Goal: Information Seeking & Learning: Learn about a topic

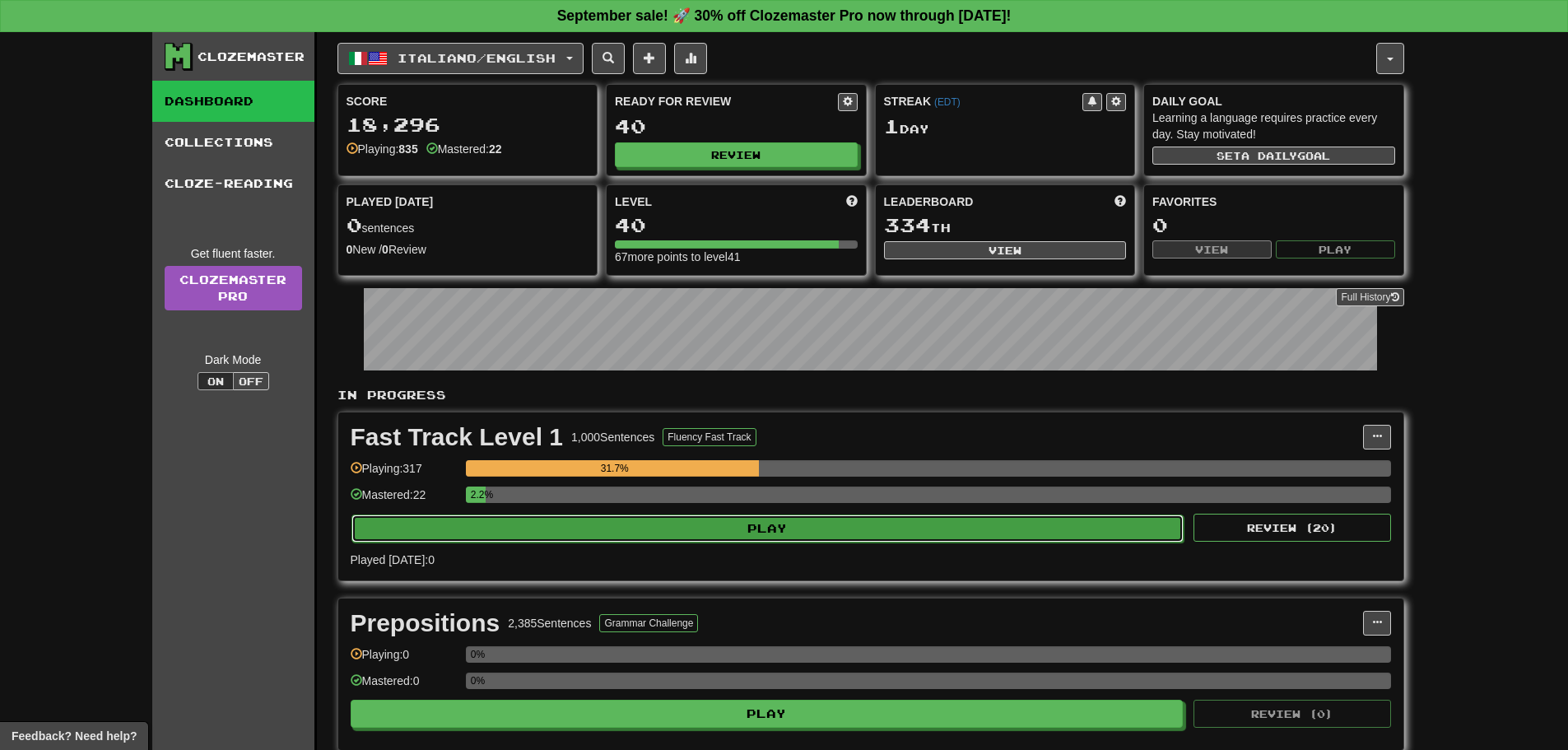
click at [710, 539] on button "Play" at bounding box center [768, 528] width 833 height 28
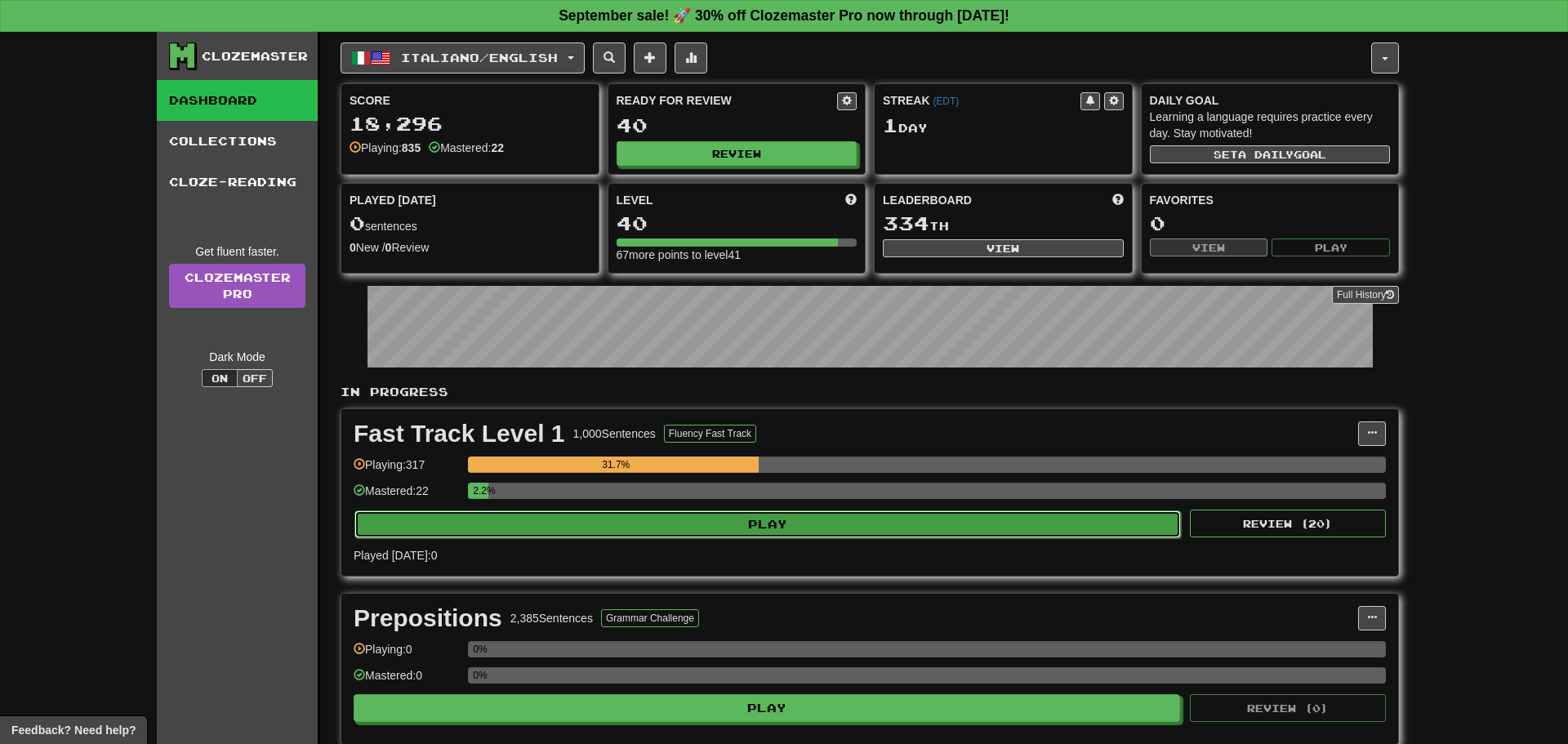
select select "**"
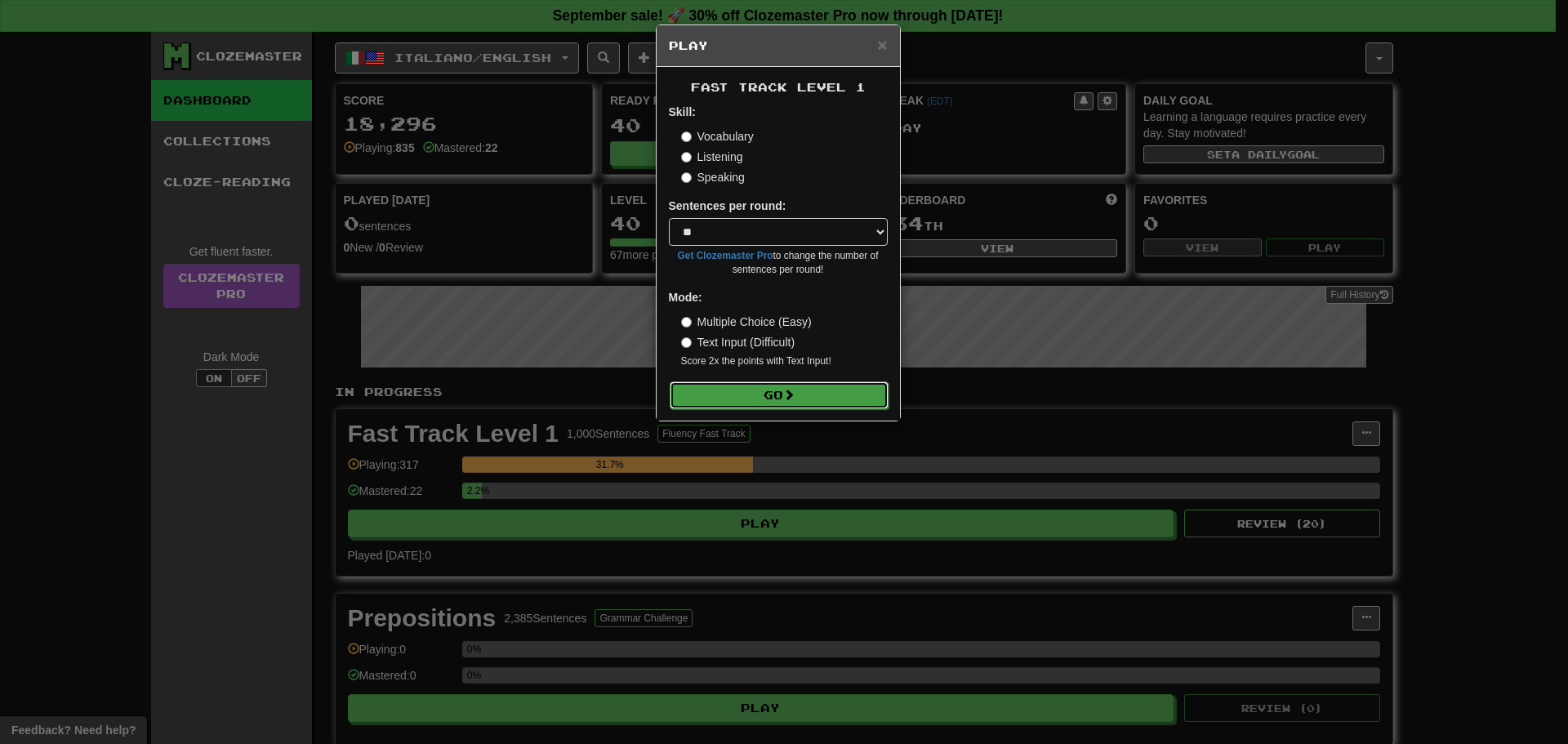
click at [786, 405] on button "Go" at bounding box center [778, 395] width 219 height 28
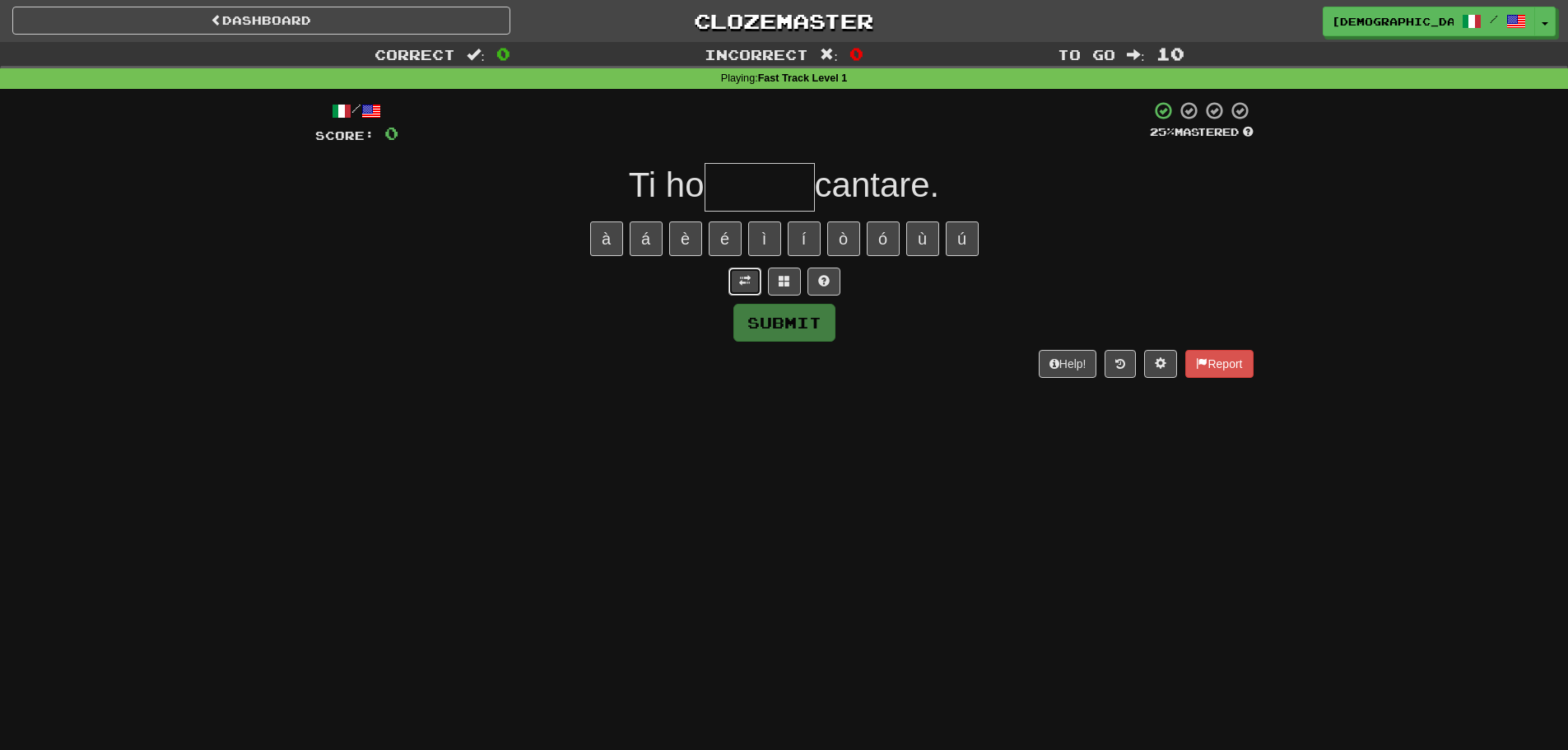
click at [752, 268] on button at bounding box center [745, 281] width 33 height 28
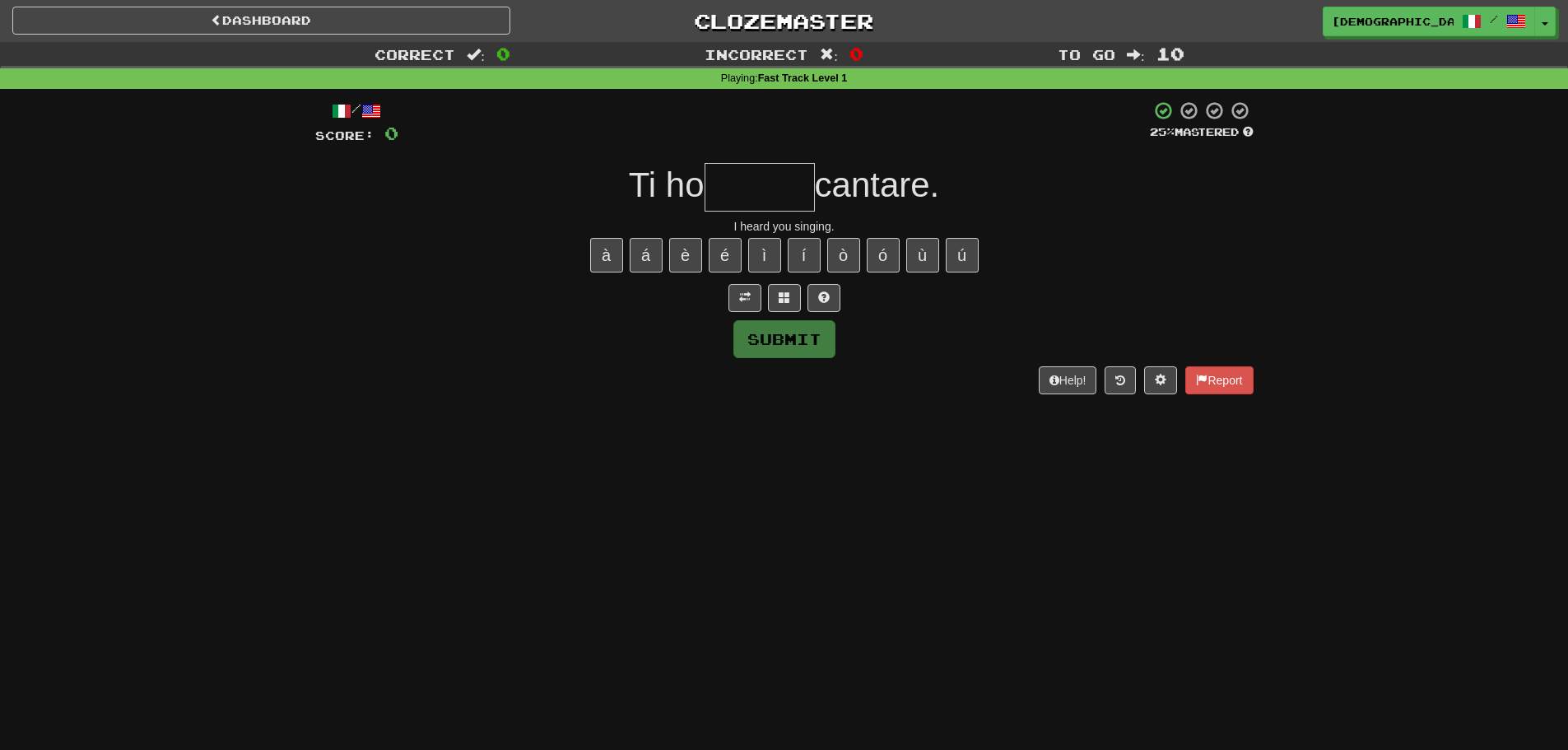
click at [797, 183] on input "text" at bounding box center [759, 187] width 110 height 48
type input "*"
drag, startPoint x: 828, startPoint y: 297, endPoint x: 829, endPoint y: 288, distance: 9.1
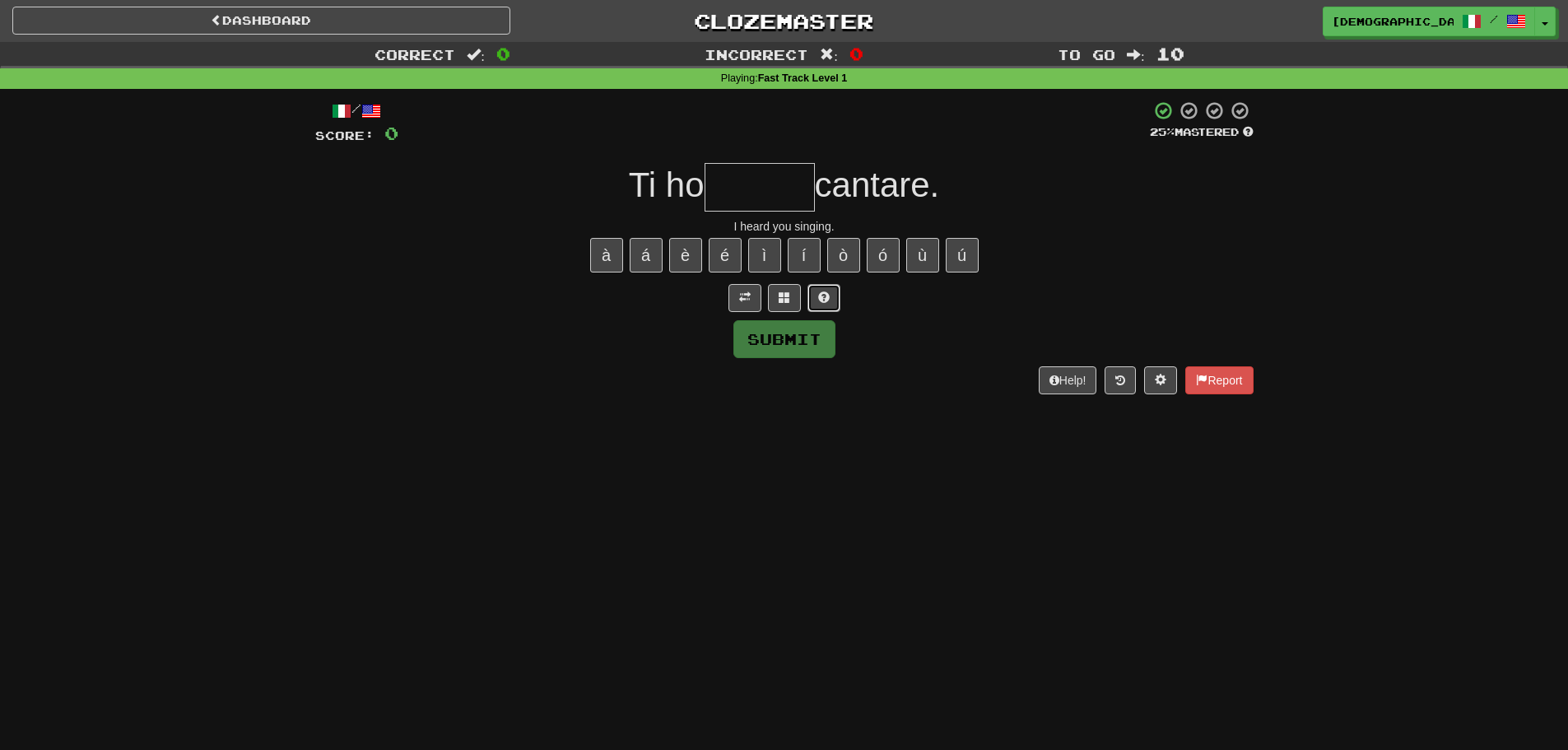
click at [829, 296] on span at bounding box center [824, 297] width 12 height 12
type input "*******"
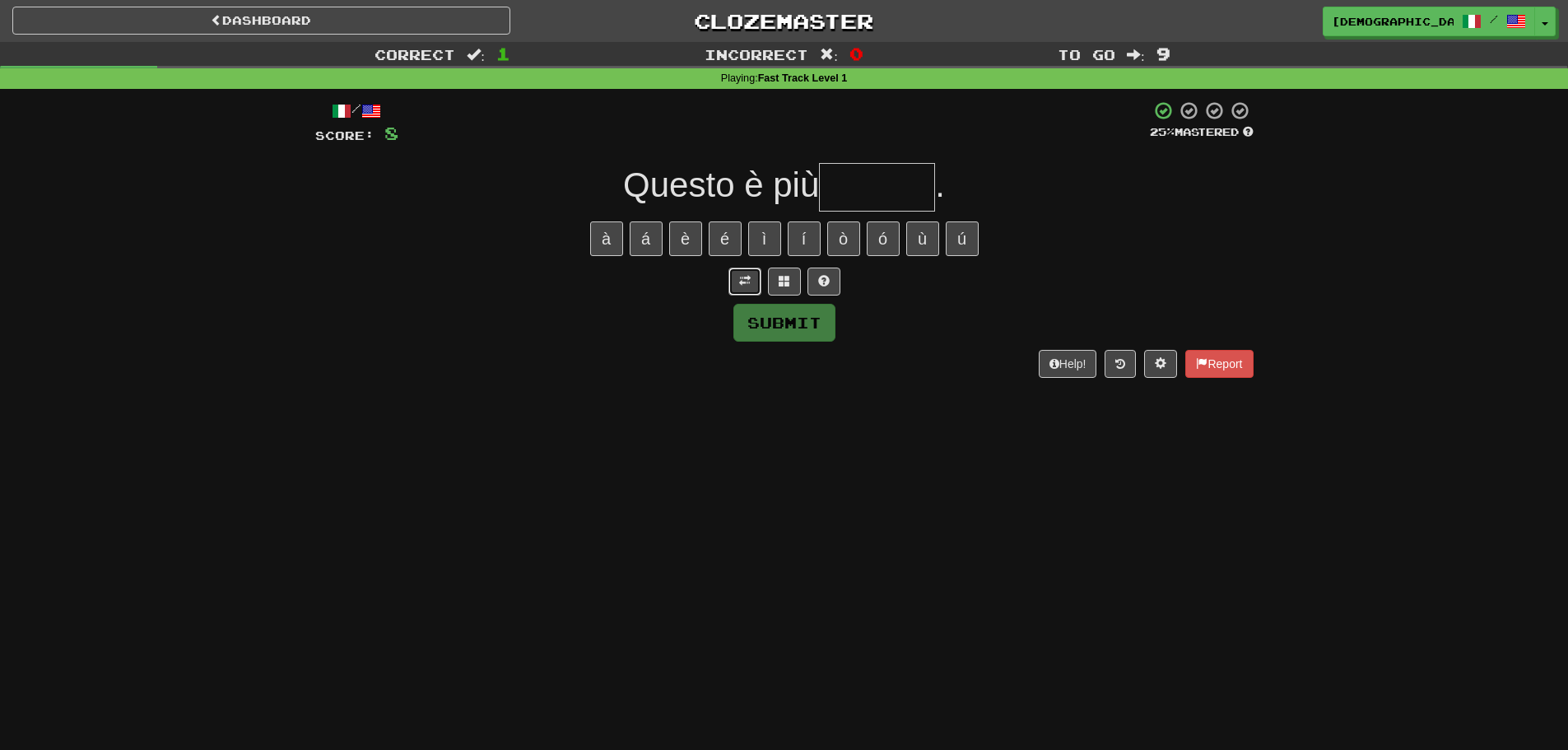
click at [747, 278] on span at bounding box center [745, 281] width 12 height 12
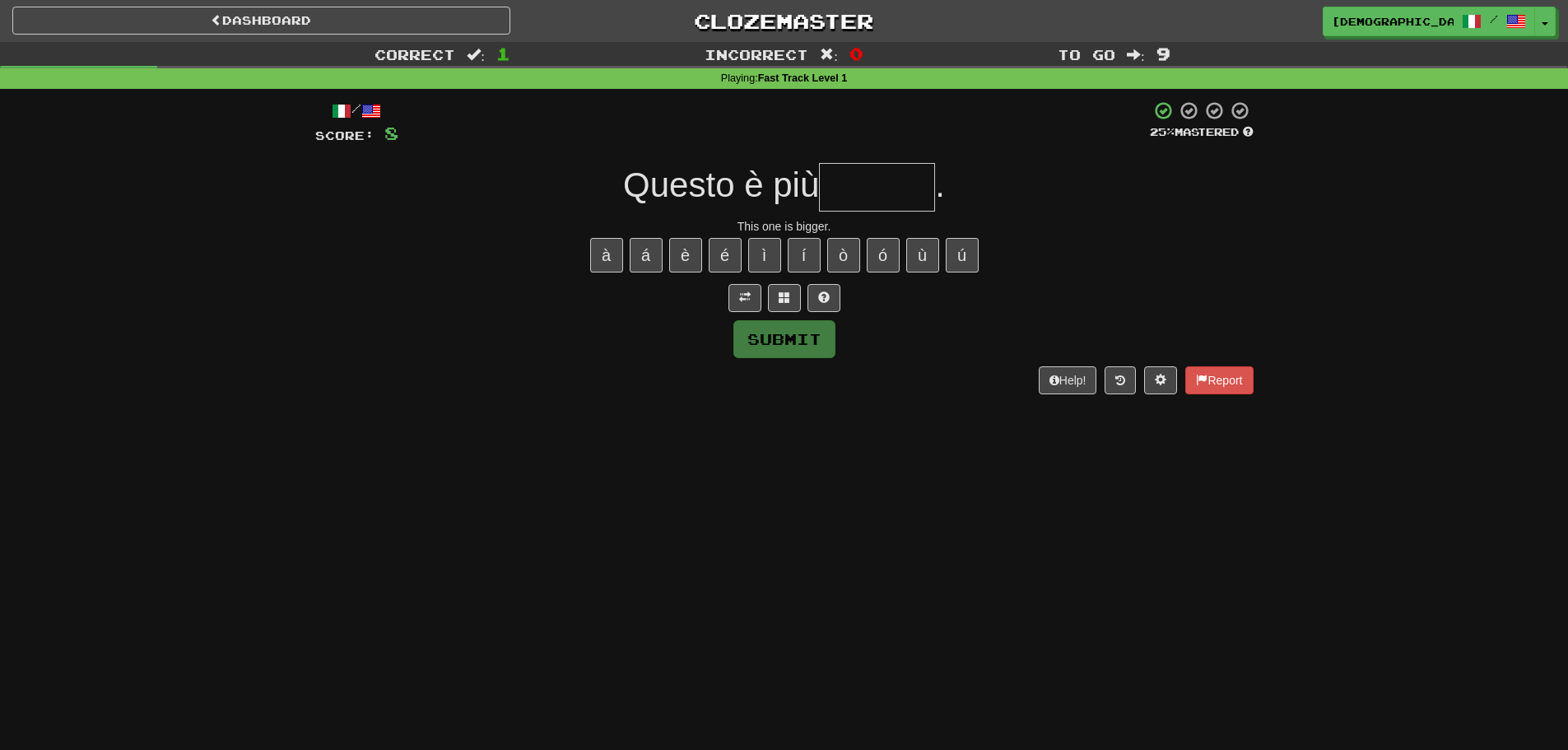
click at [877, 175] on input "text" at bounding box center [877, 187] width 116 height 48
type input "*"
type input "******"
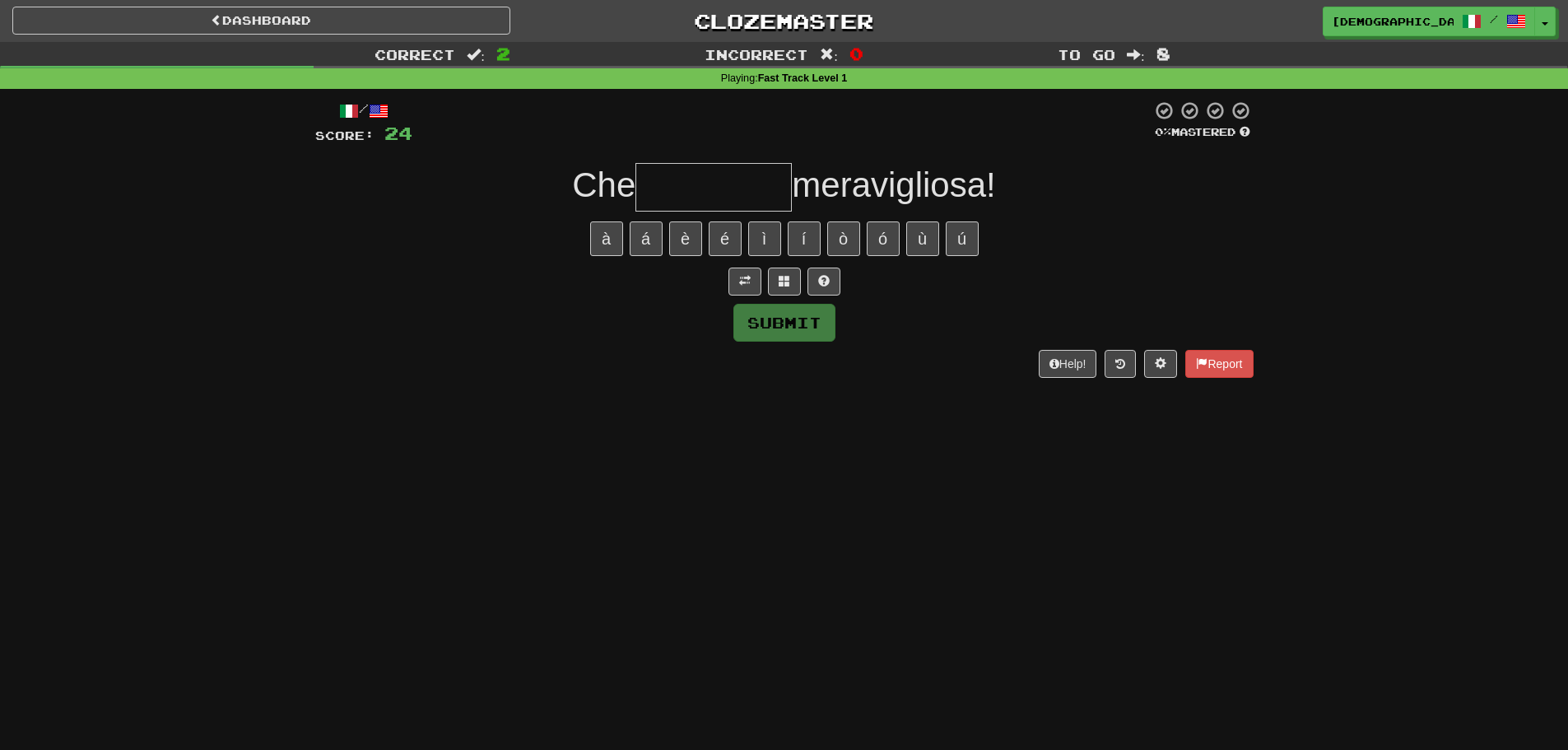
click at [919, 174] on span "meravigliosa!" at bounding box center [893, 185] width 203 height 39
click at [920, 174] on span "meravigliosa!" at bounding box center [893, 185] width 203 height 39
click at [740, 287] on button at bounding box center [745, 281] width 33 height 28
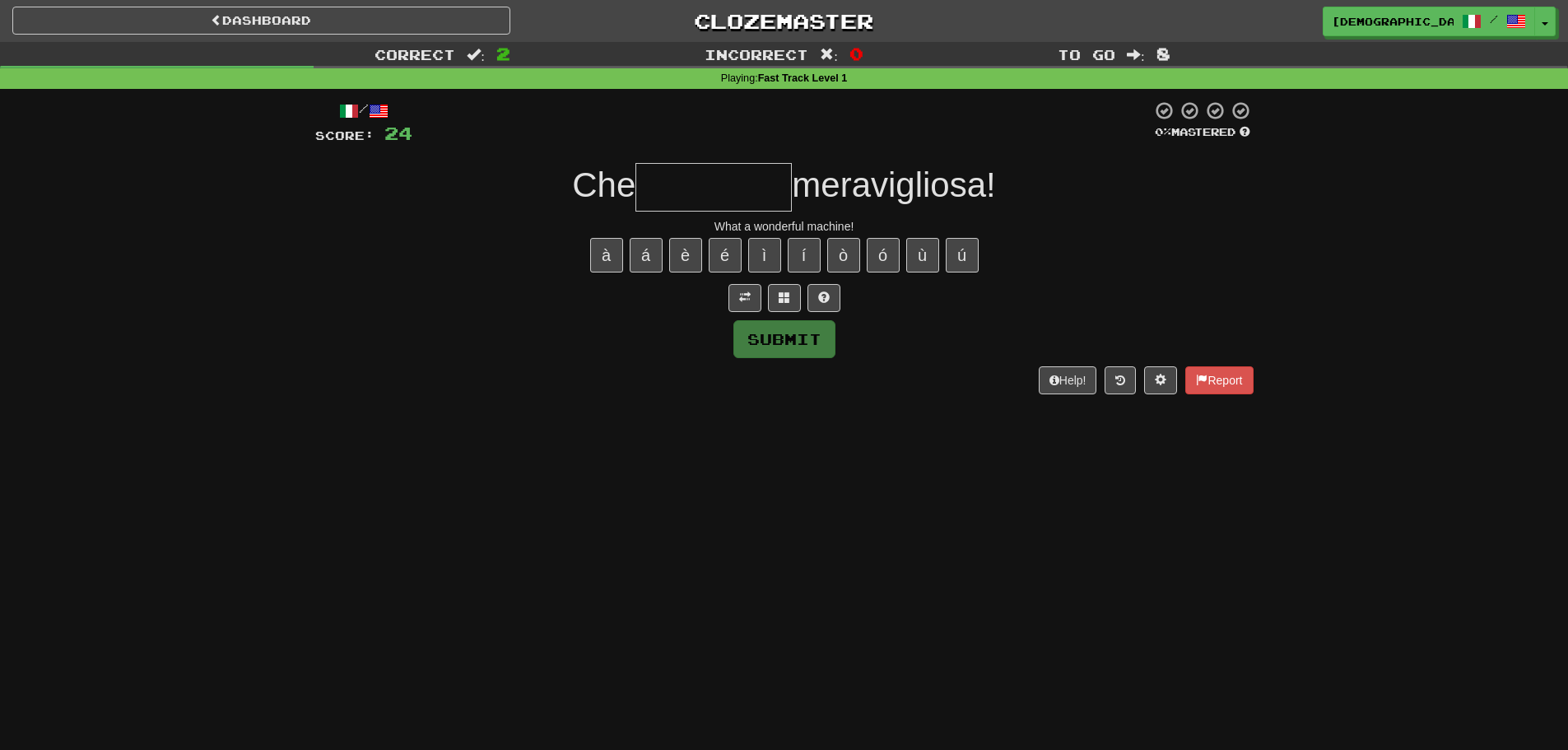
click at [713, 172] on input "text" at bounding box center [713, 187] width 156 height 48
type input "********"
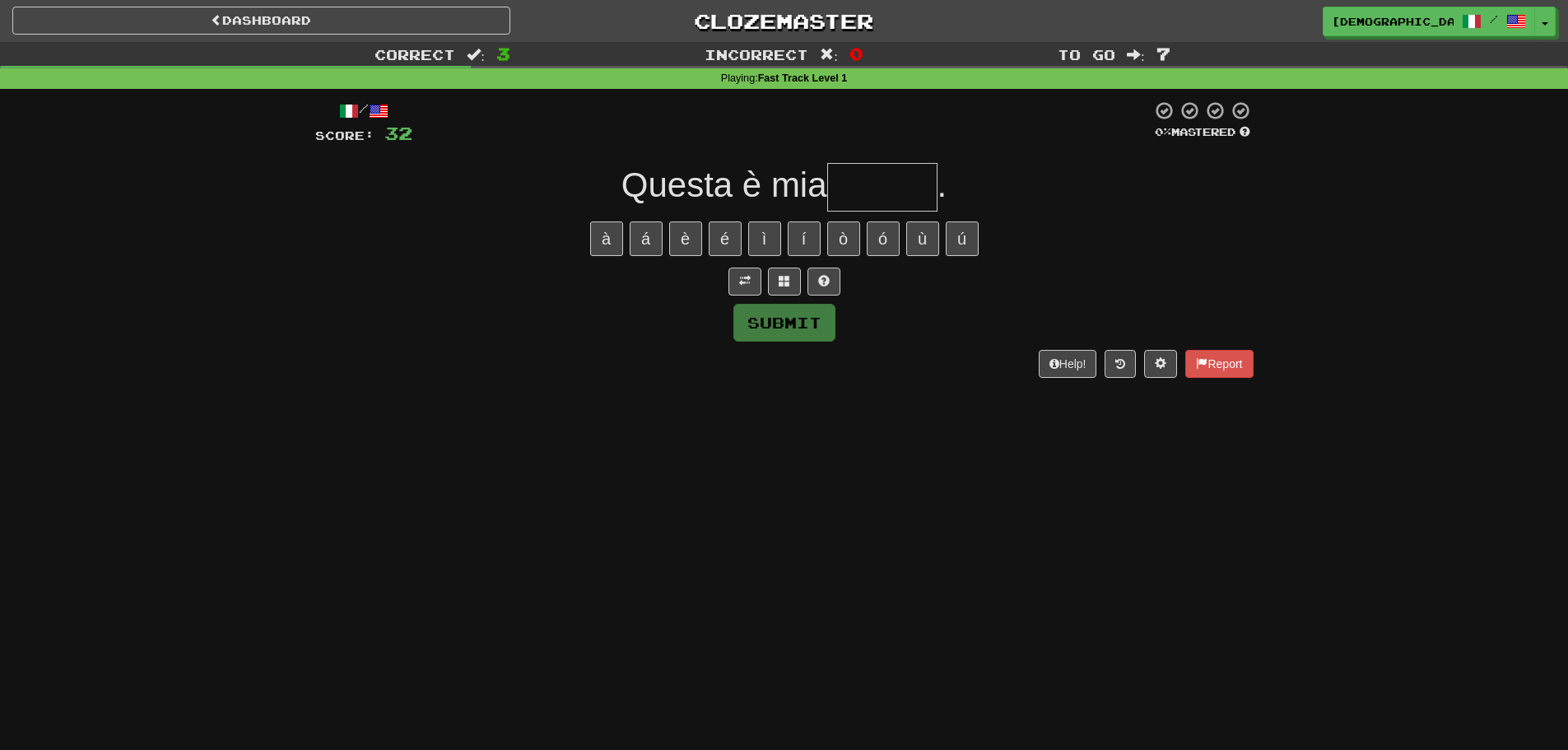
click at [727, 277] on div at bounding box center [784, 281] width 939 height 28
click at [733, 279] on button at bounding box center [745, 281] width 33 height 28
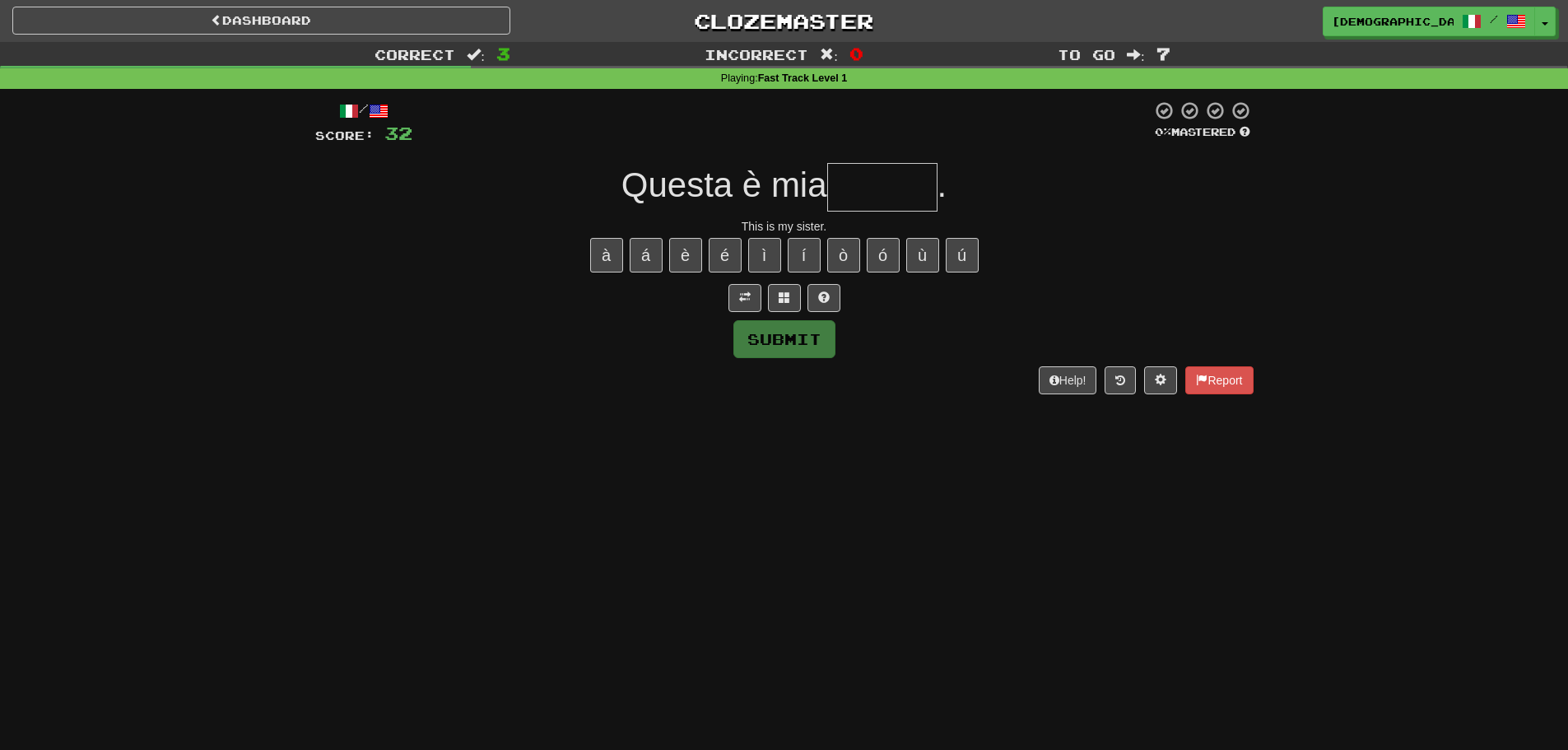
click at [876, 181] on input "text" at bounding box center [882, 187] width 110 height 48
click at [839, 284] on div at bounding box center [784, 298] width 939 height 28
click at [837, 287] on button at bounding box center [824, 298] width 33 height 28
type input "*******"
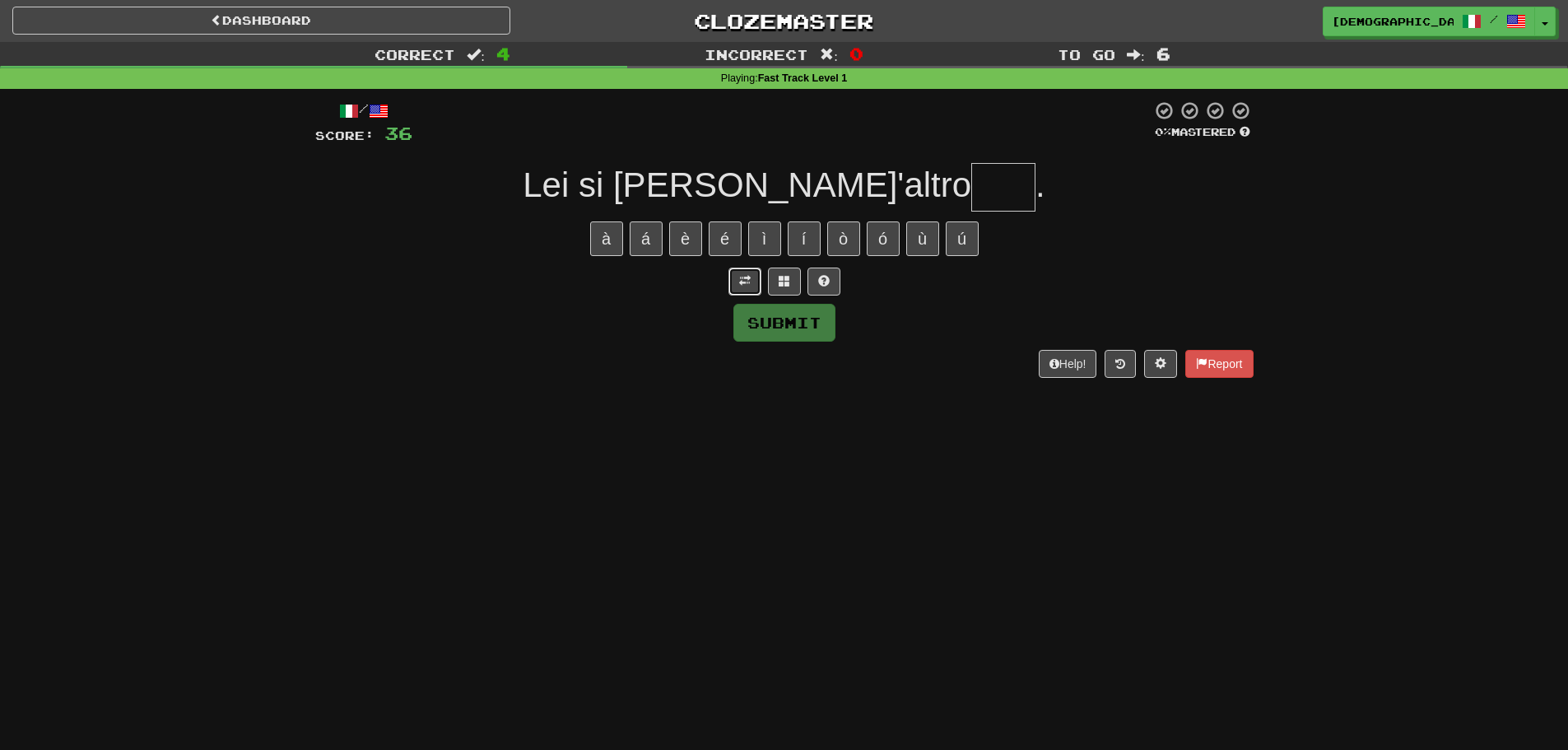
click at [751, 281] on button at bounding box center [745, 281] width 33 height 28
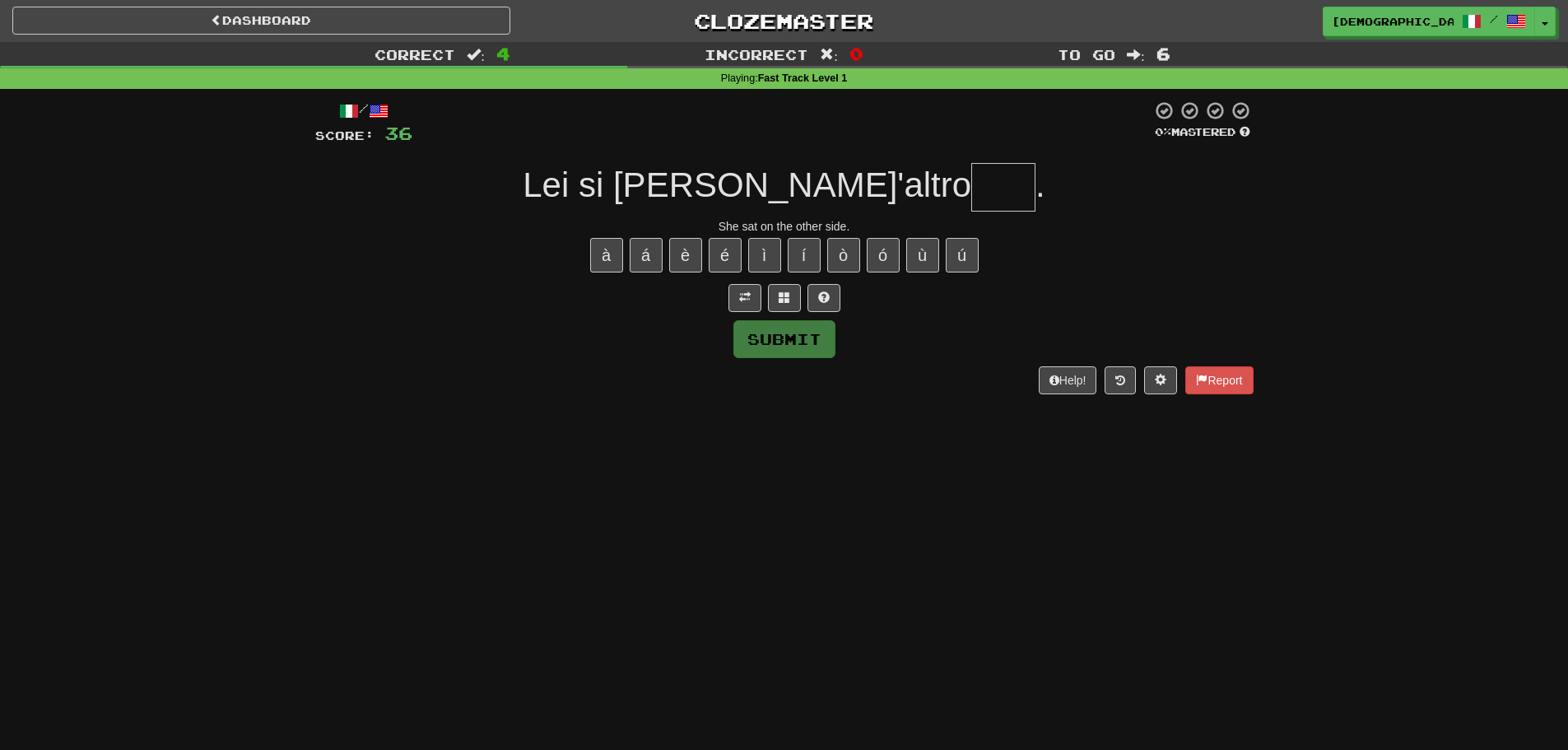
click at [971, 185] on input "text" at bounding box center [1003, 187] width 65 height 48
click at [798, 303] on button at bounding box center [784, 298] width 33 height 28
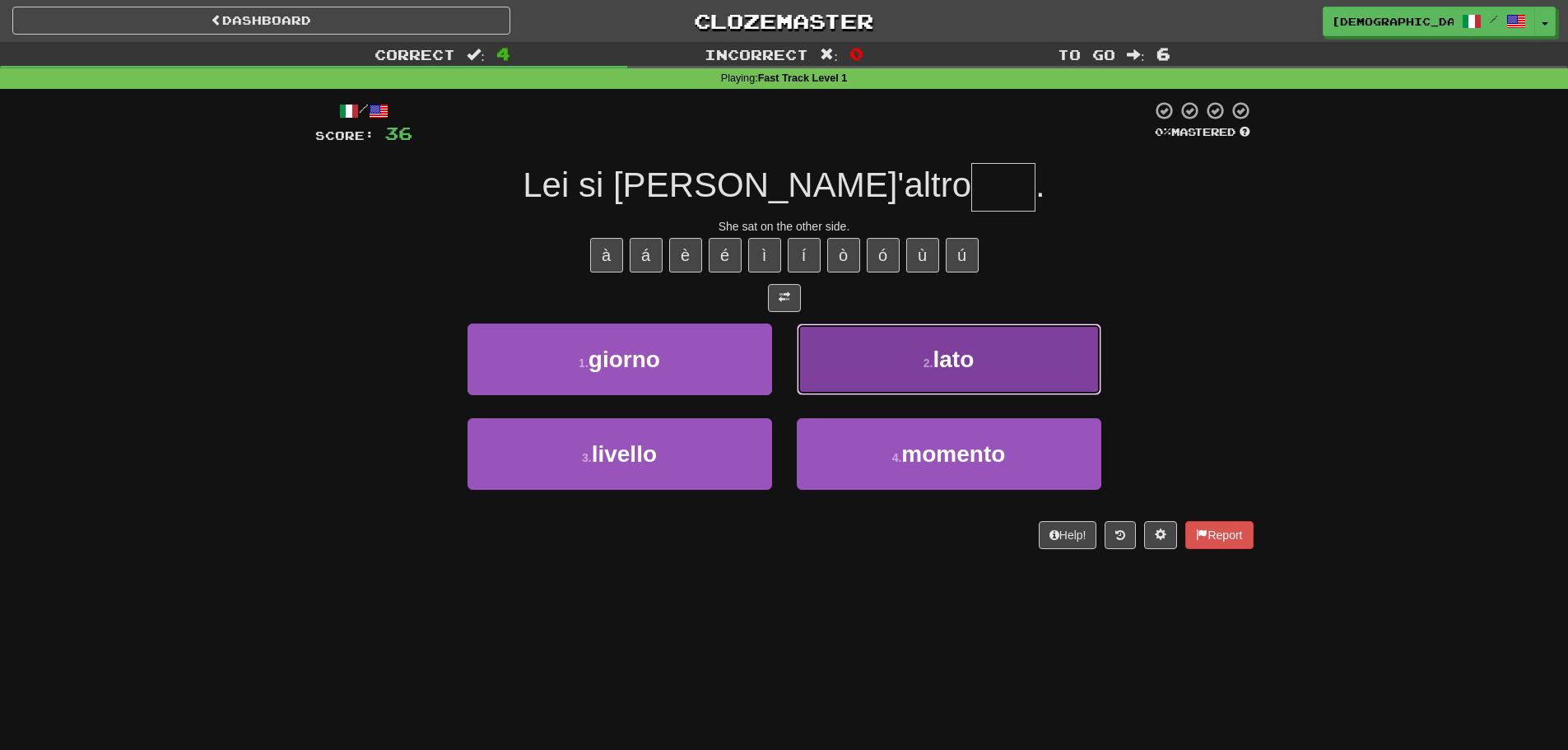
click at [841, 351] on button "2 . lato" at bounding box center [949, 360] width 305 height 71
type input "****"
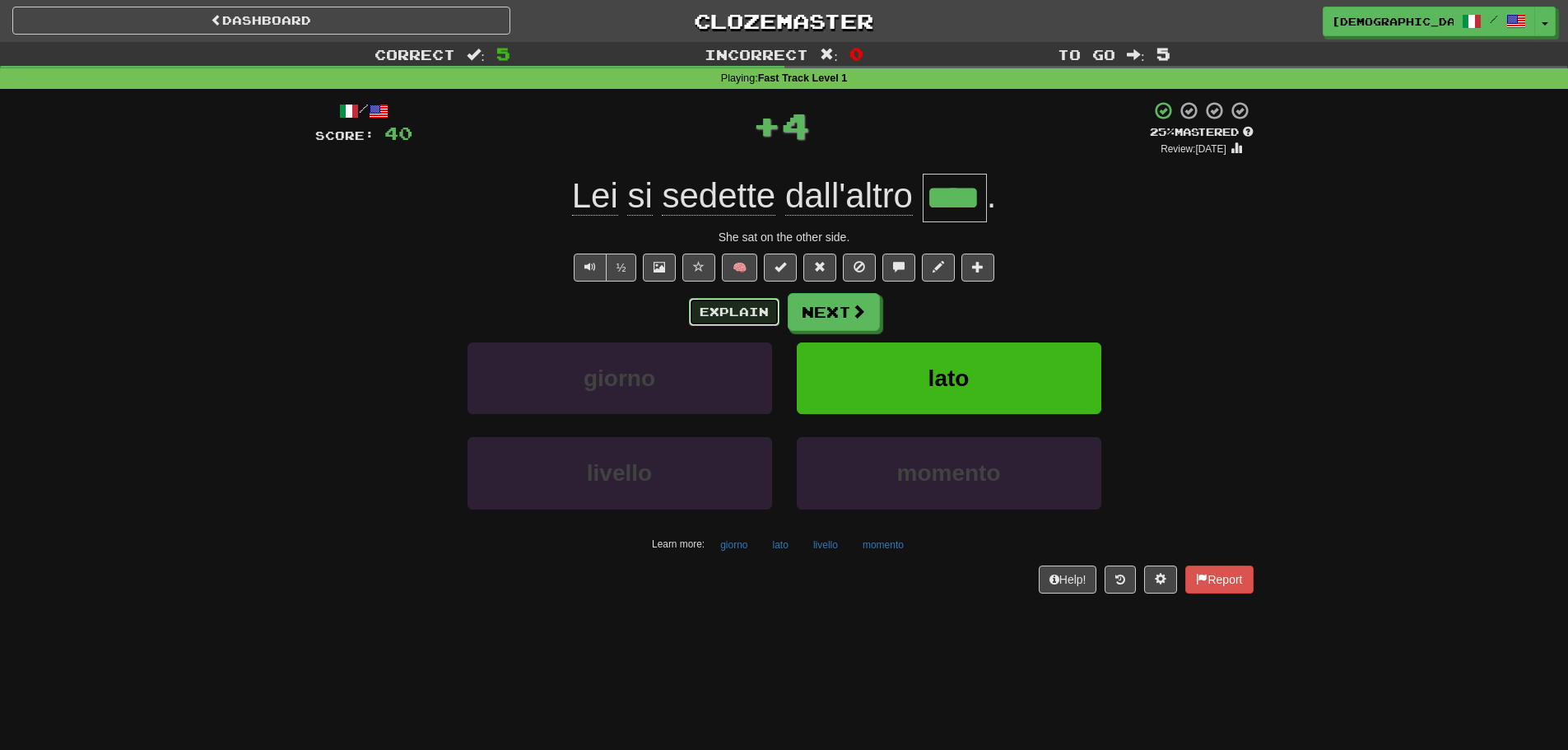
click at [767, 309] on button "Explain" at bounding box center [734, 311] width 91 height 28
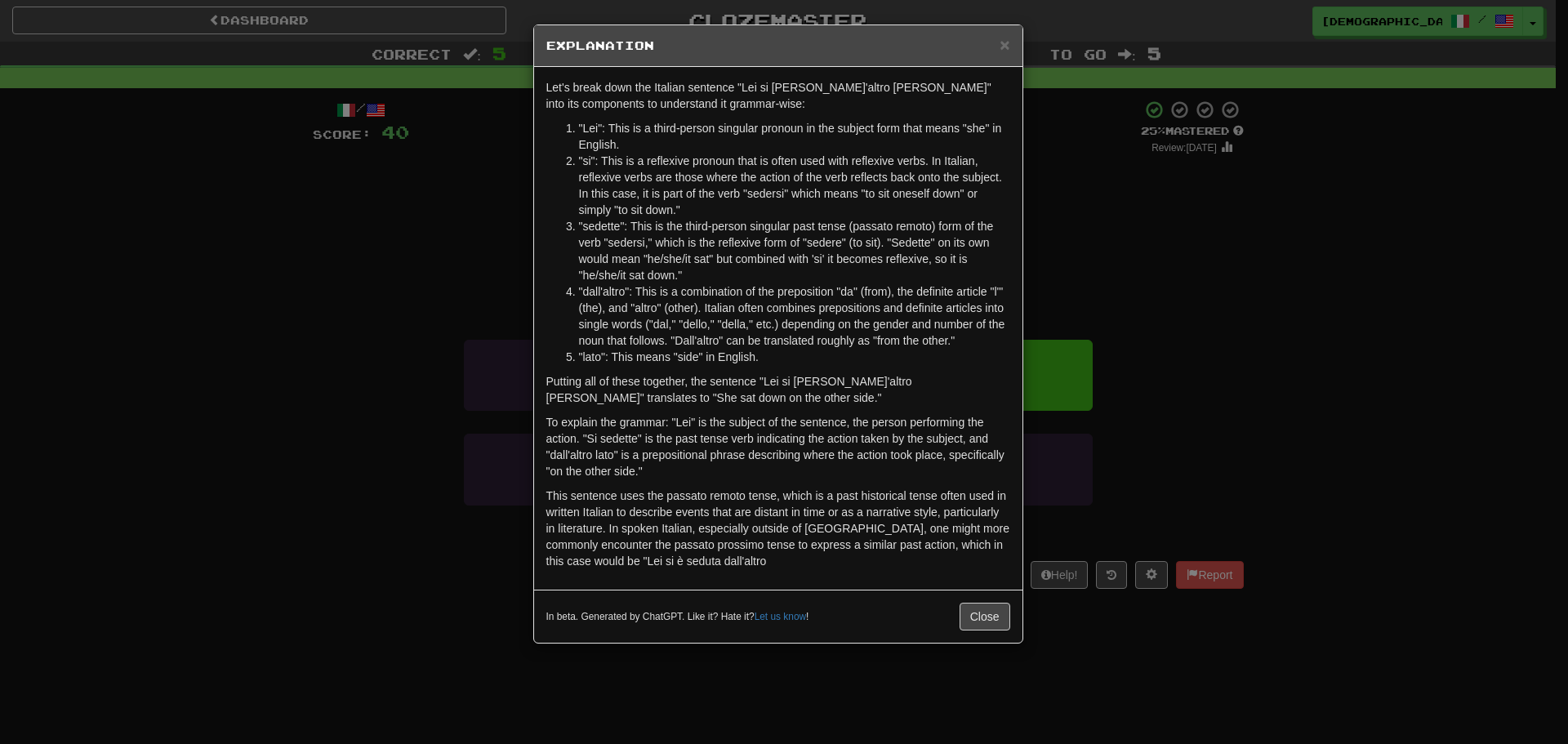
click at [1164, 185] on div "× Explanation Let's break down the Italian sentence "Lei si [PERSON_NAME]'altro…" at bounding box center [784, 372] width 1568 height 744
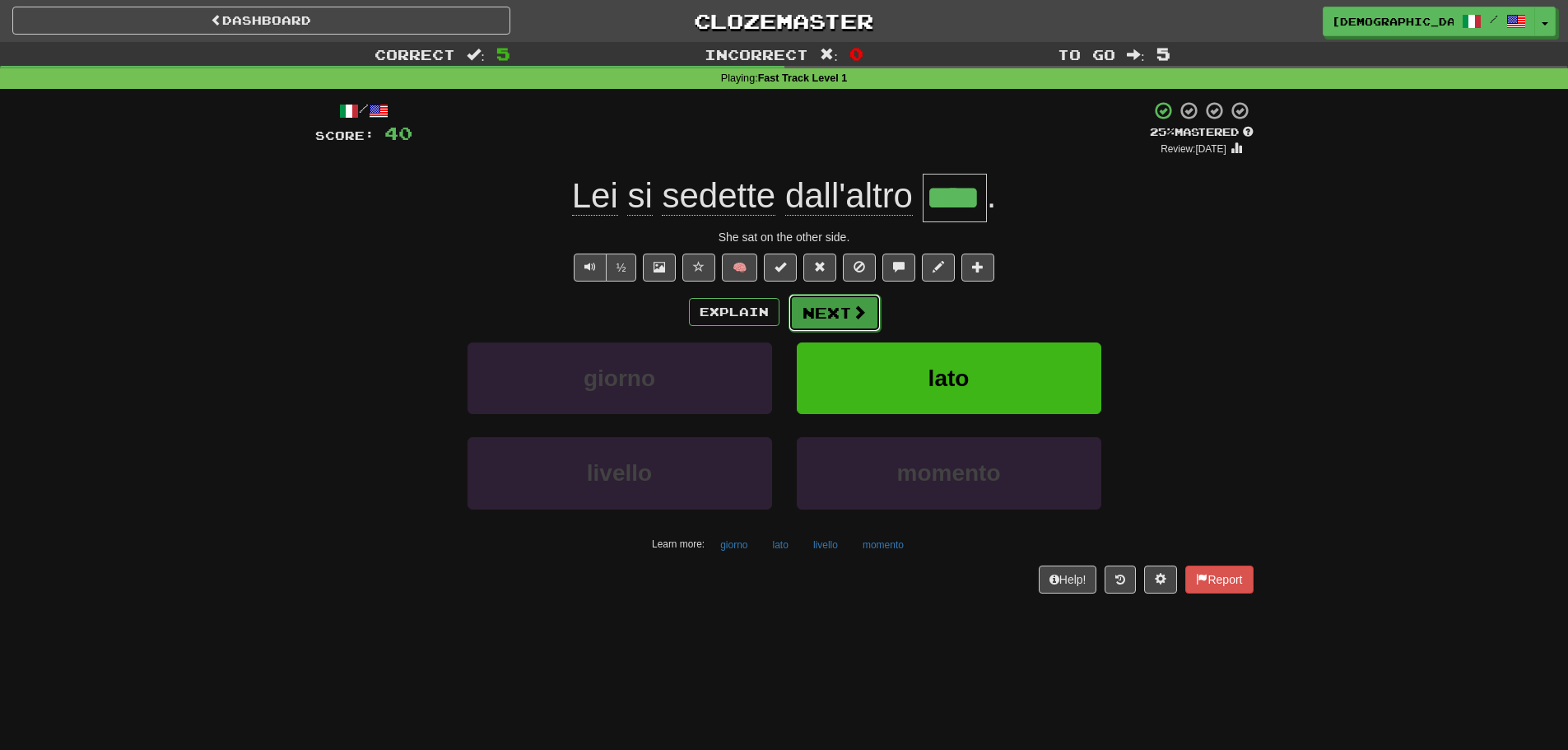
click at [815, 324] on button "Next" at bounding box center [835, 312] width 93 height 38
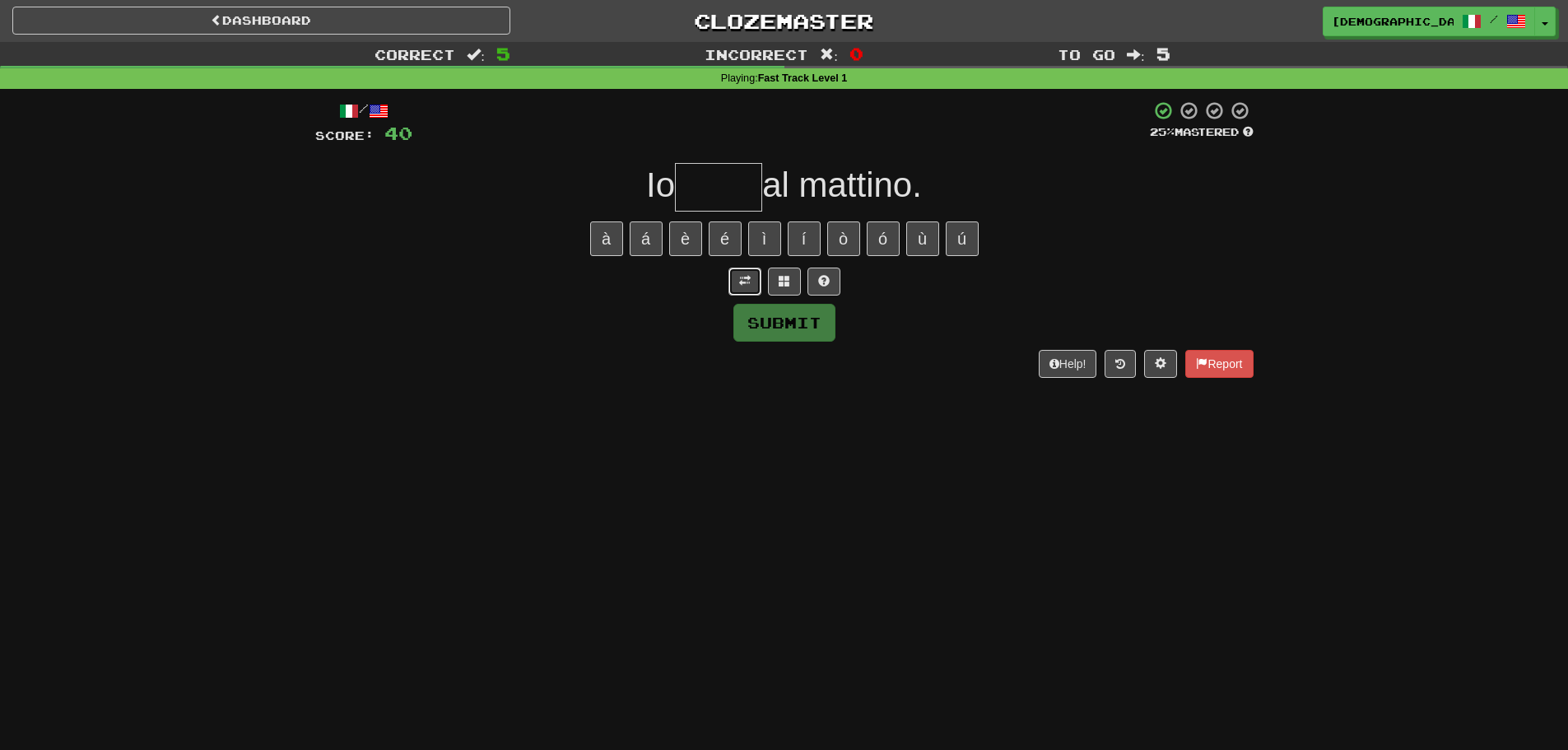
click at [741, 275] on span at bounding box center [745, 281] width 12 height 12
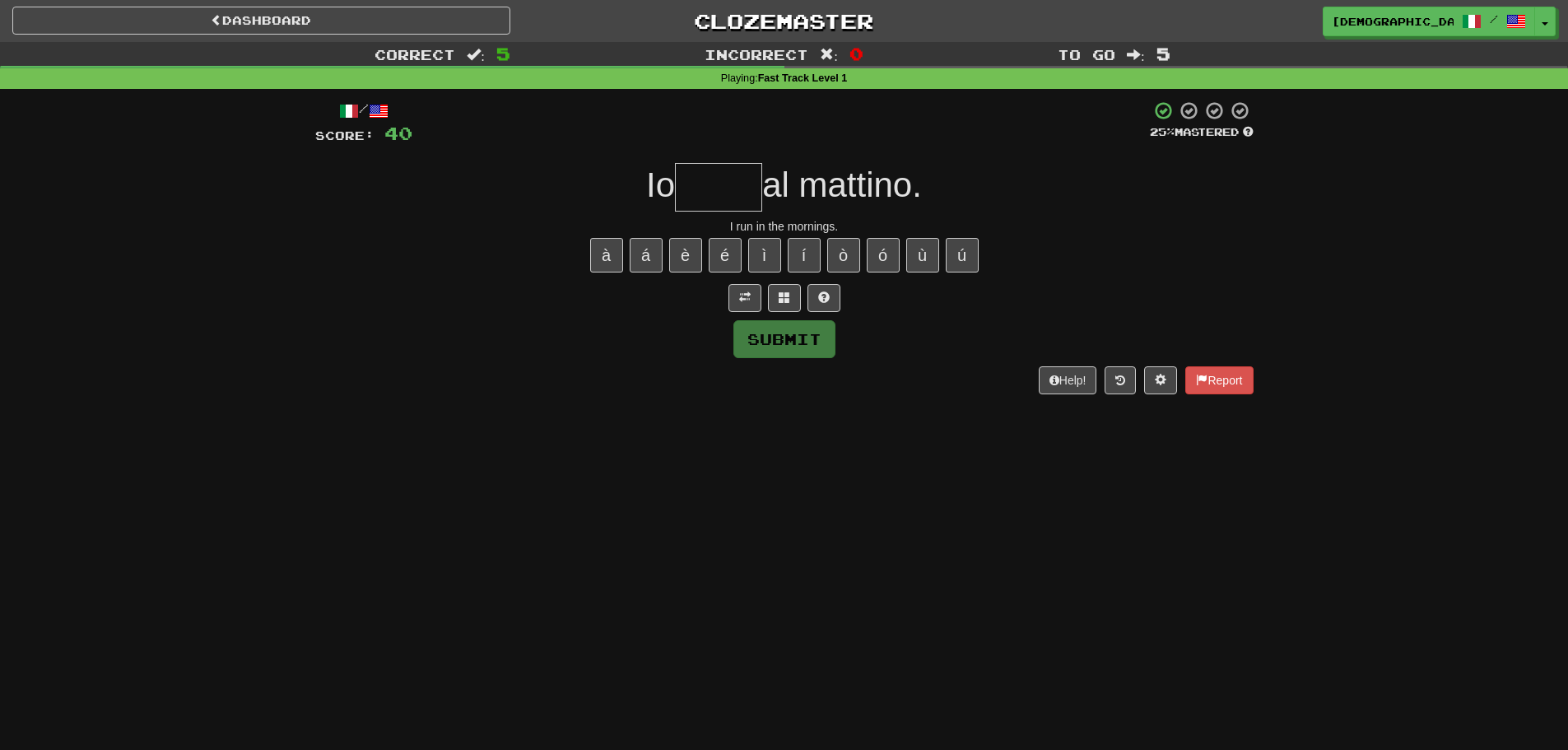
click at [711, 178] on input "text" at bounding box center [718, 187] width 88 height 48
type input "*"
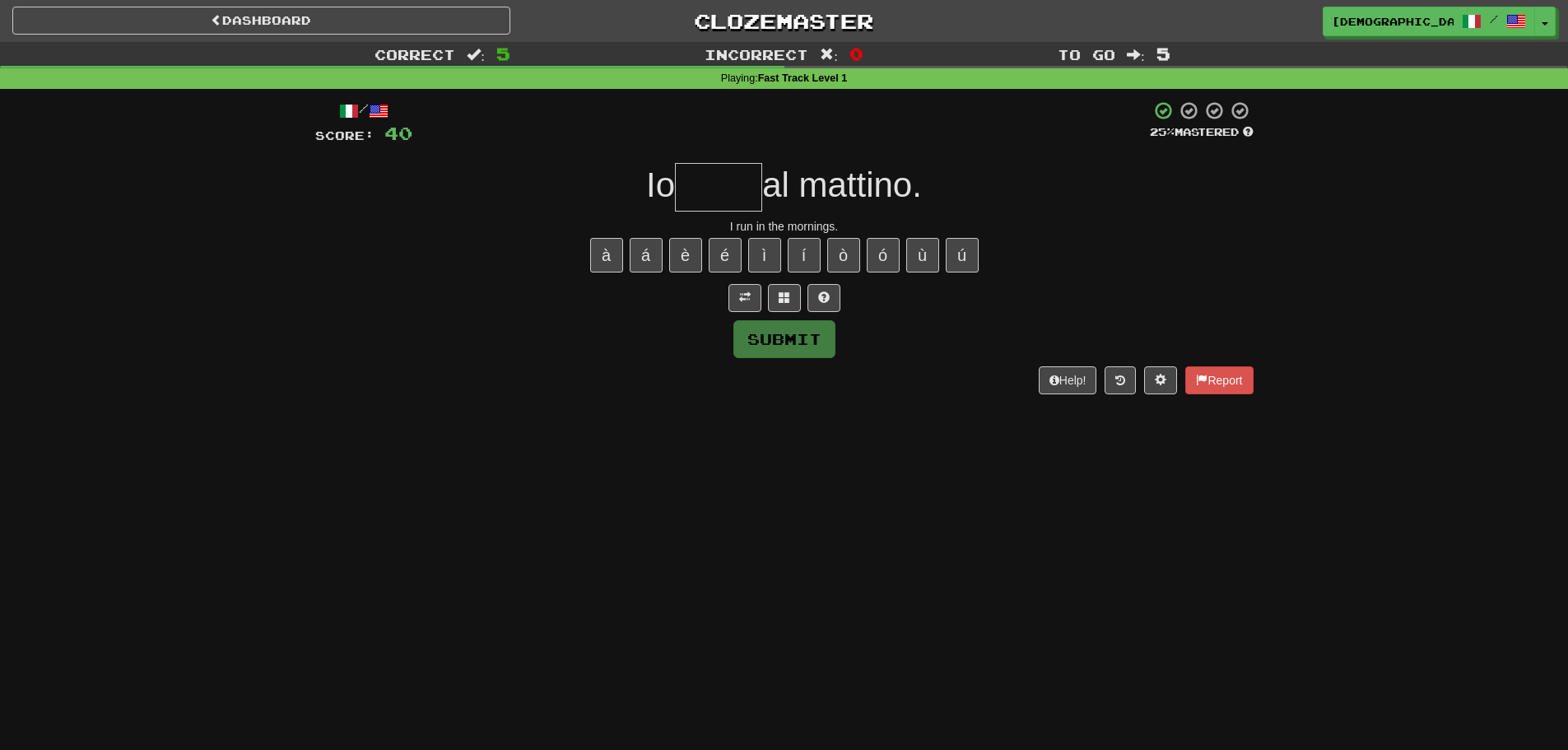
type input "*"
click at [814, 303] on button at bounding box center [824, 298] width 33 height 28
type input "*****"
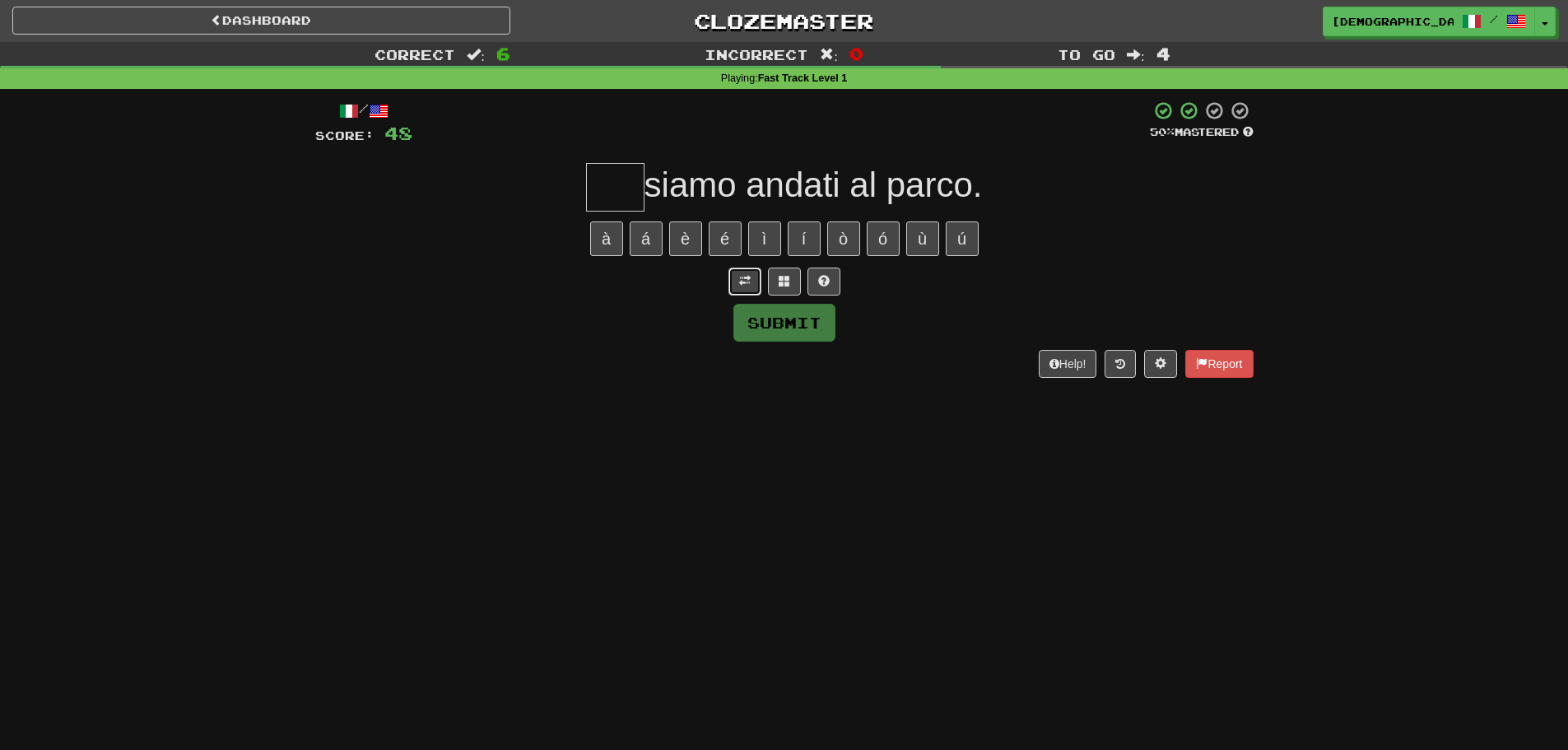
click at [752, 291] on button at bounding box center [745, 281] width 33 height 28
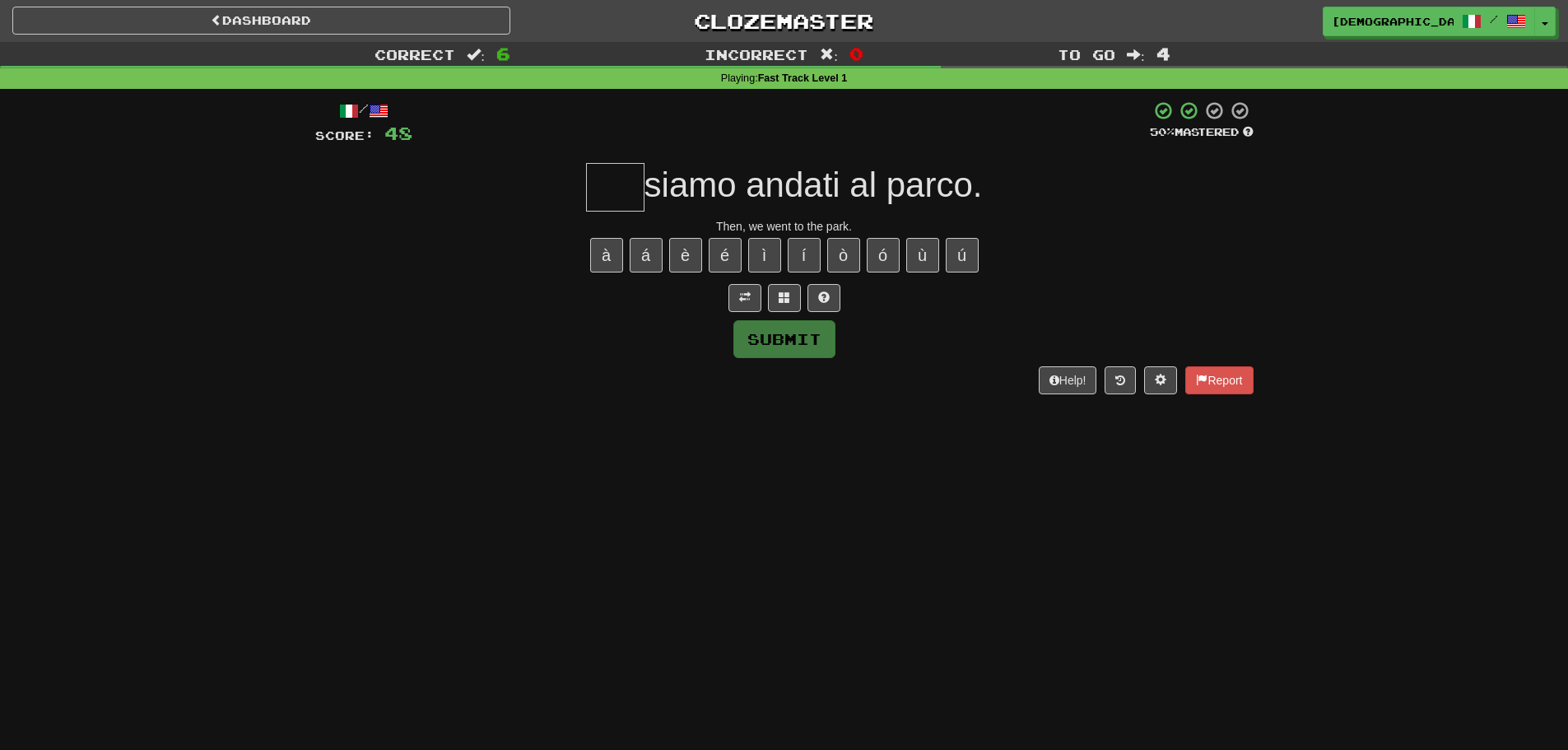
click at [625, 191] on input "text" at bounding box center [615, 187] width 59 height 48
type input "*"
type input "***"
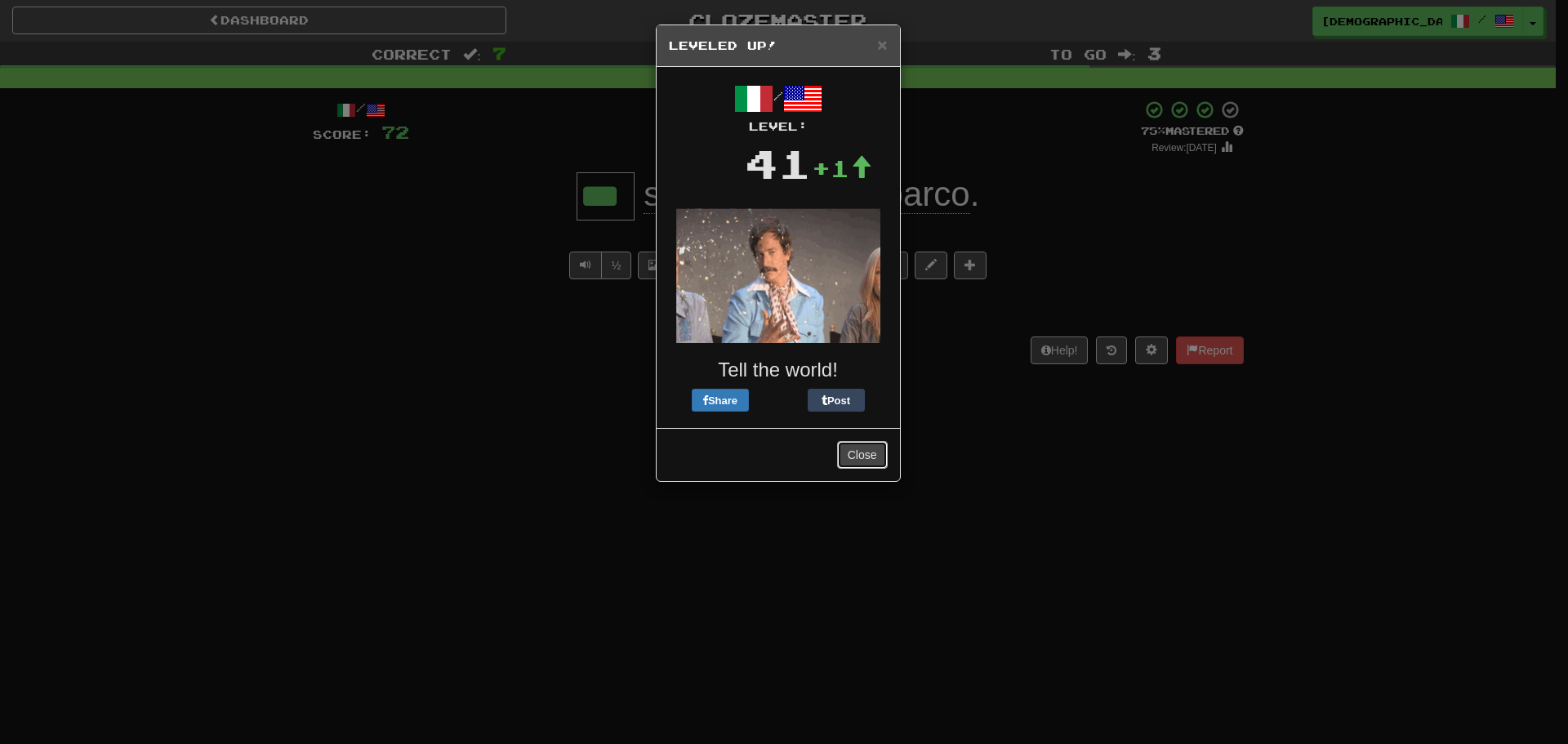
click at [872, 452] on button "Close" at bounding box center [861, 454] width 51 height 28
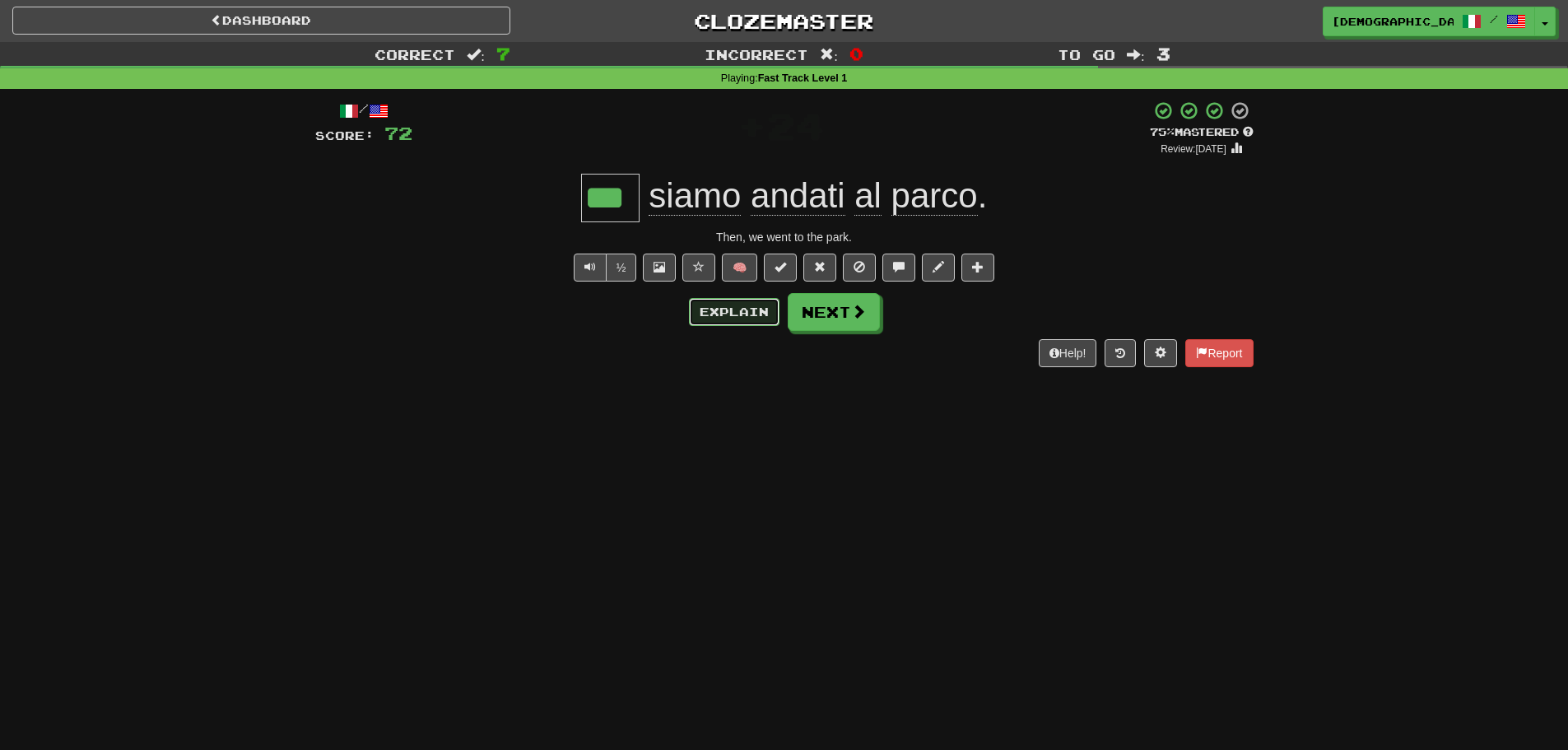
click at [697, 304] on button "Explain" at bounding box center [734, 311] width 91 height 28
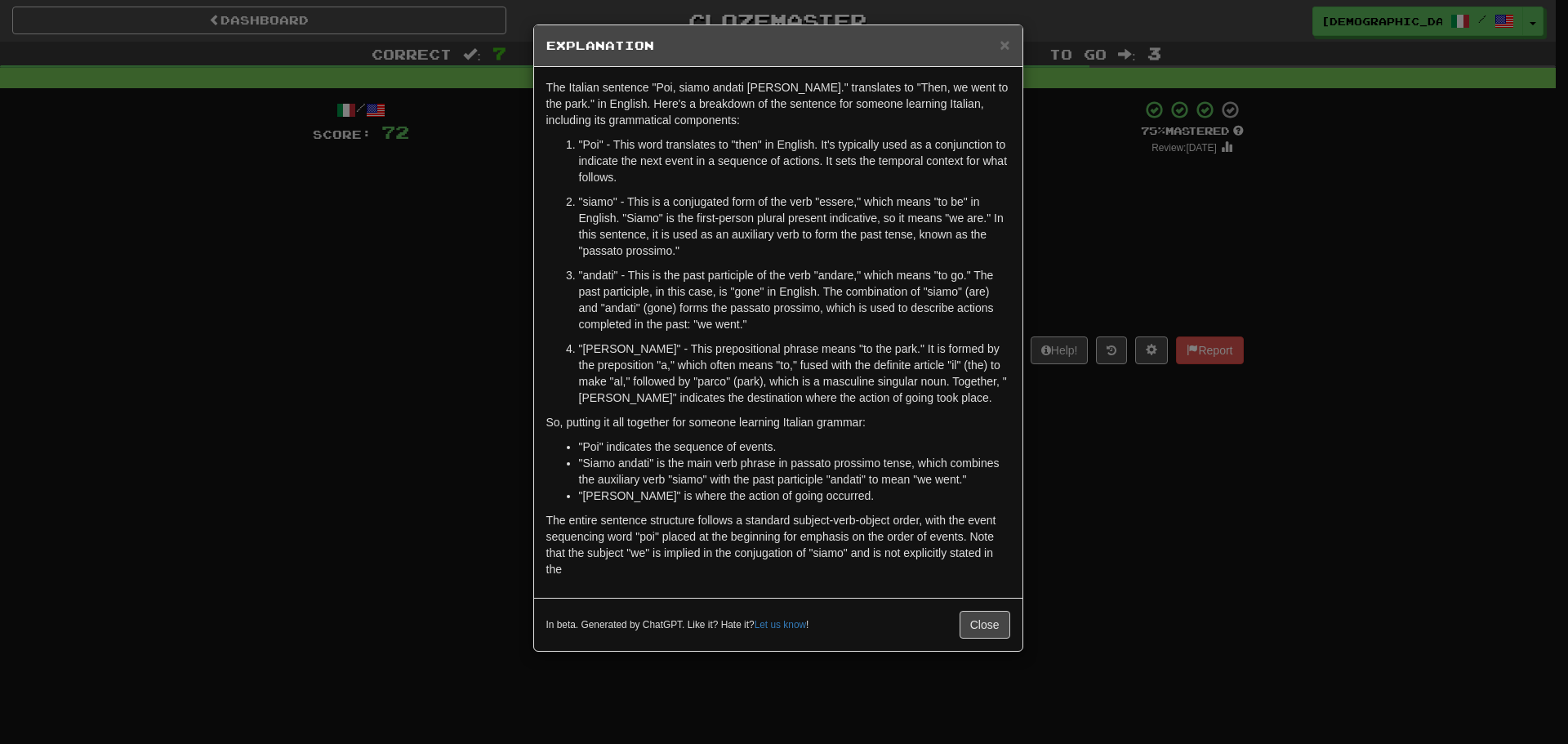
click at [1063, 429] on div "× Explanation The Italian sentence "Poi, siamo andati [PERSON_NAME]." translate…" at bounding box center [784, 372] width 1568 height 744
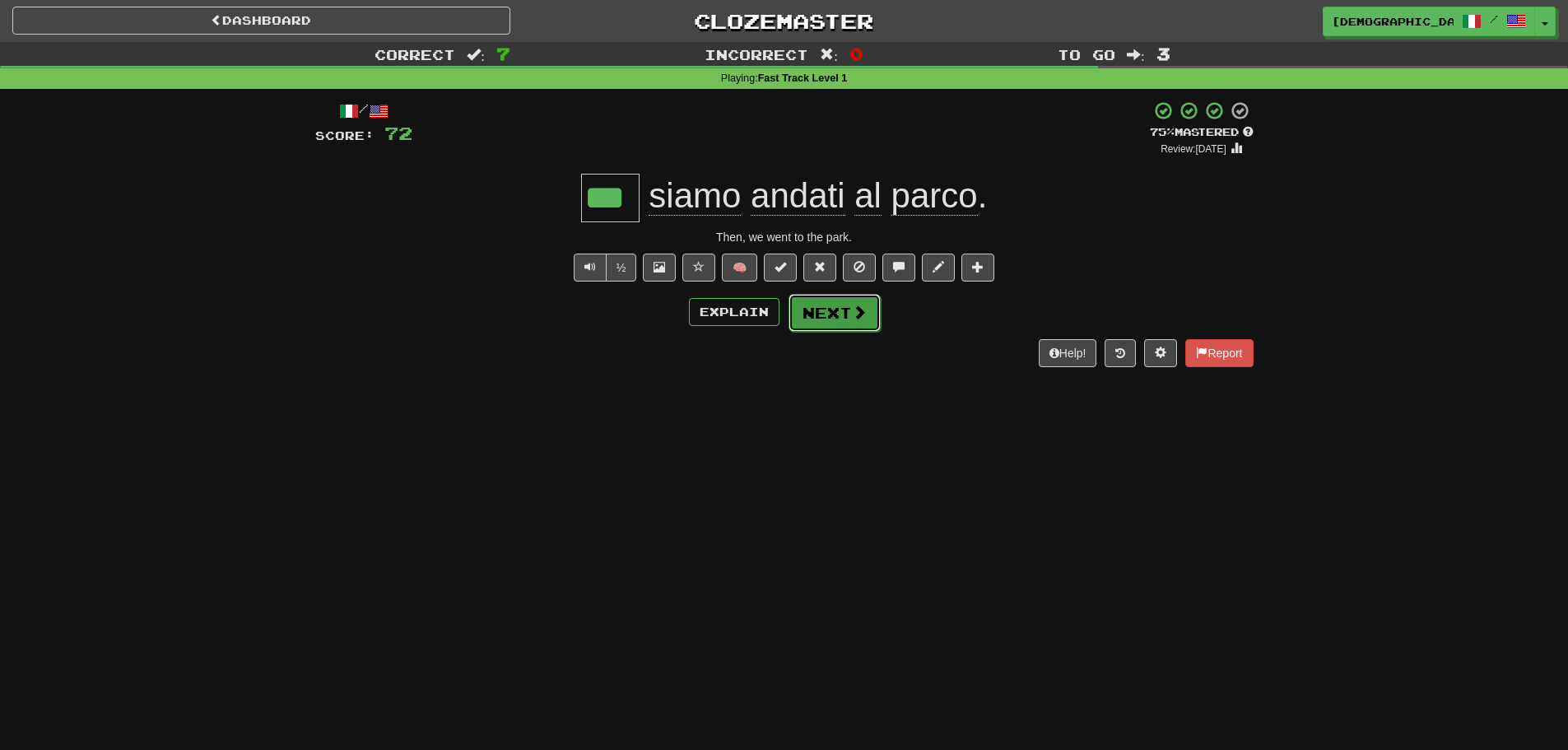
click at [795, 318] on button "Next" at bounding box center [835, 312] width 93 height 38
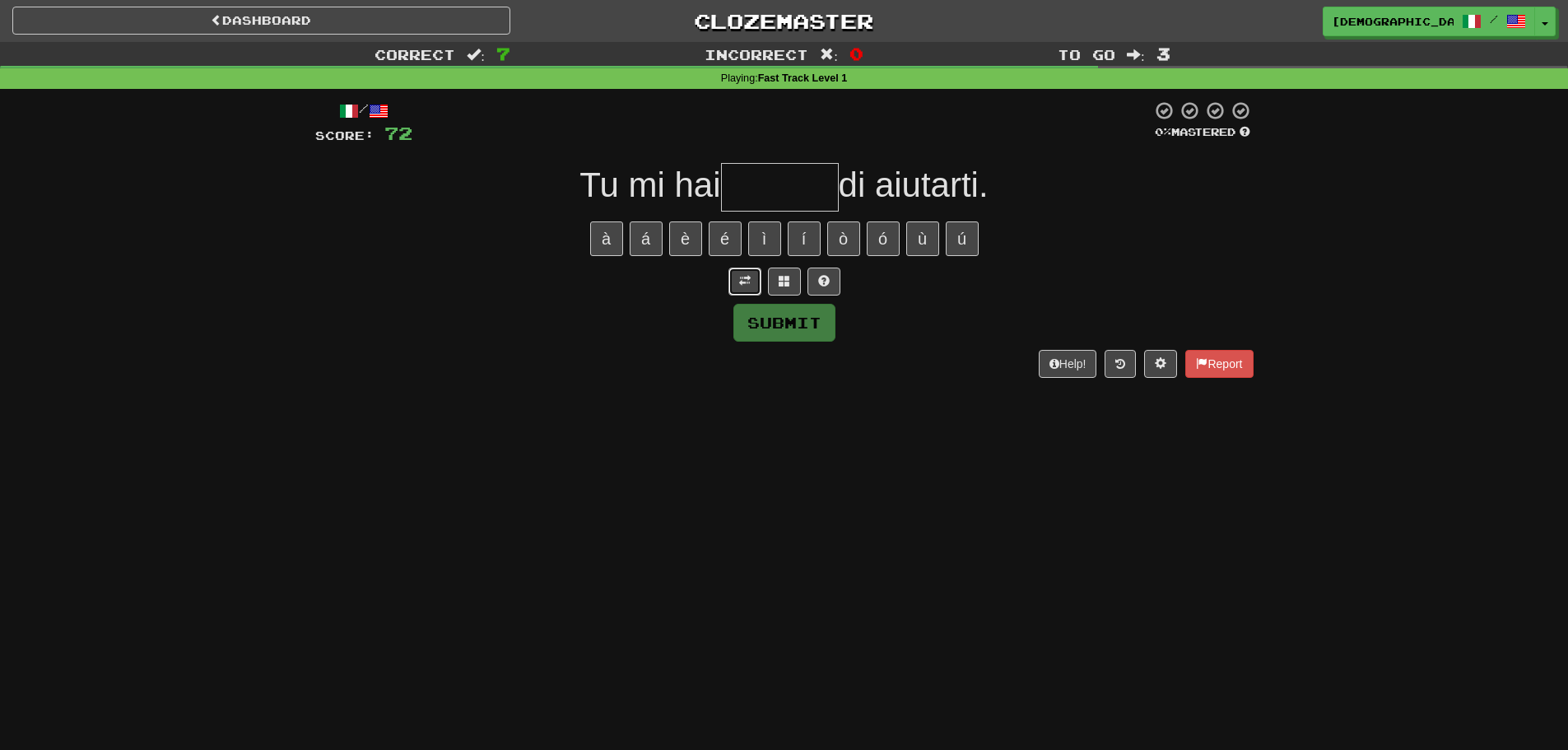
click at [743, 289] on button at bounding box center [745, 281] width 33 height 28
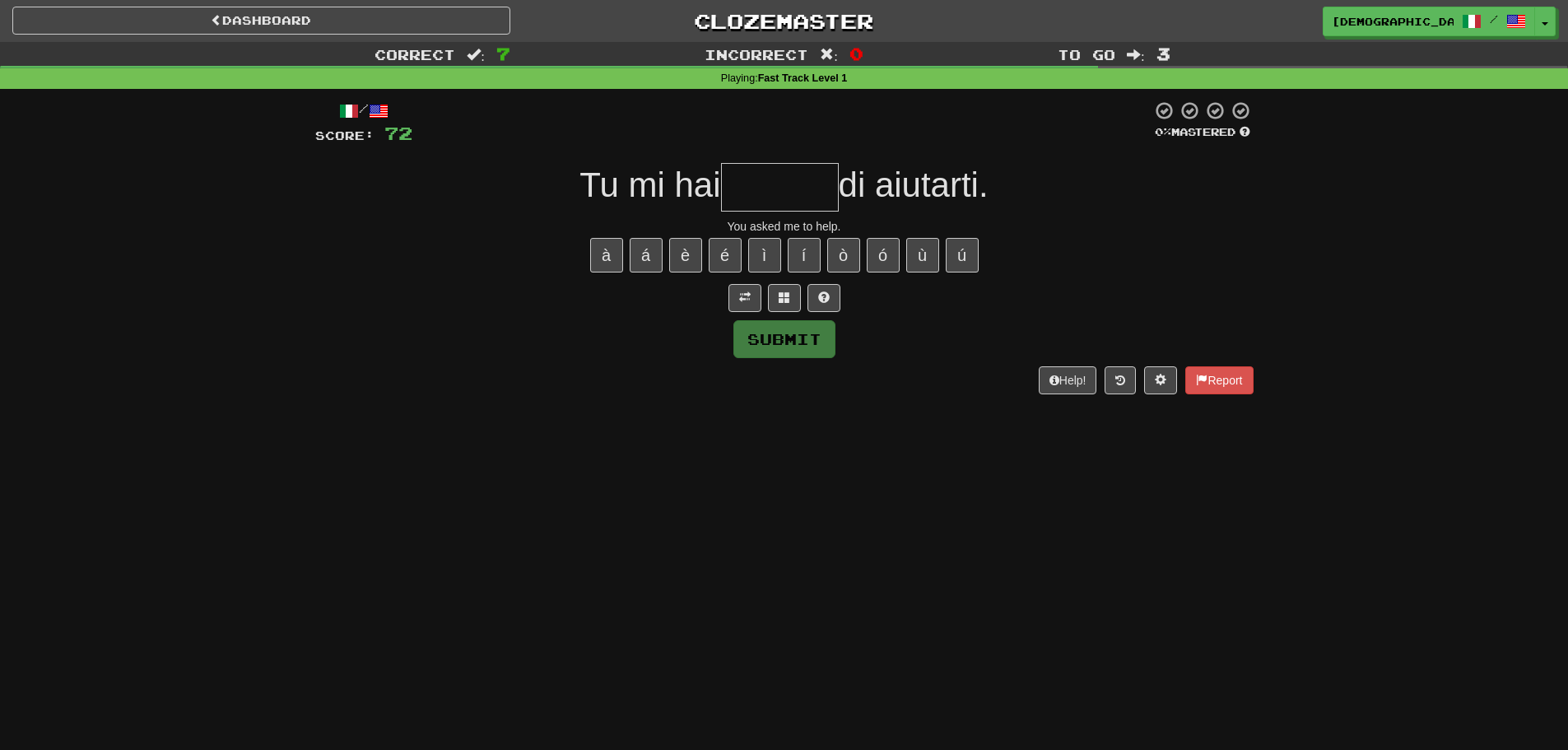
click at [815, 185] on input "text" at bounding box center [780, 187] width 118 height 48
type input "*"
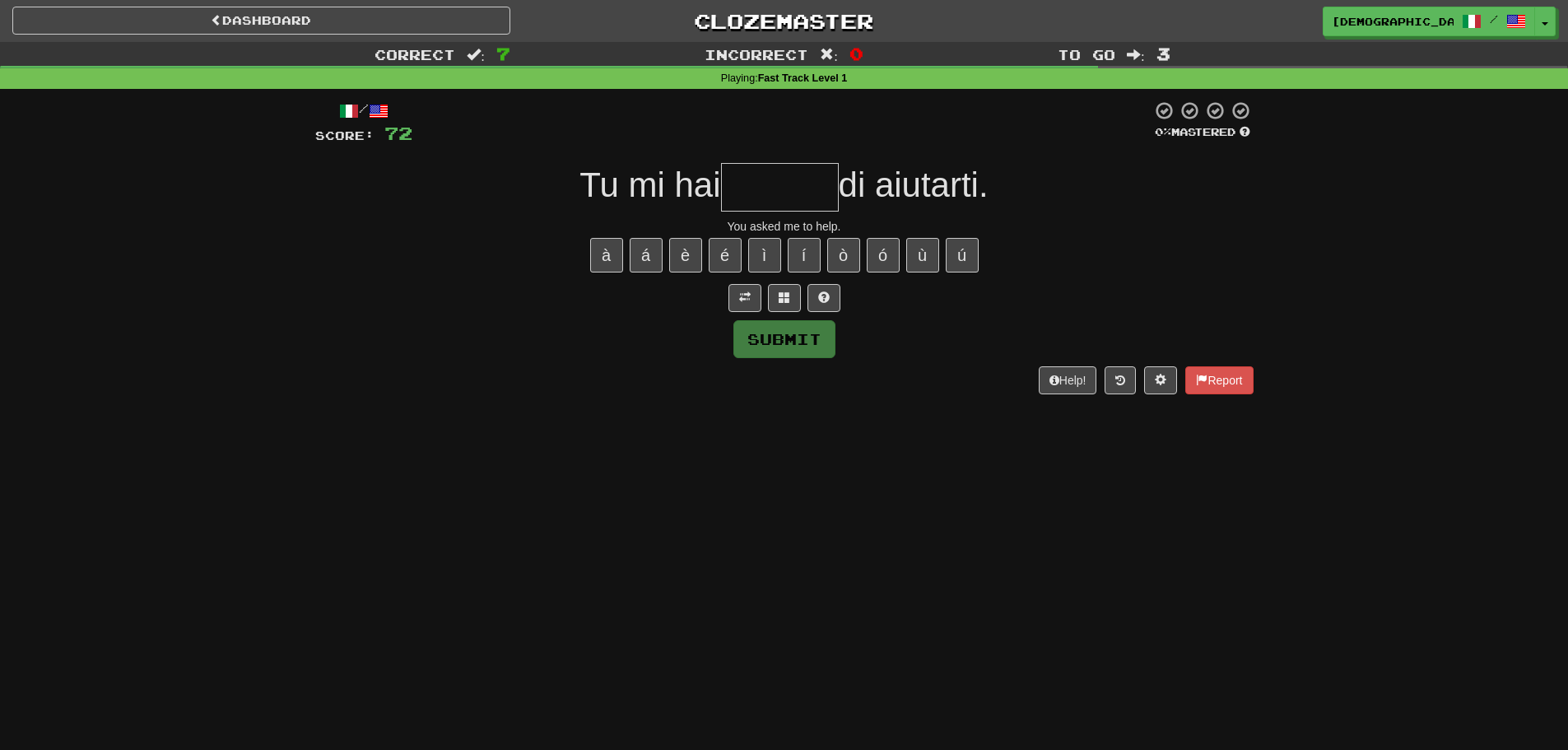
type input "*"
click at [786, 309] on button at bounding box center [784, 298] width 33 height 28
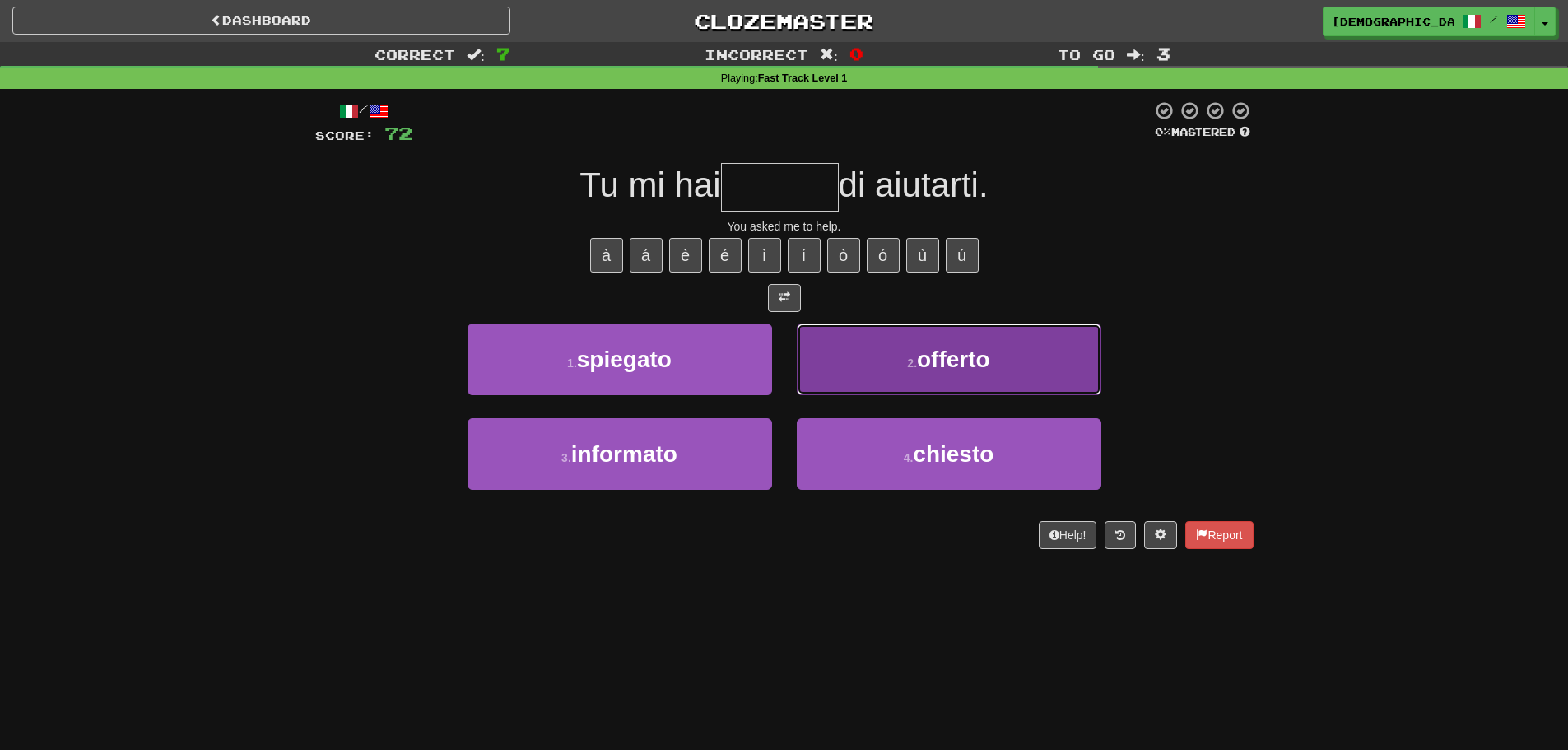
click at [938, 374] on button "2 . offerto" at bounding box center [949, 360] width 305 height 71
type input "*******"
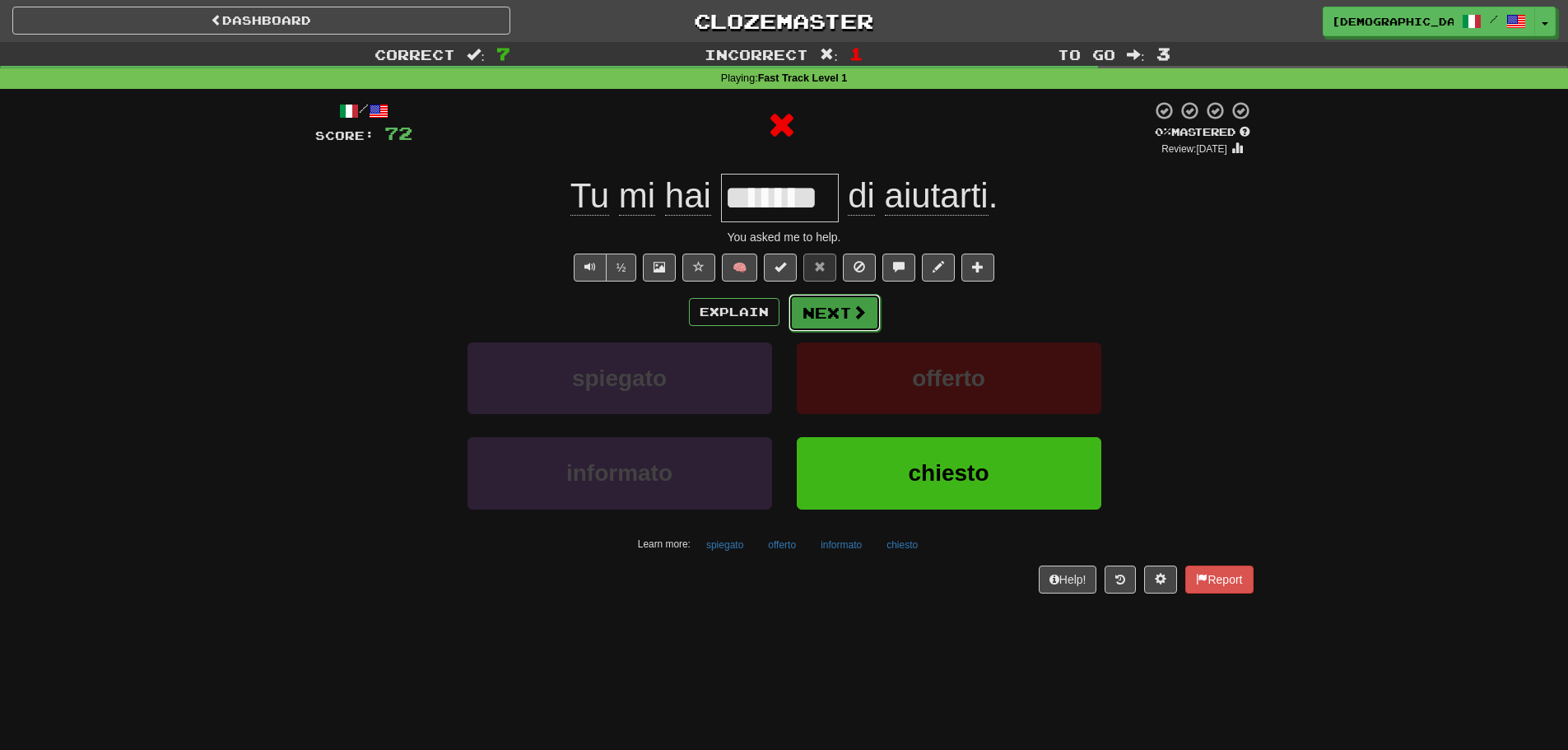
click at [798, 308] on button "Next" at bounding box center [835, 312] width 93 height 38
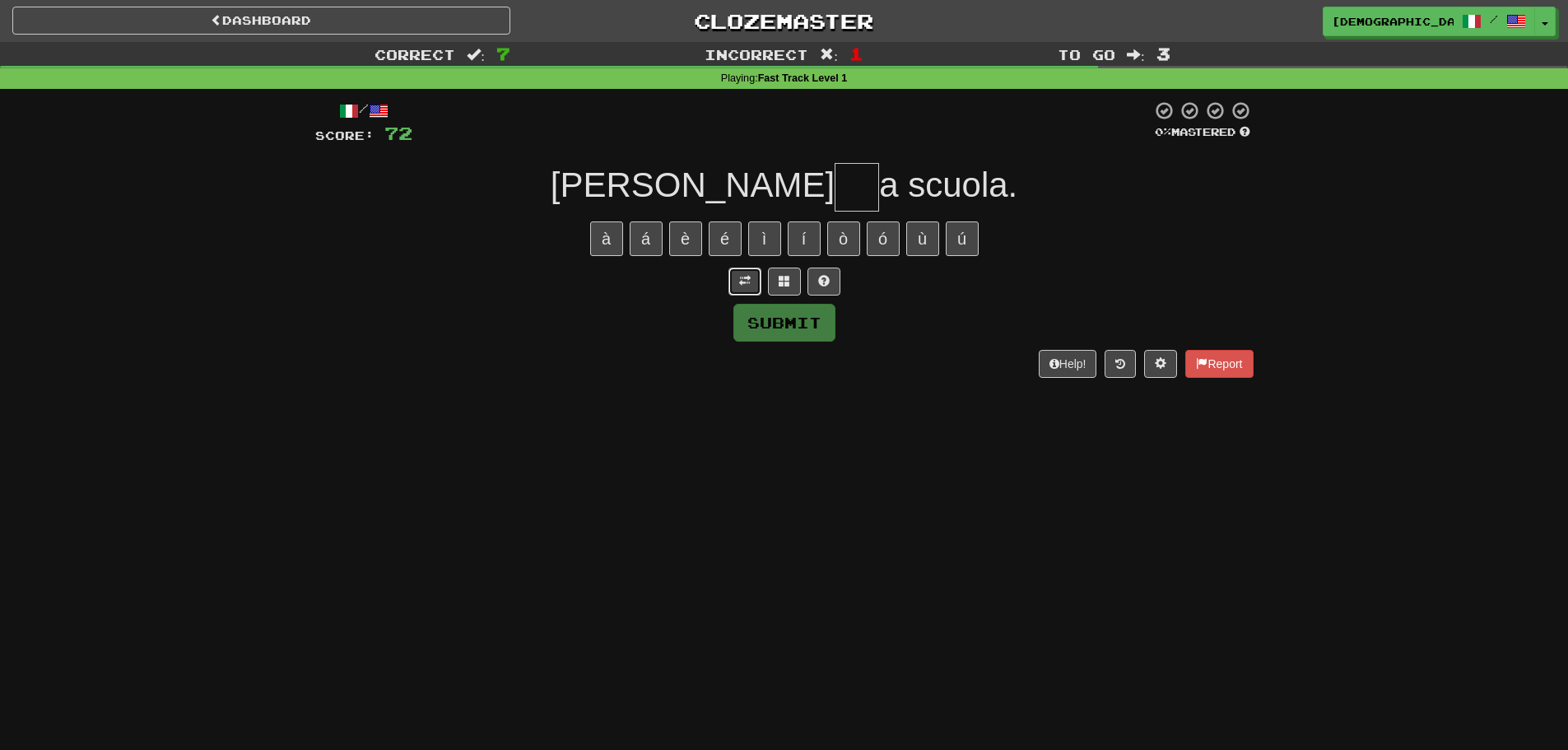
click at [747, 281] on span at bounding box center [745, 281] width 12 height 12
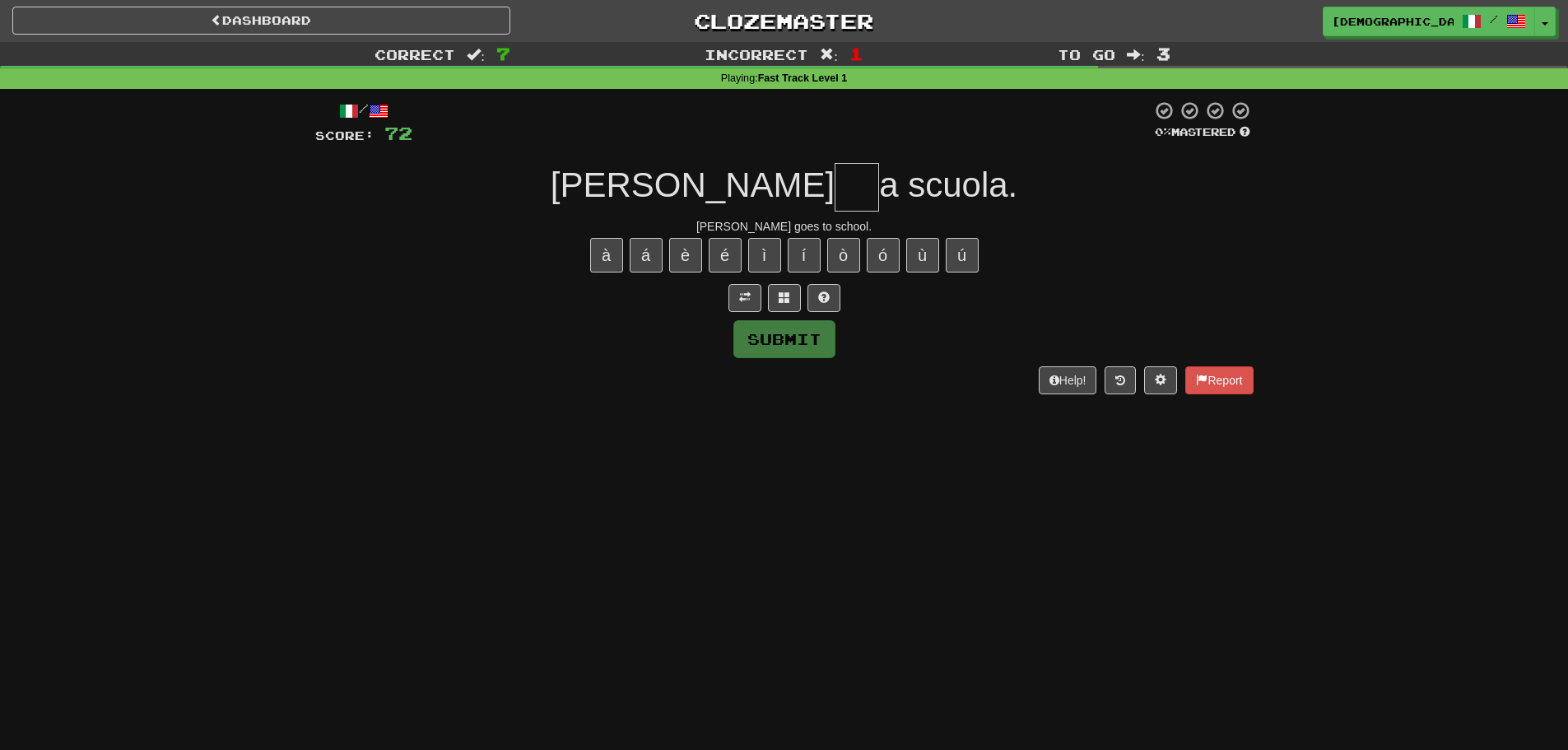
click at [835, 182] on input "text" at bounding box center [857, 187] width 44 height 48
type input "**"
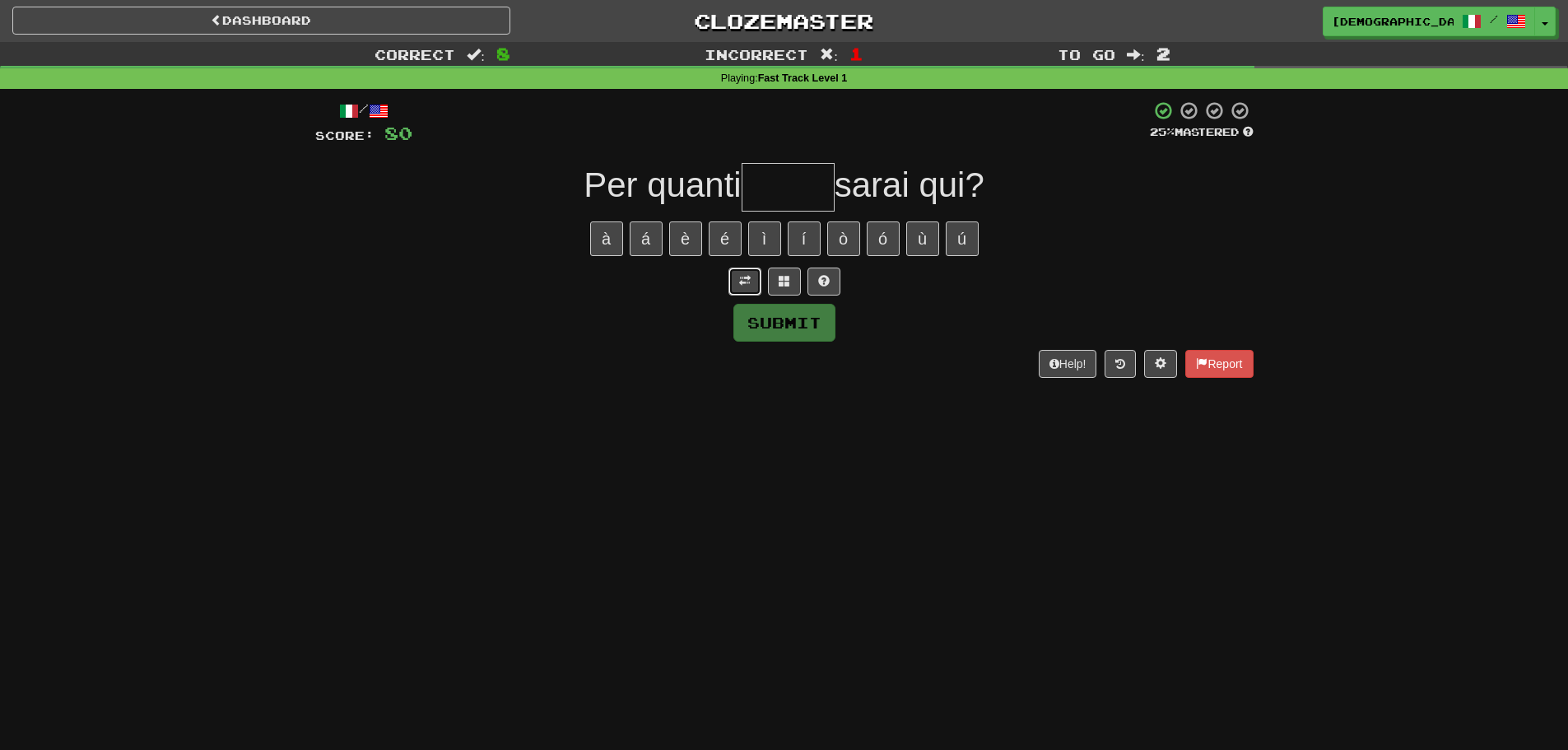
click at [746, 285] on span at bounding box center [745, 281] width 12 height 12
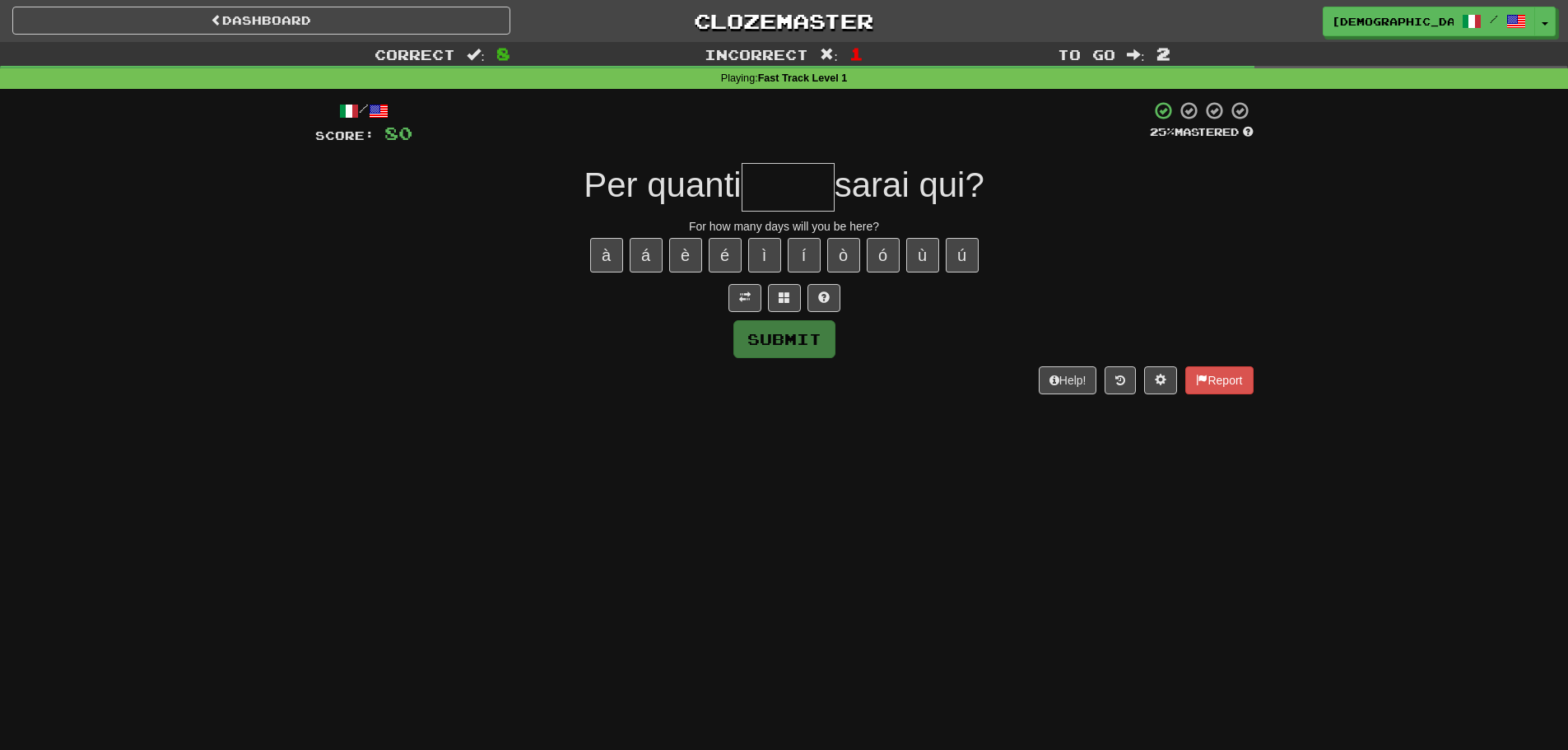
click at [780, 196] on input "text" at bounding box center [787, 187] width 93 height 48
type input "******"
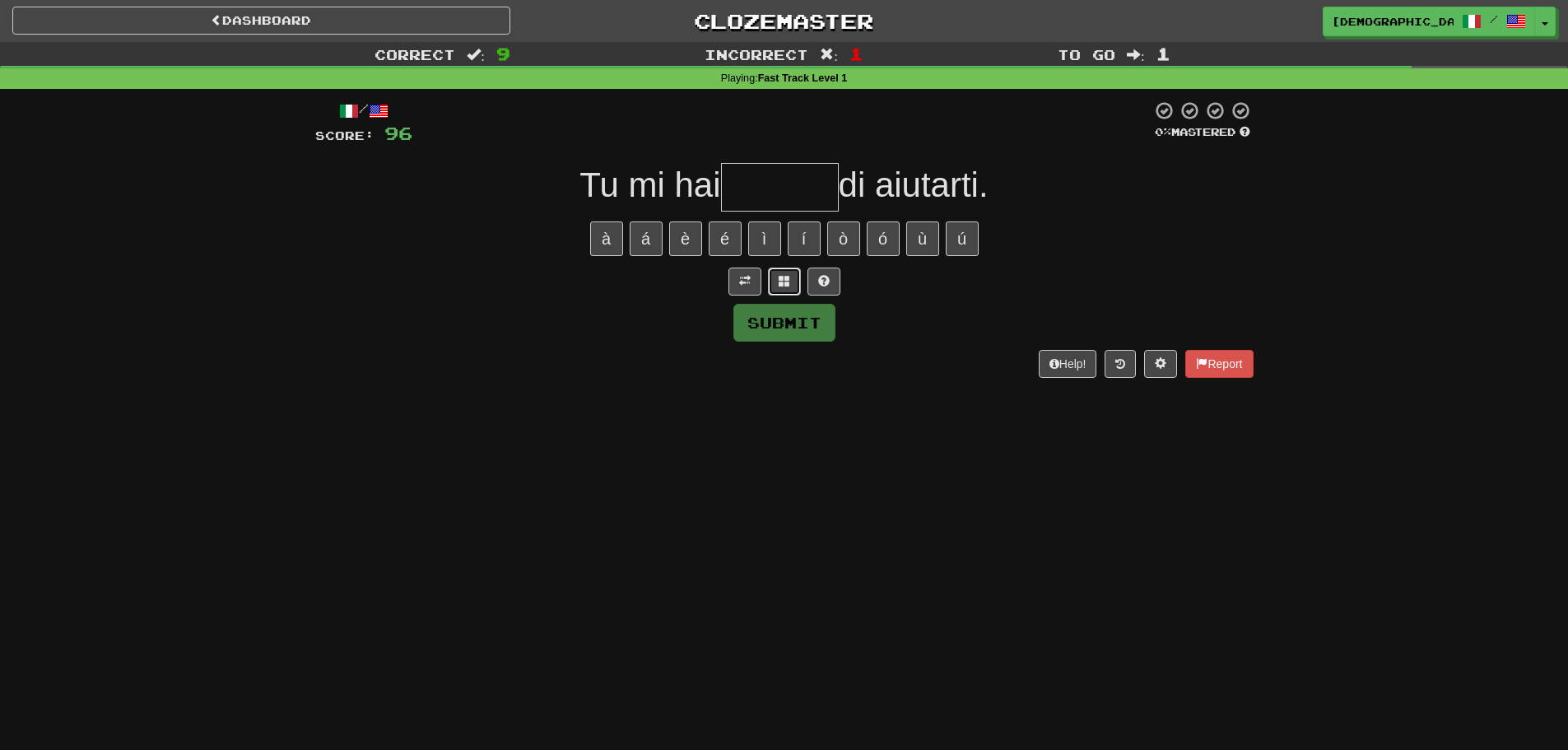
click at [775, 270] on button at bounding box center [784, 281] width 33 height 28
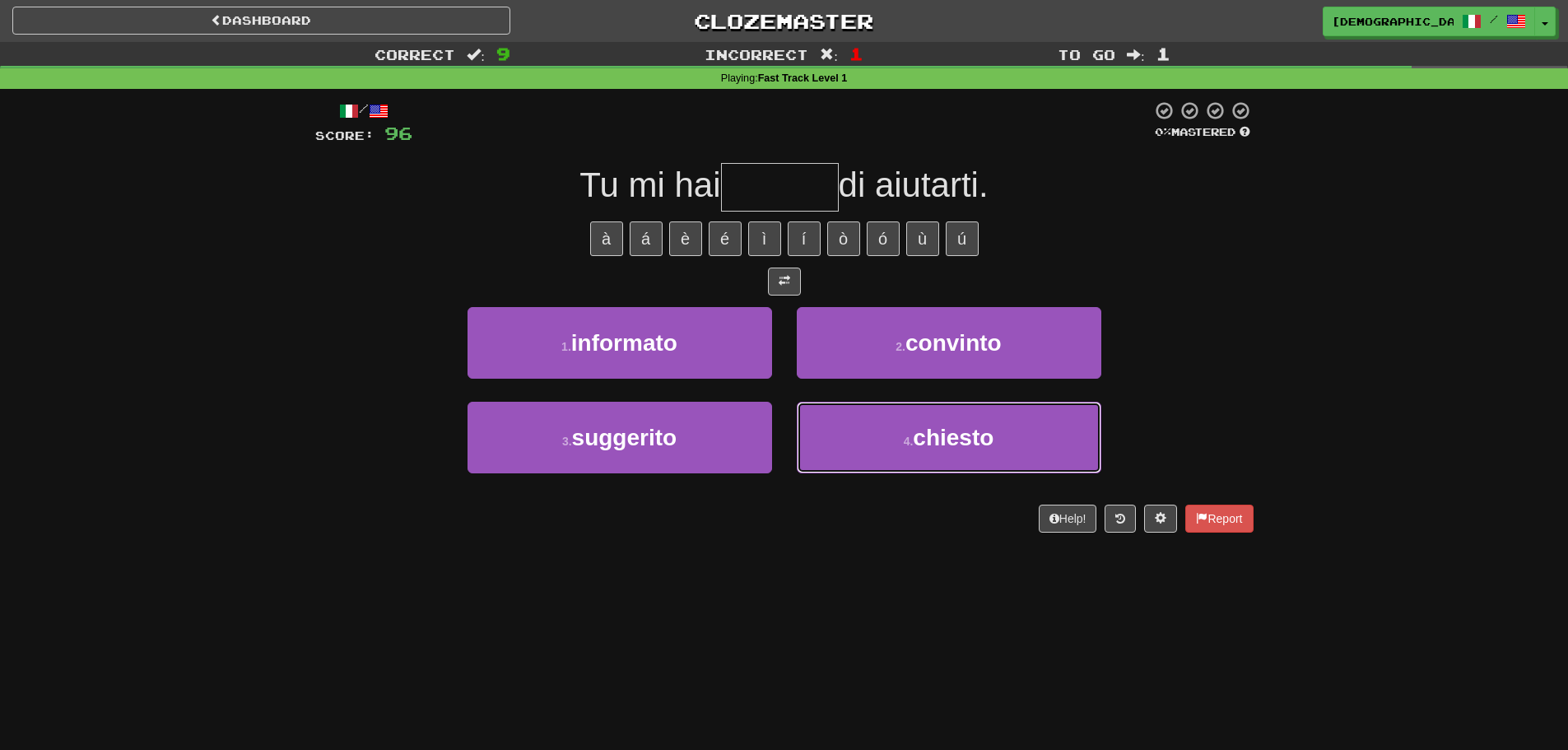
drag, startPoint x: 895, startPoint y: 449, endPoint x: 887, endPoint y: 430, distance: 20.6
click at [895, 450] on button "4 . [GEOGRAPHIC_DATA]" at bounding box center [949, 438] width 305 height 71
type input "*******"
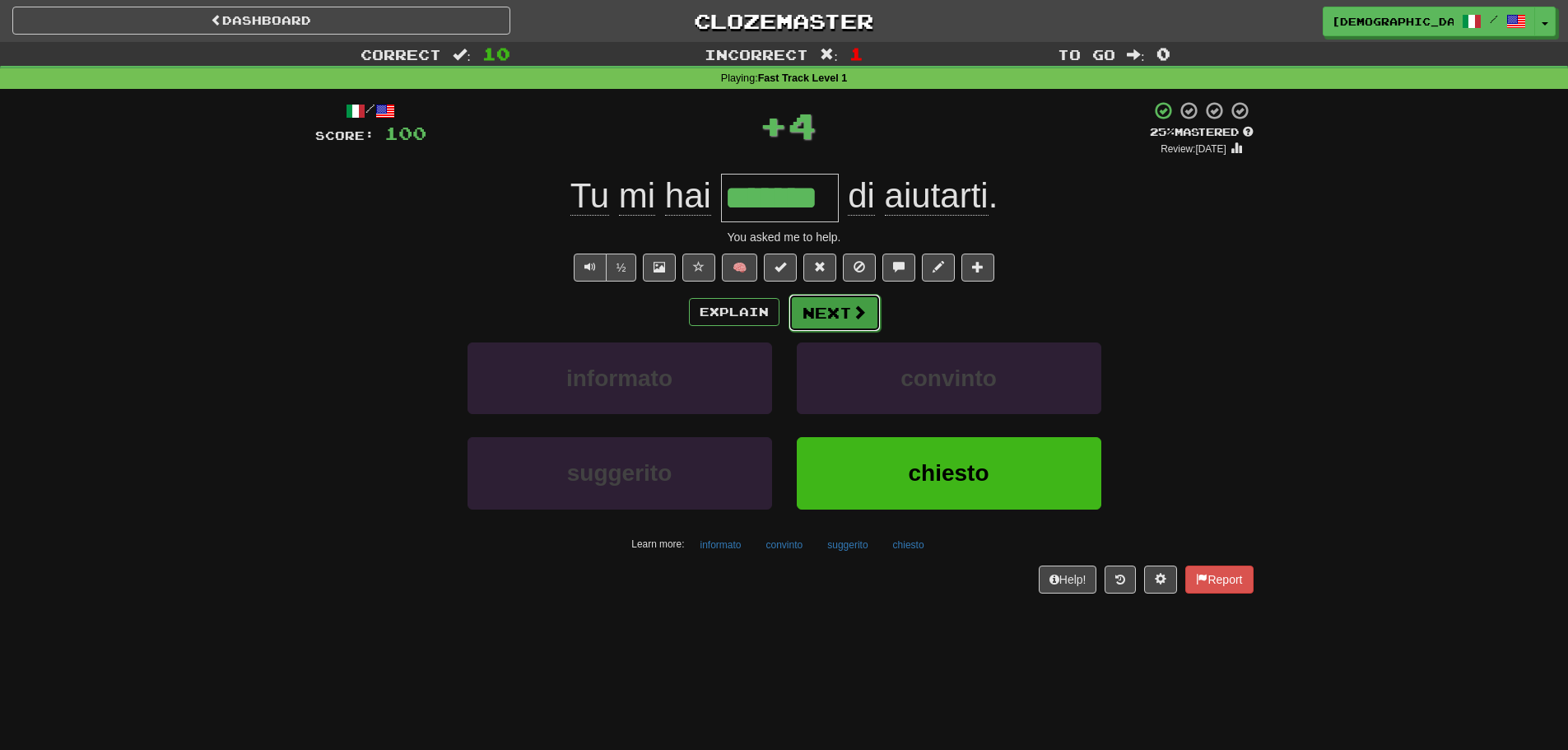
click at [854, 315] on span at bounding box center [859, 311] width 14 height 14
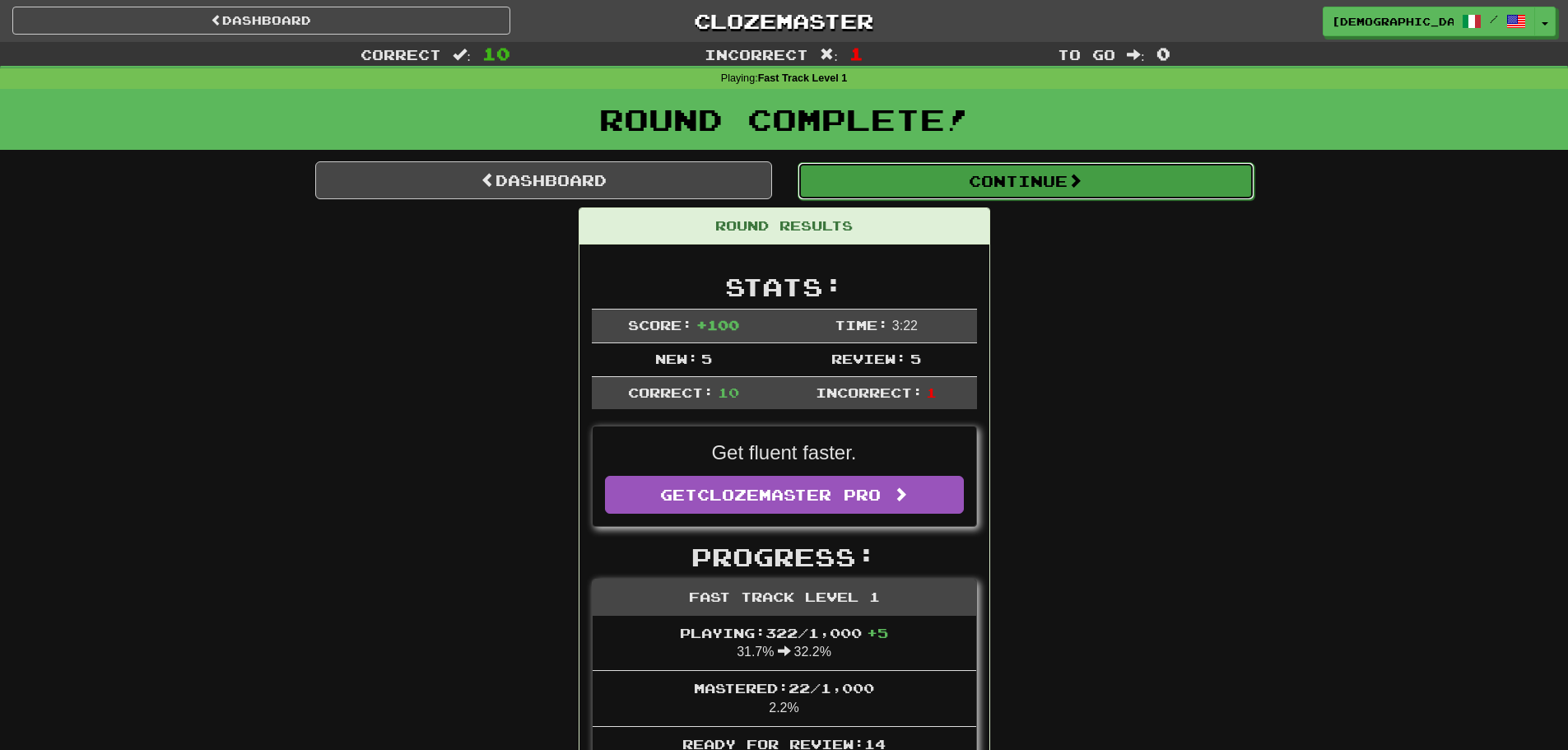
click at [899, 195] on button "Continue" at bounding box center [1026, 180] width 457 height 38
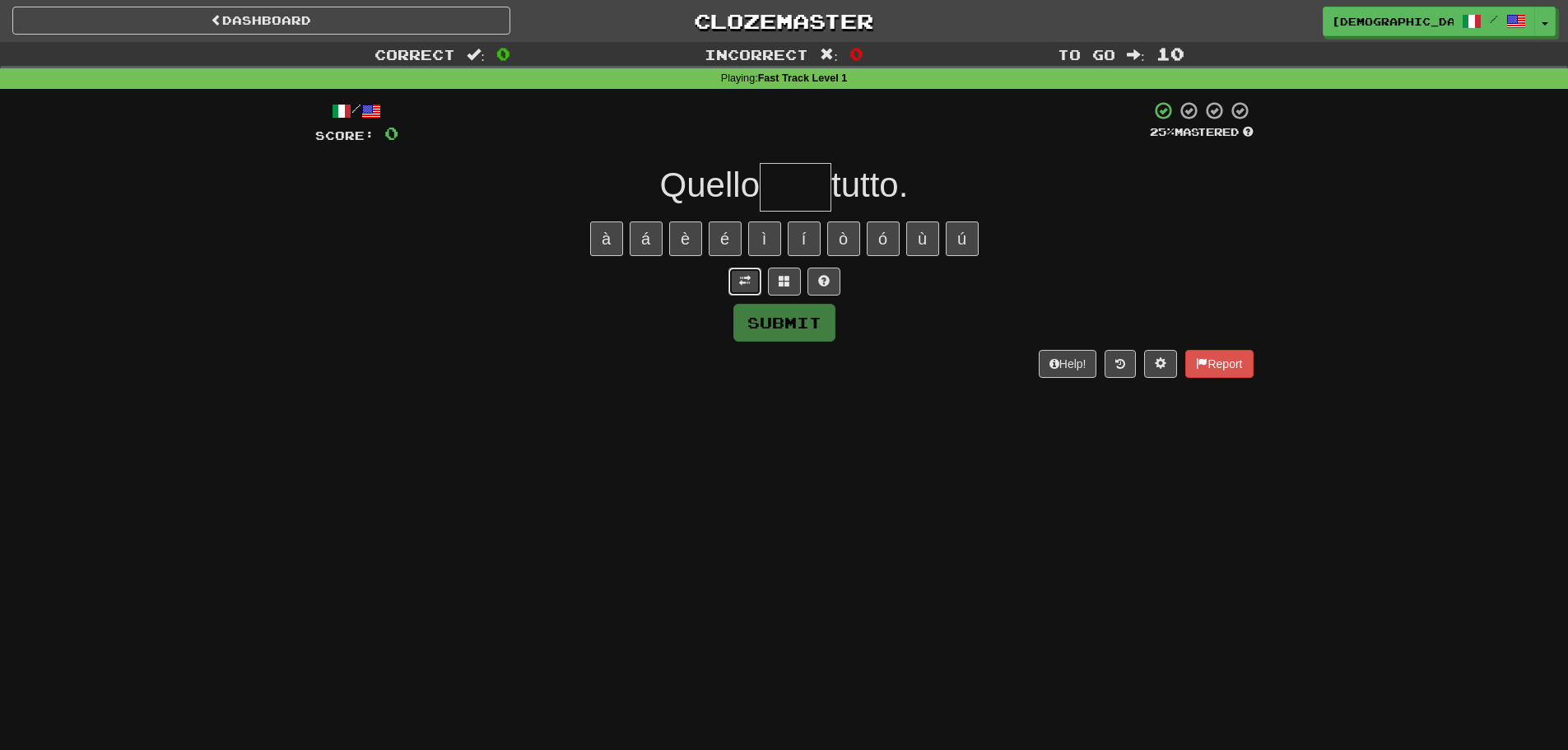
click at [736, 287] on button at bounding box center [745, 281] width 33 height 28
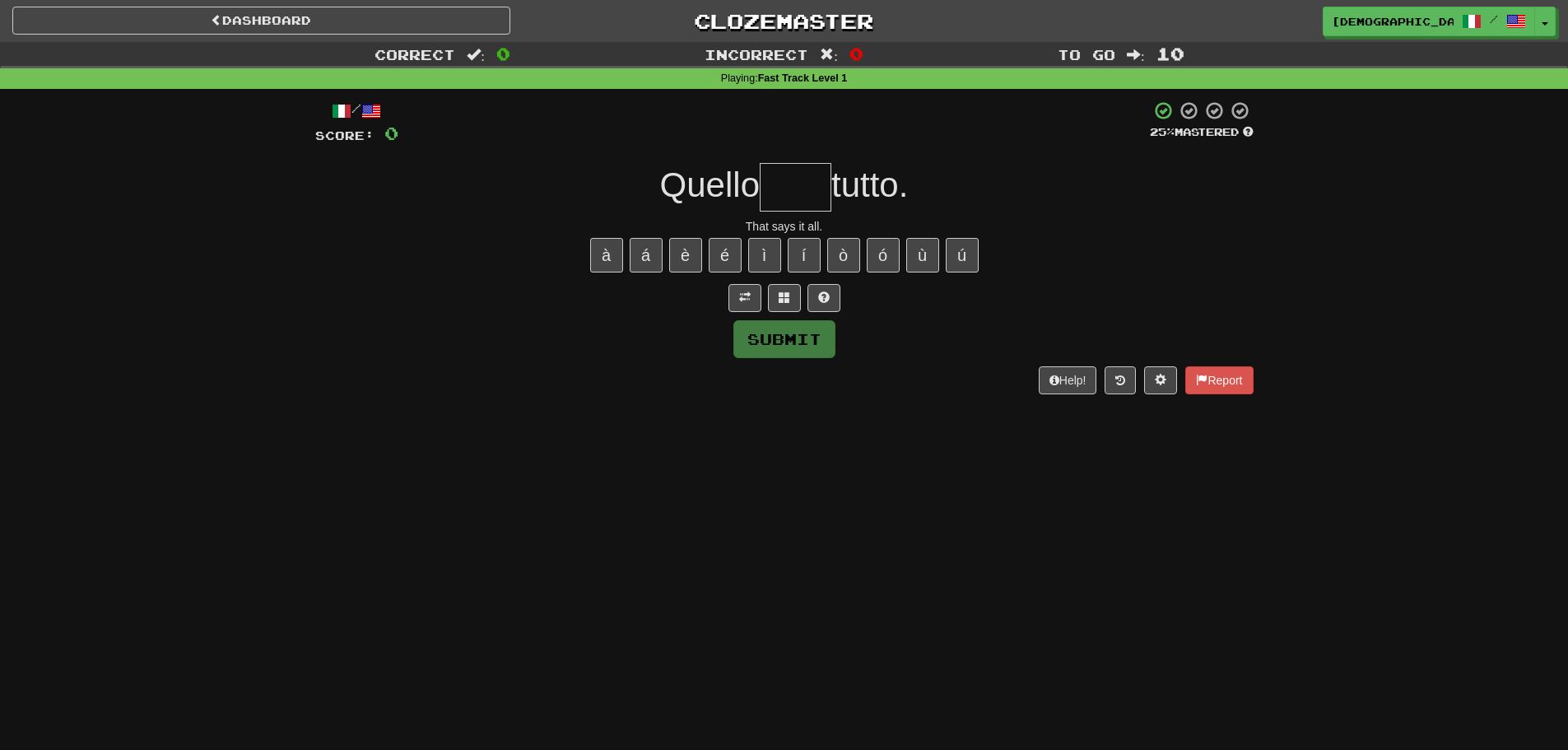
click at [804, 201] on input "text" at bounding box center [795, 187] width 71 height 48
type input "*"
type input "****"
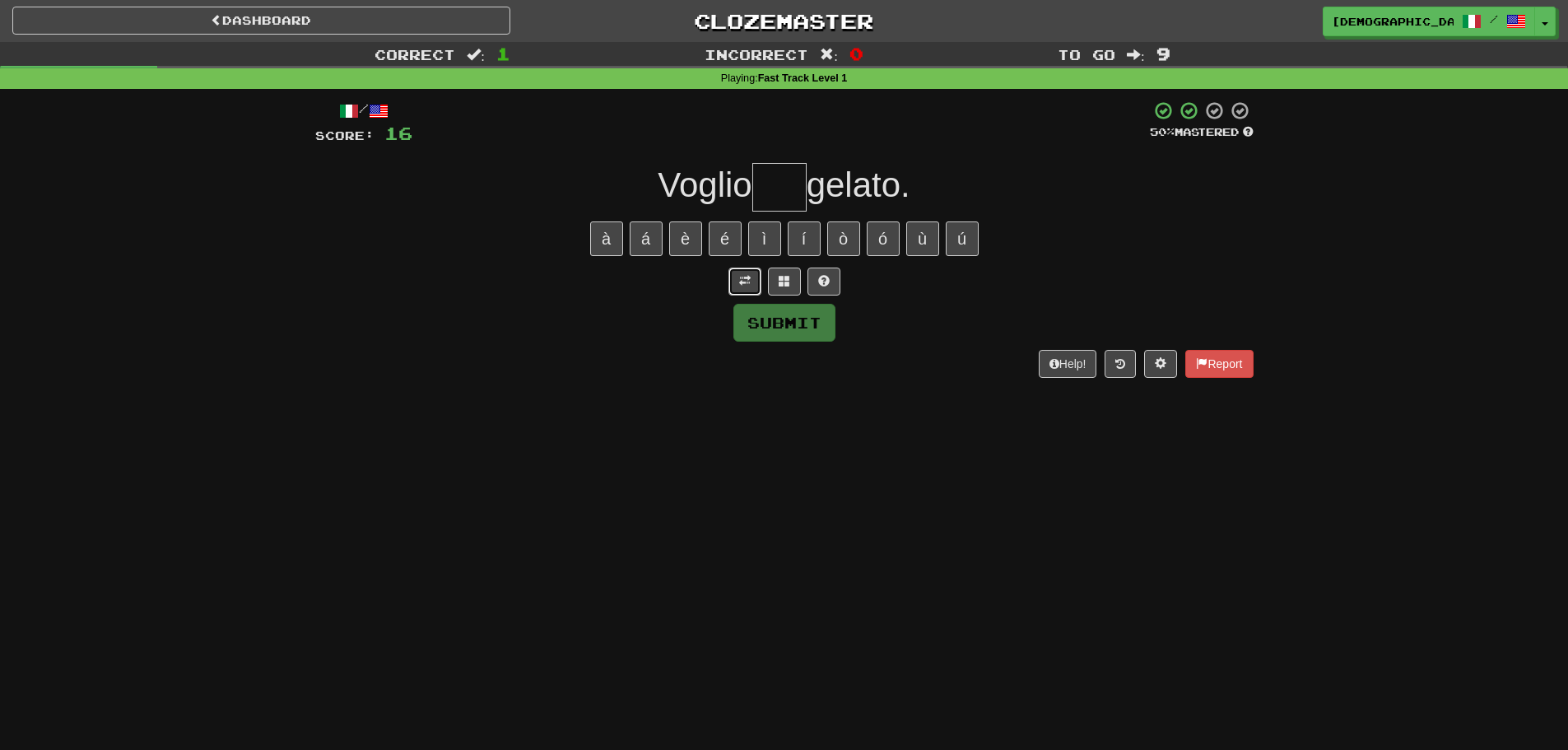
click at [742, 285] on span at bounding box center [745, 281] width 12 height 12
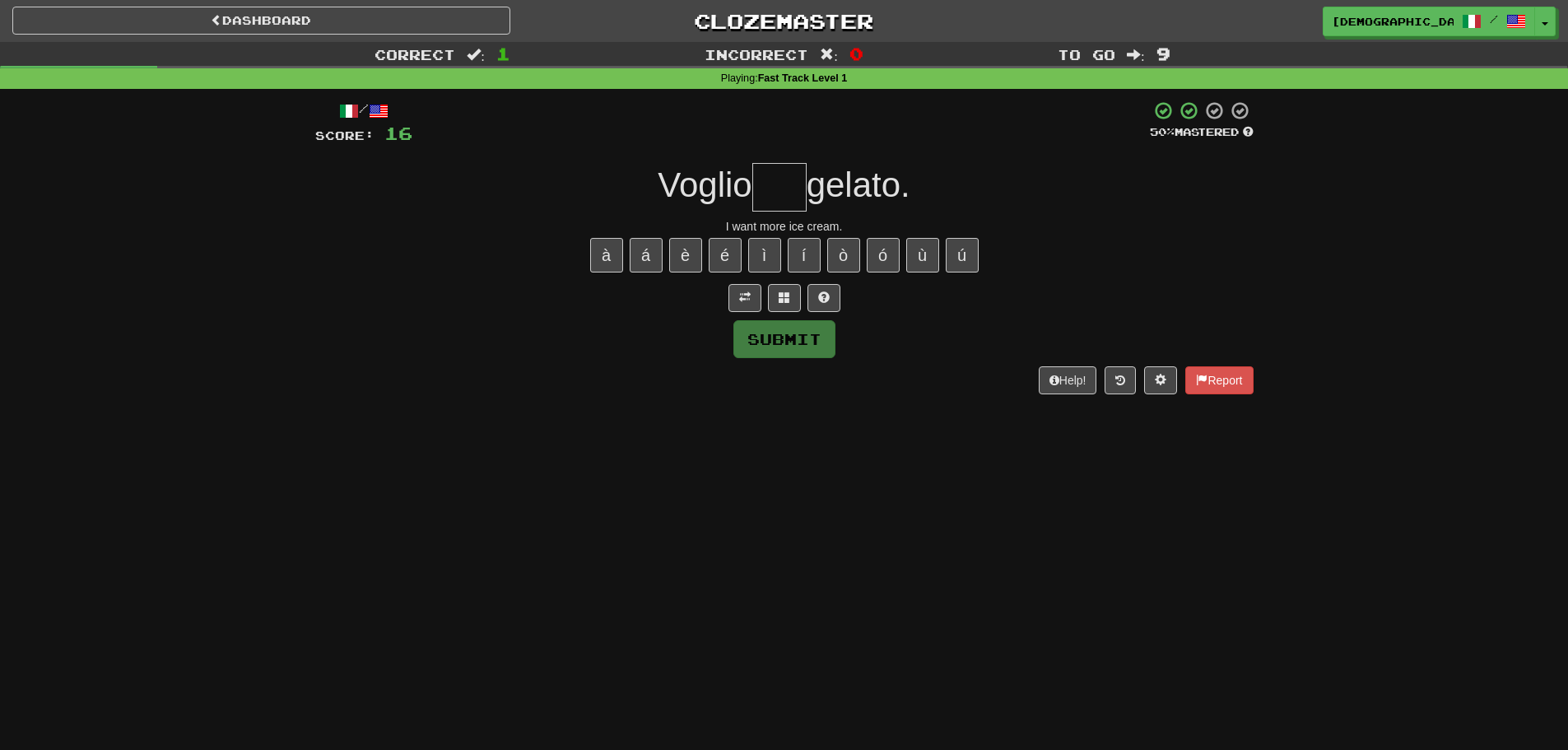
click at [779, 198] on input "text" at bounding box center [780, 187] width 54 height 48
click at [906, 236] on div "à á è é ì í ò ó ù ú" at bounding box center [784, 254] width 939 height 41
click at [928, 256] on button "ù" at bounding box center [922, 255] width 33 height 35
type input "***"
click at [806, 340] on button "Submit" at bounding box center [785, 339] width 102 height 38
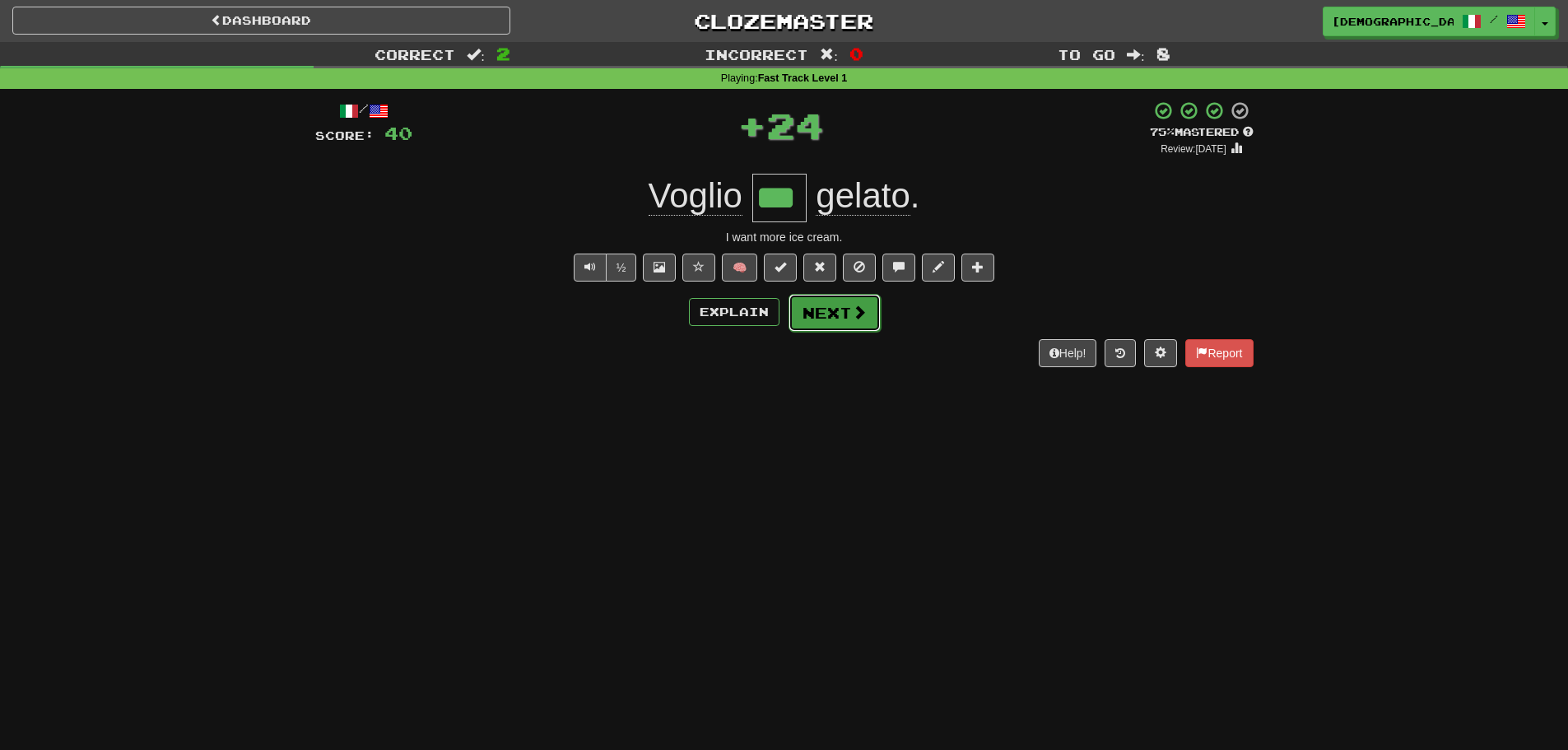
click at [820, 311] on button "Next" at bounding box center [835, 312] width 93 height 38
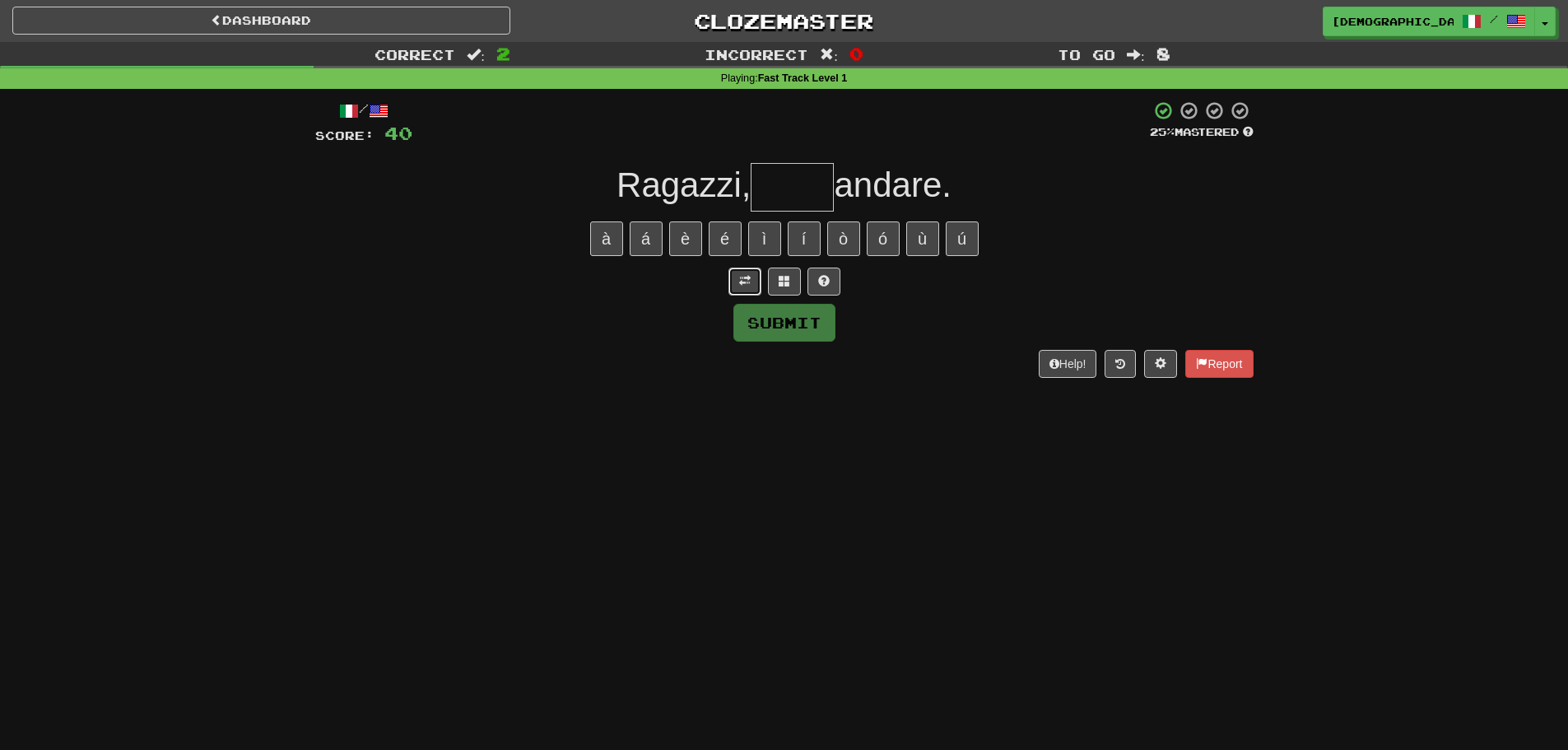
click at [749, 284] on span at bounding box center [745, 281] width 12 height 12
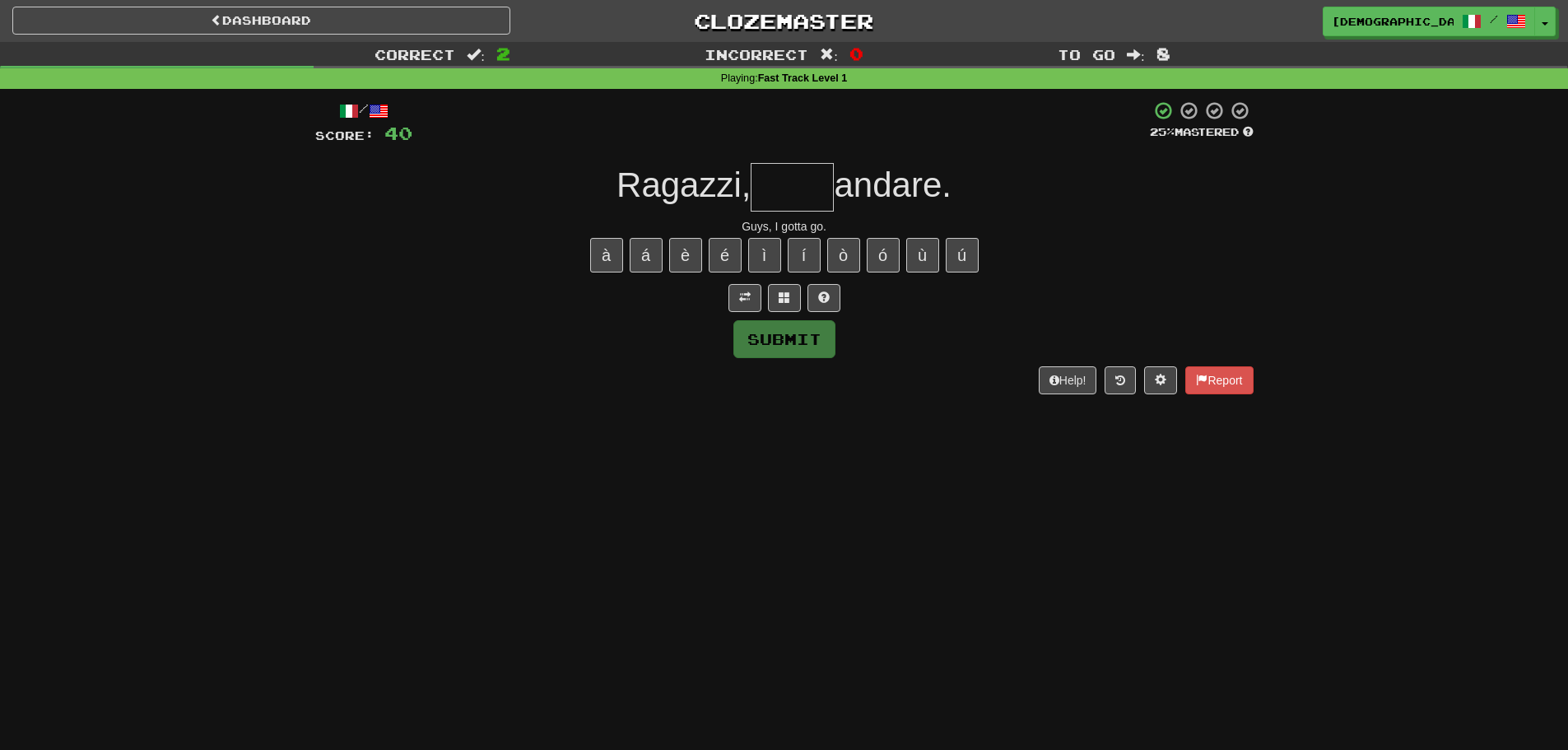
click at [775, 192] on input "text" at bounding box center [792, 187] width 83 height 48
click at [739, 295] on span at bounding box center [745, 297] width 12 height 12
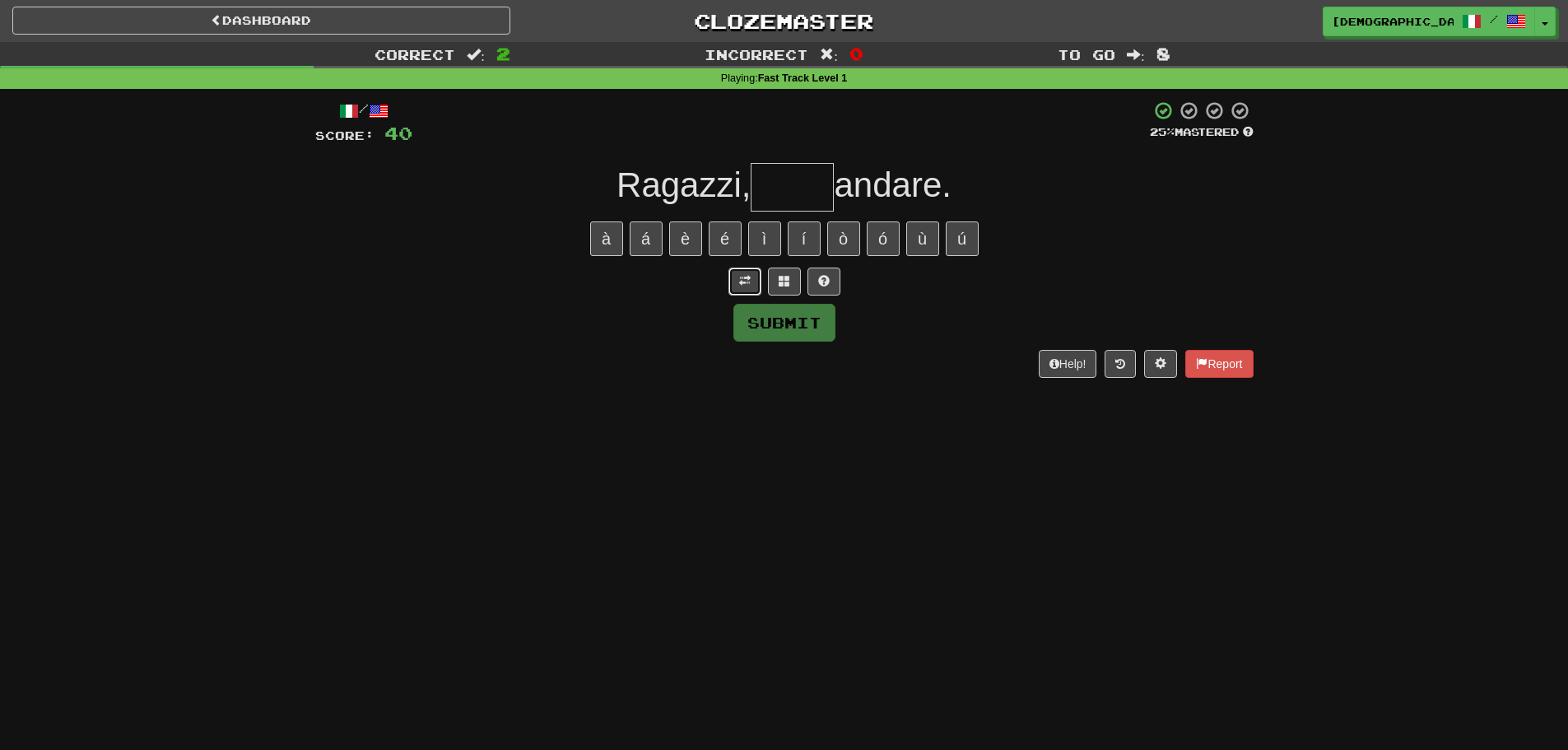
click at [738, 295] on button at bounding box center [745, 281] width 33 height 28
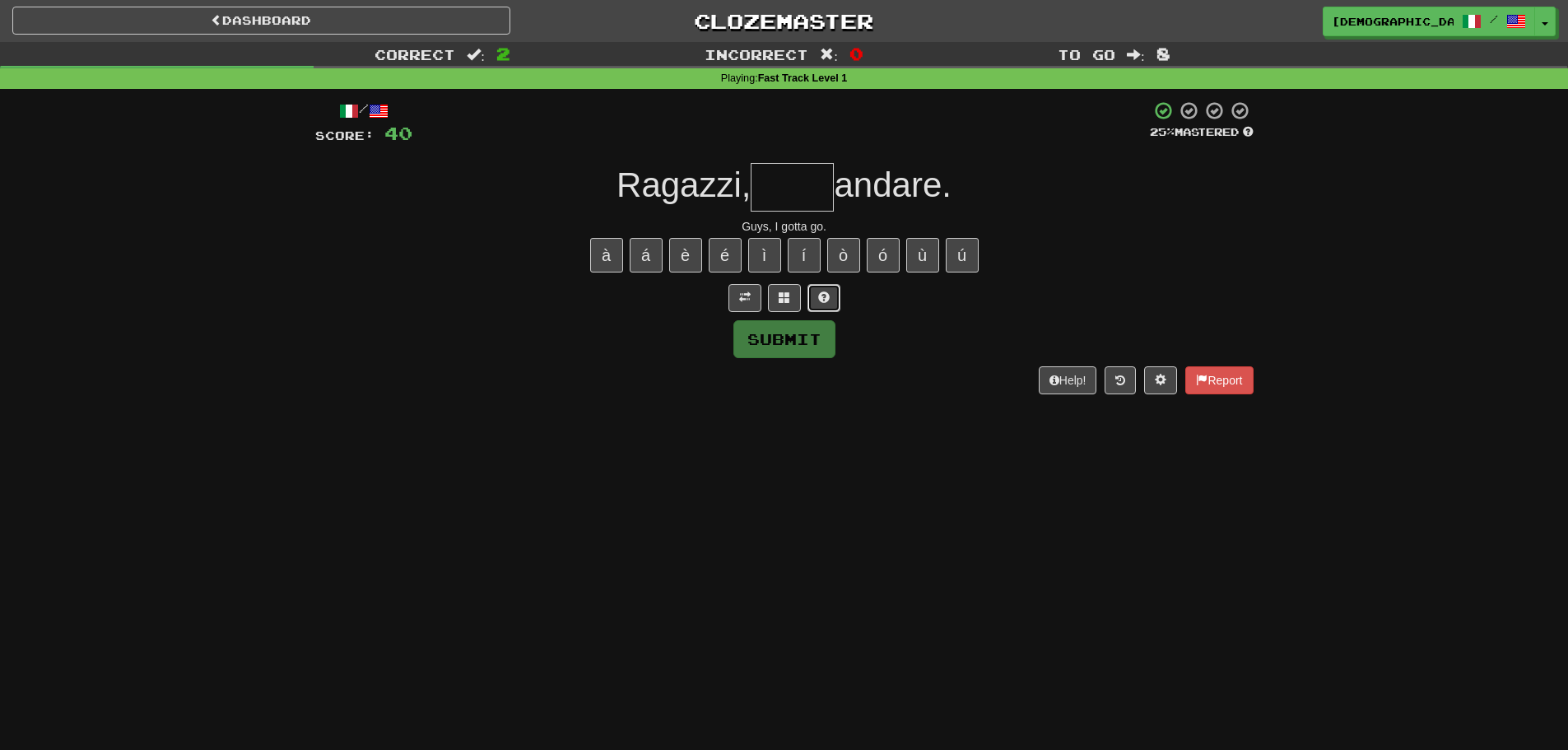
click at [816, 297] on button at bounding box center [824, 298] width 33 height 28
click at [815, 294] on button at bounding box center [804, 298] width 33 height 28
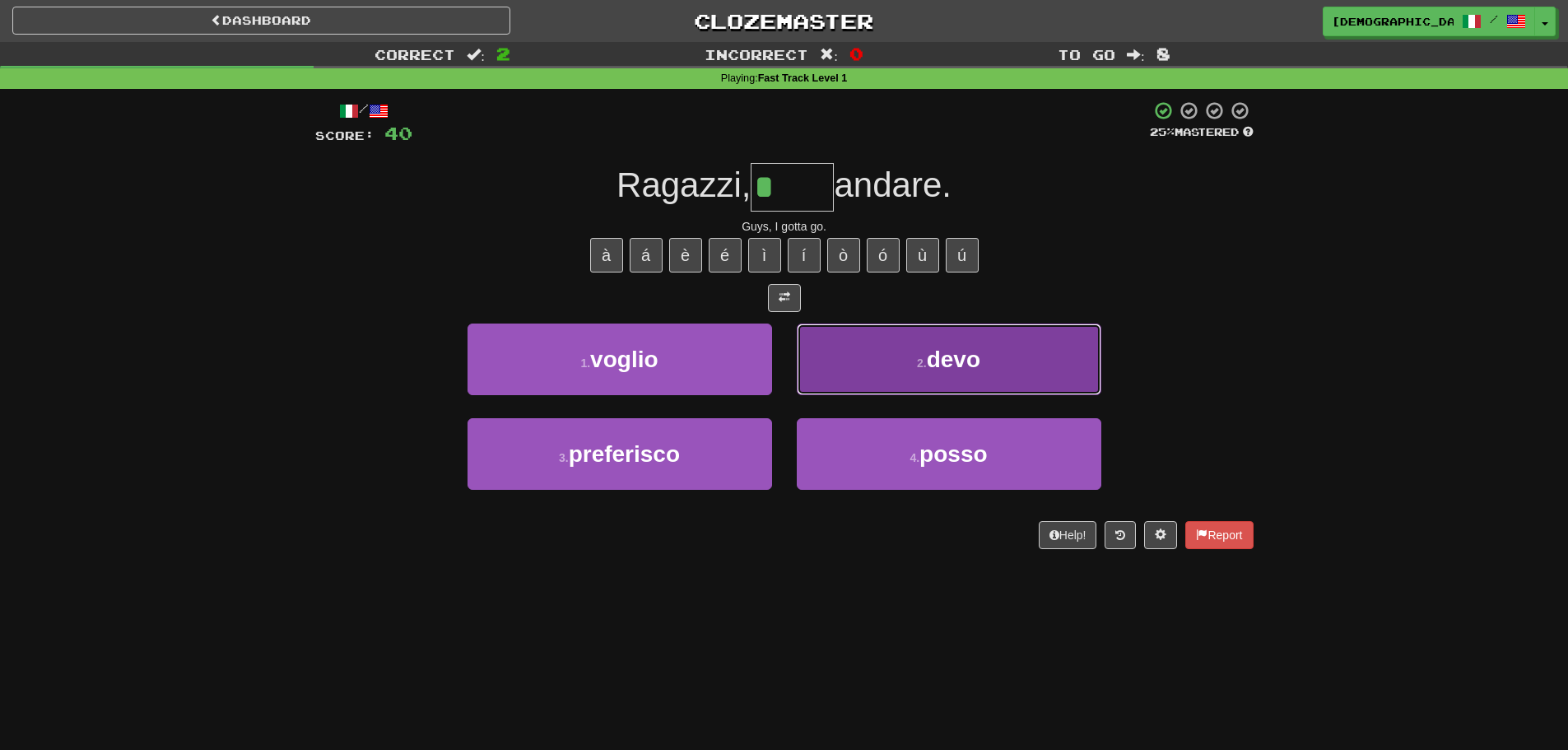
click at [844, 329] on button "2 . devo" at bounding box center [949, 360] width 305 height 71
type input "****"
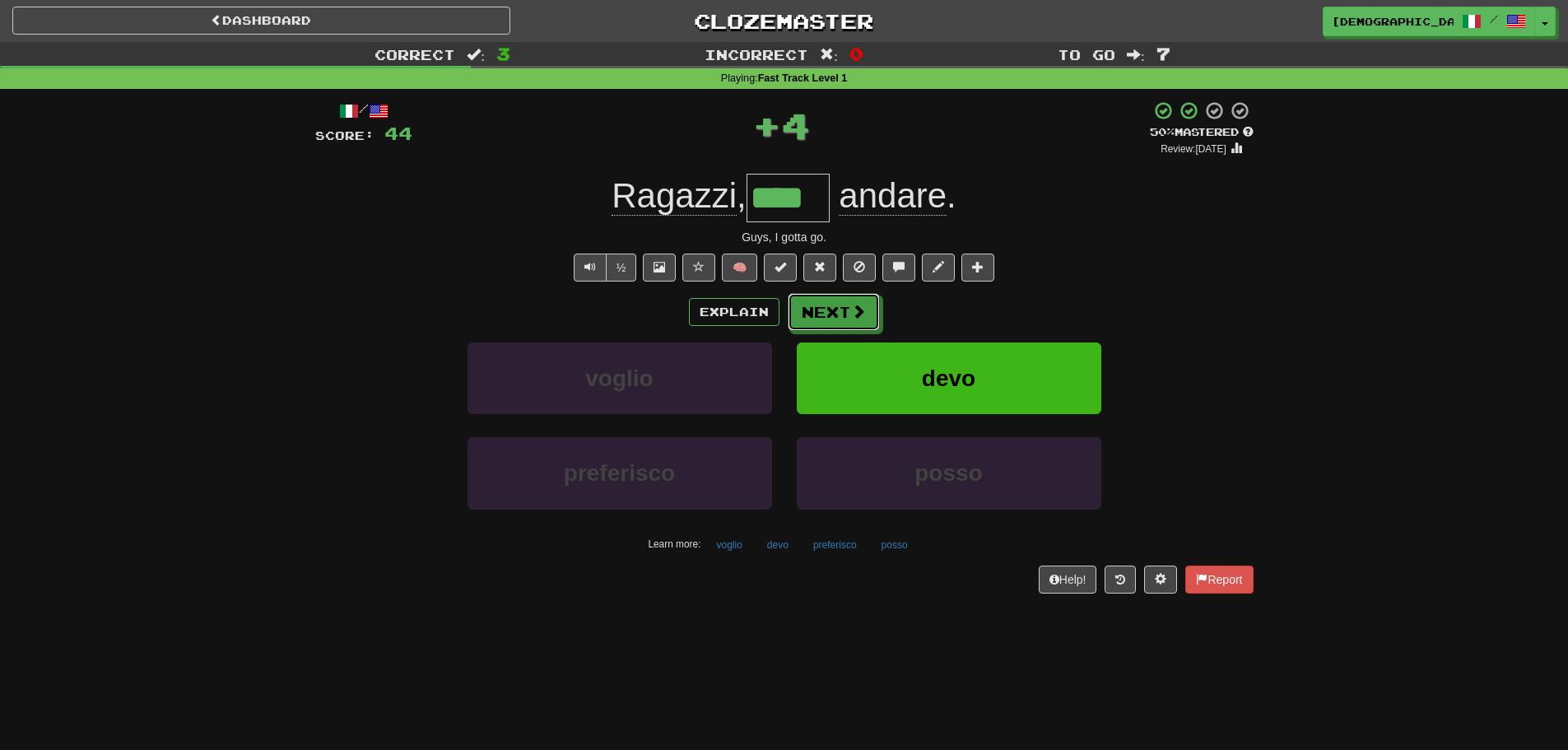
click at [844, 329] on button "Next" at bounding box center [834, 311] width 93 height 38
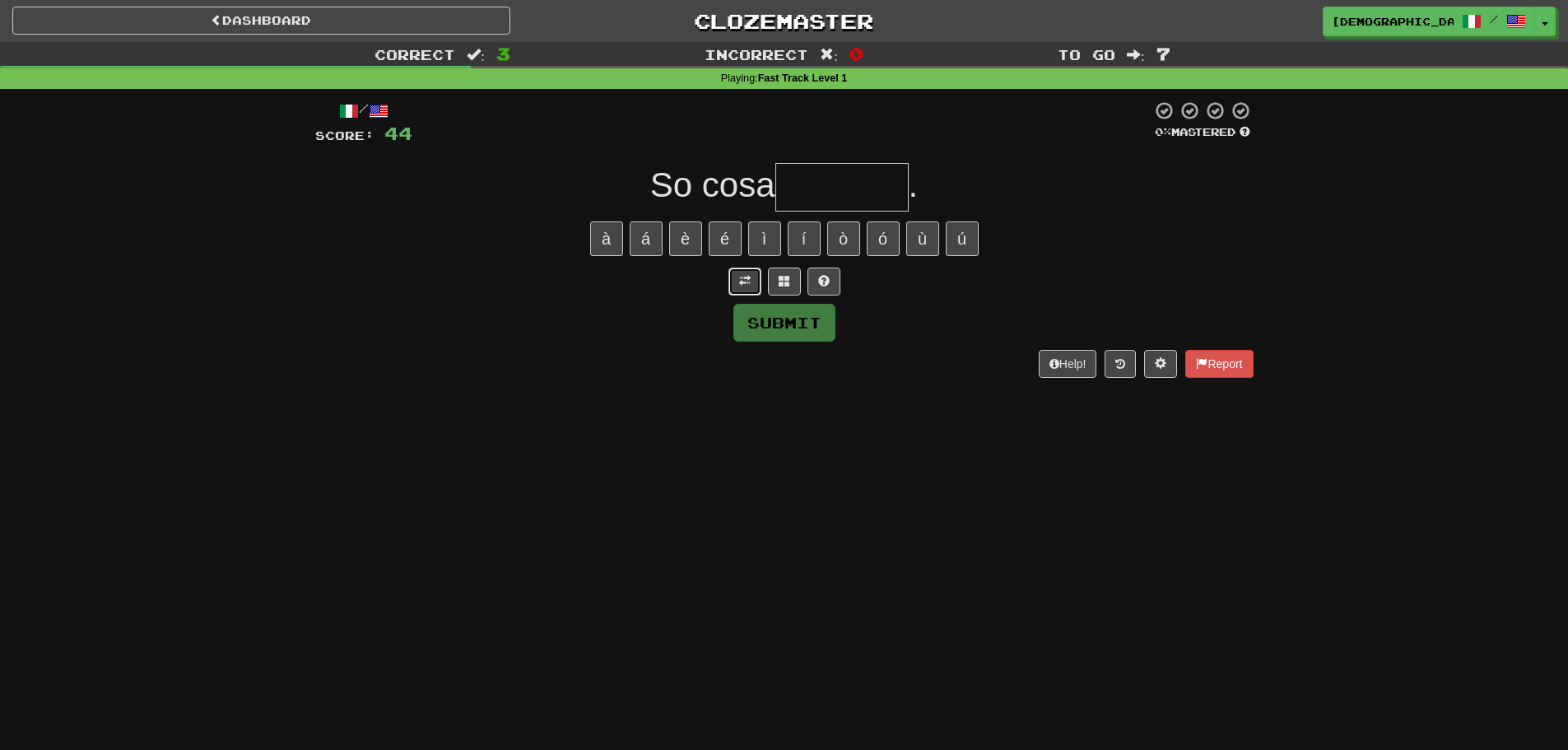
click at [750, 281] on span at bounding box center [745, 281] width 12 height 12
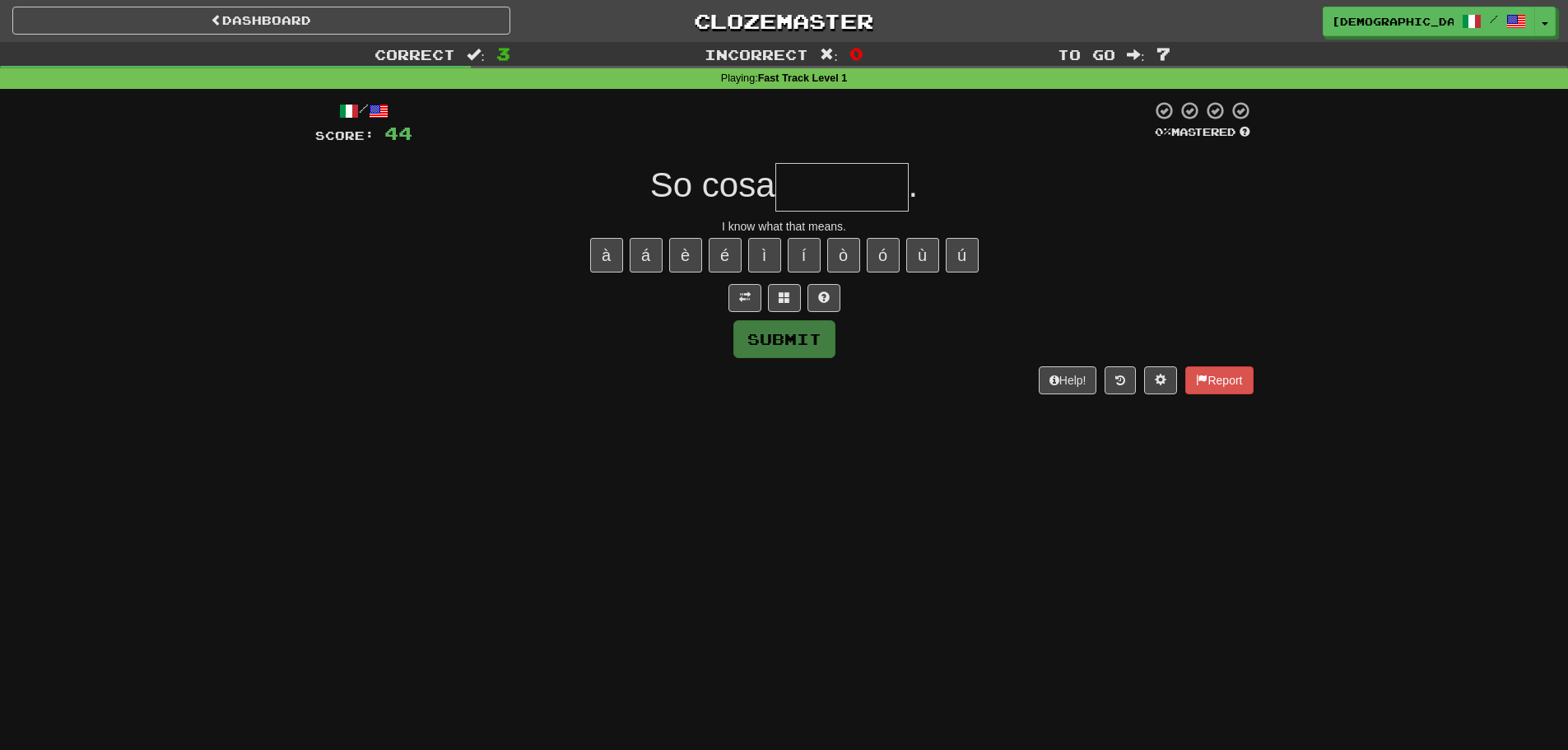
click at [804, 194] on input "text" at bounding box center [841, 187] width 133 height 48
click at [796, 301] on button at bounding box center [784, 298] width 33 height 28
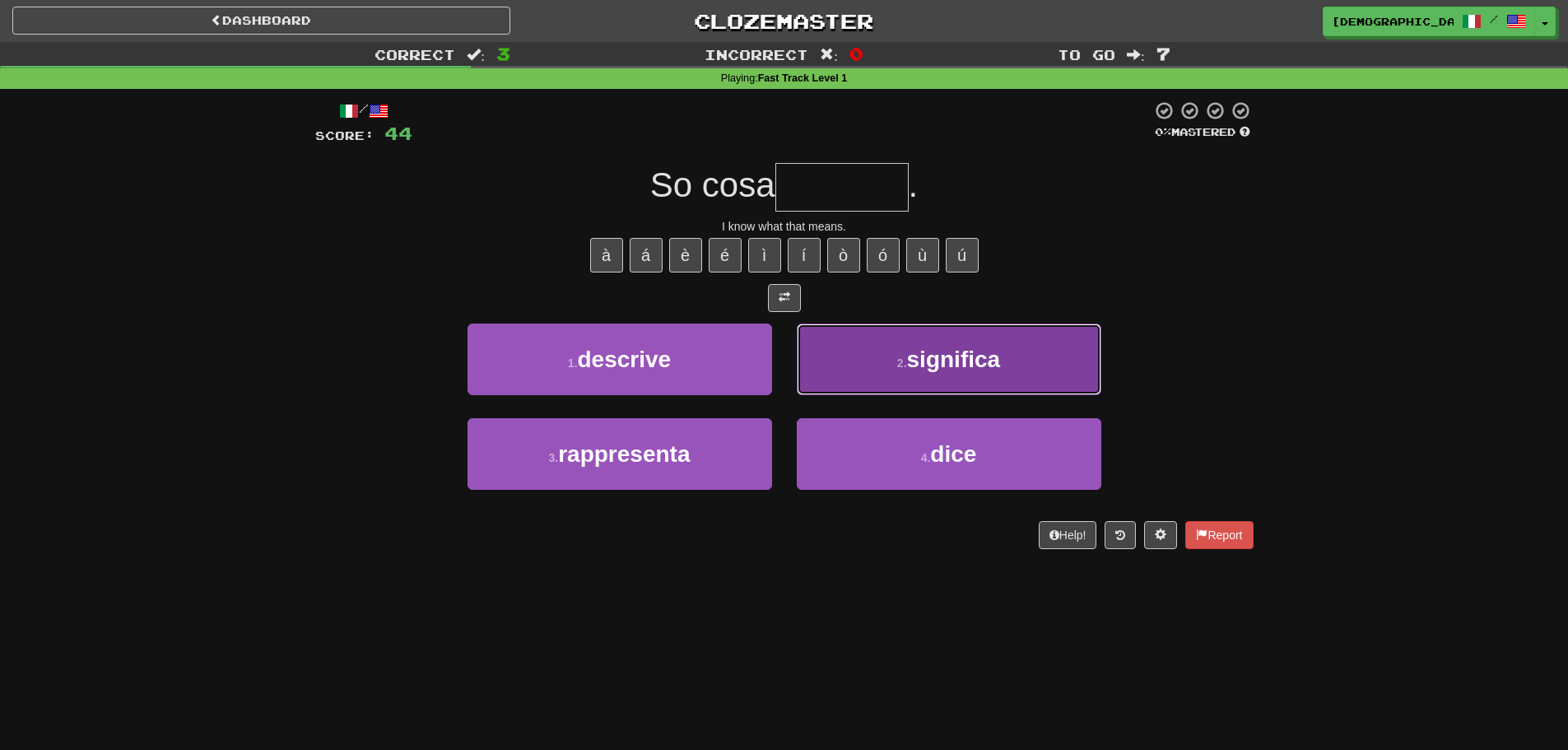
click at [854, 342] on button "2 . significa" at bounding box center [949, 360] width 305 height 71
type input "*********"
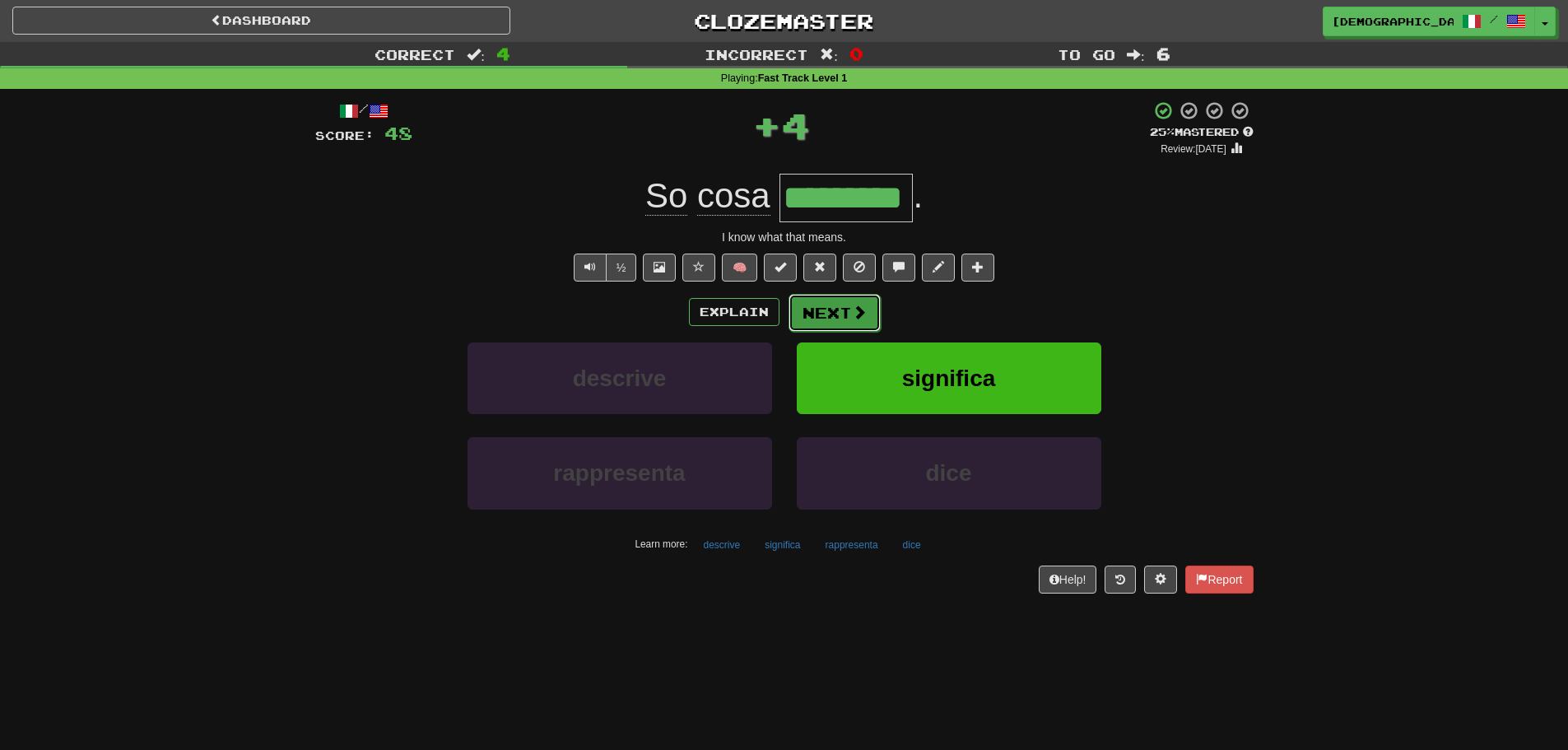
click at [852, 315] on span at bounding box center [859, 311] width 14 height 14
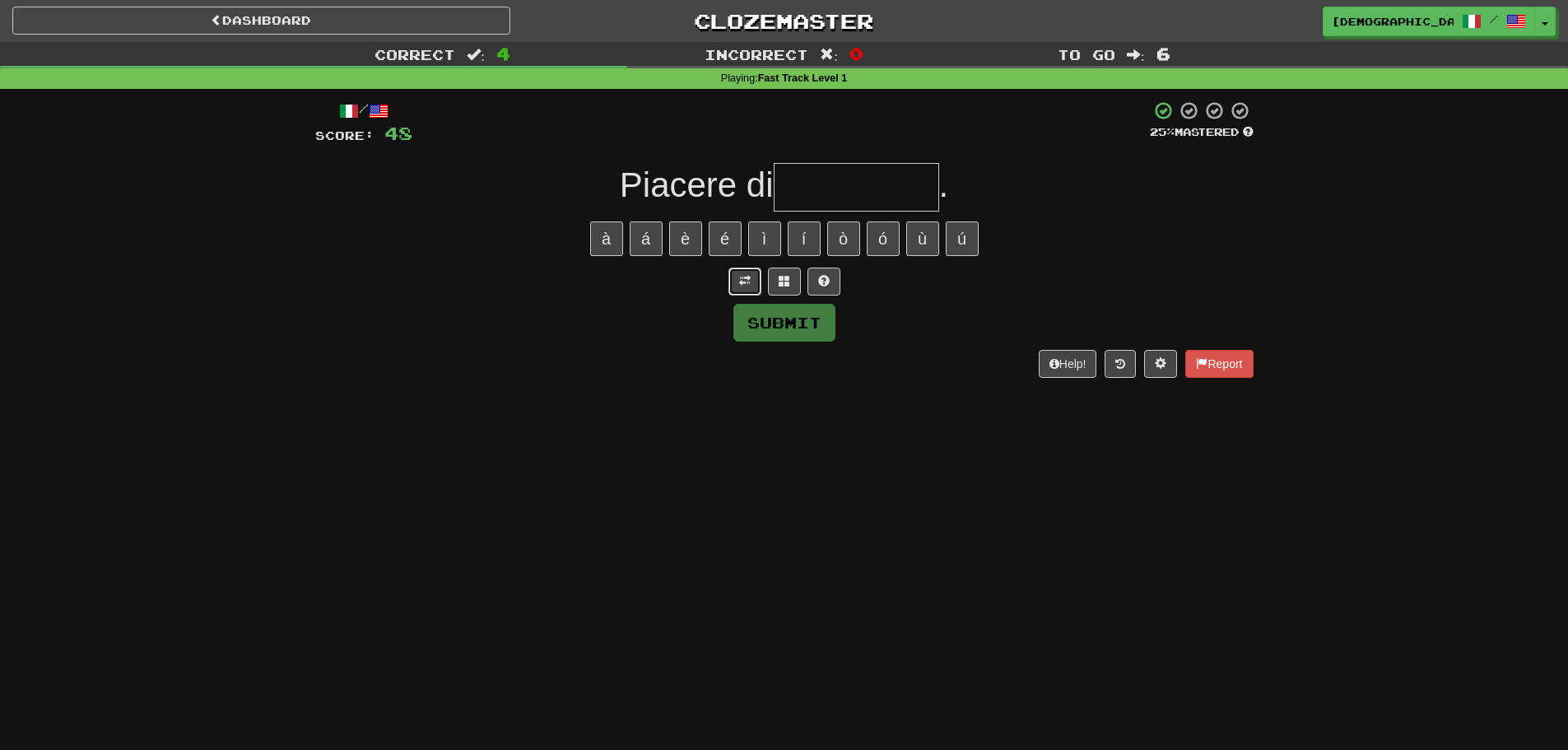
click at [734, 285] on button at bounding box center [745, 281] width 33 height 28
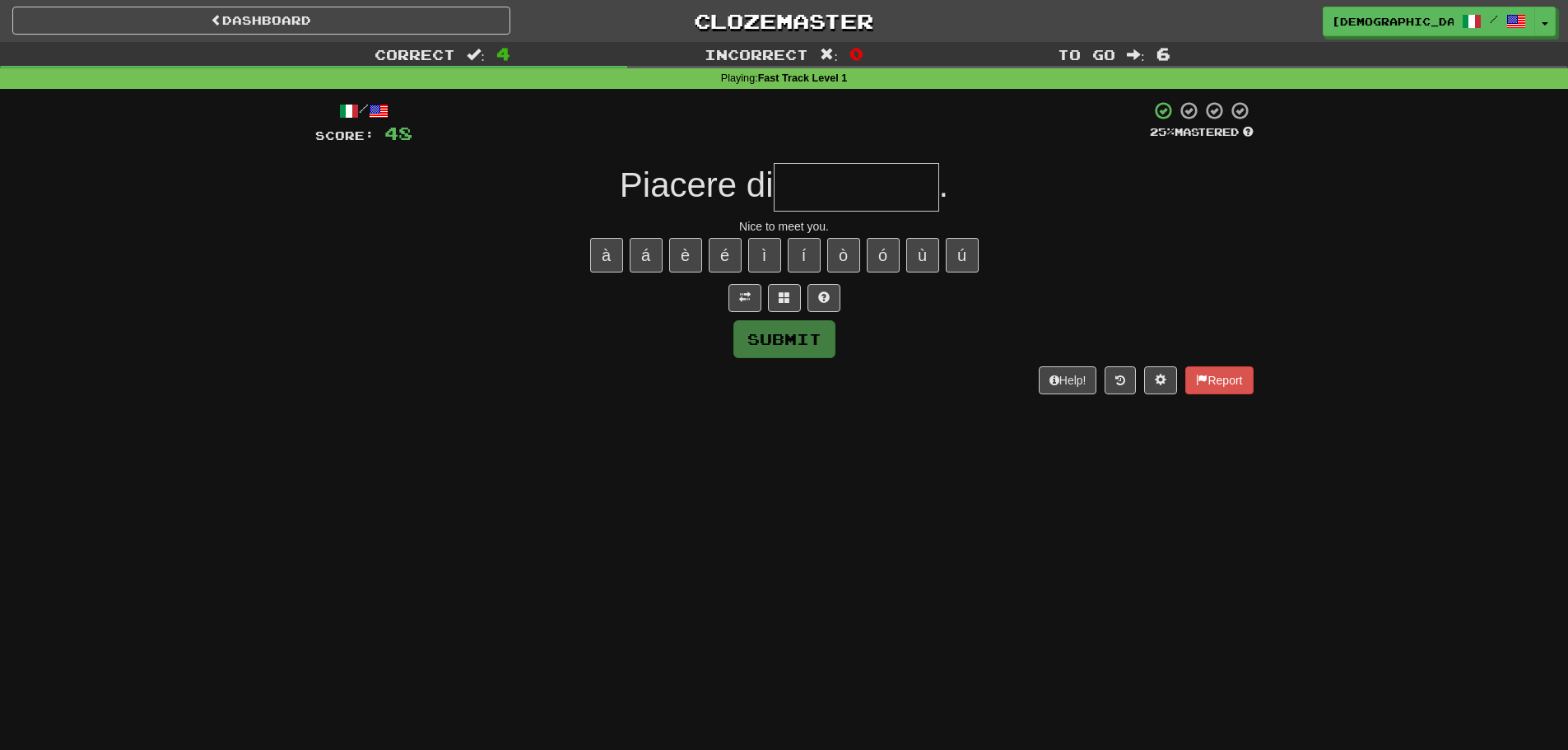
click at [848, 172] on input "text" at bounding box center [857, 187] width 166 height 48
type input "*"
click at [831, 302] on button at bounding box center [824, 298] width 33 height 28
click at [806, 302] on span at bounding box center [804, 297] width 12 height 12
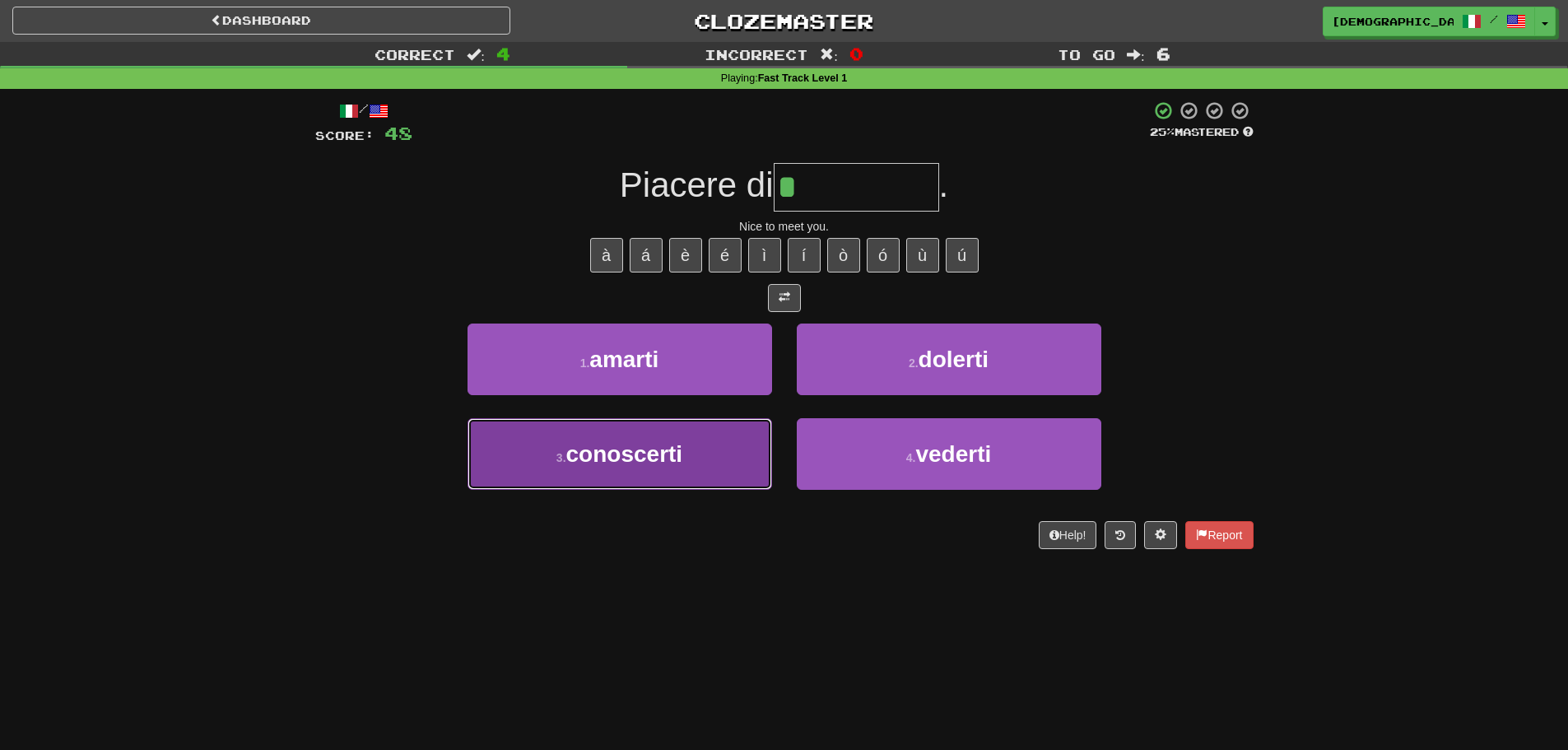
click at [703, 445] on button "3 . conoscerti" at bounding box center [620, 454] width 305 height 71
type input "**********"
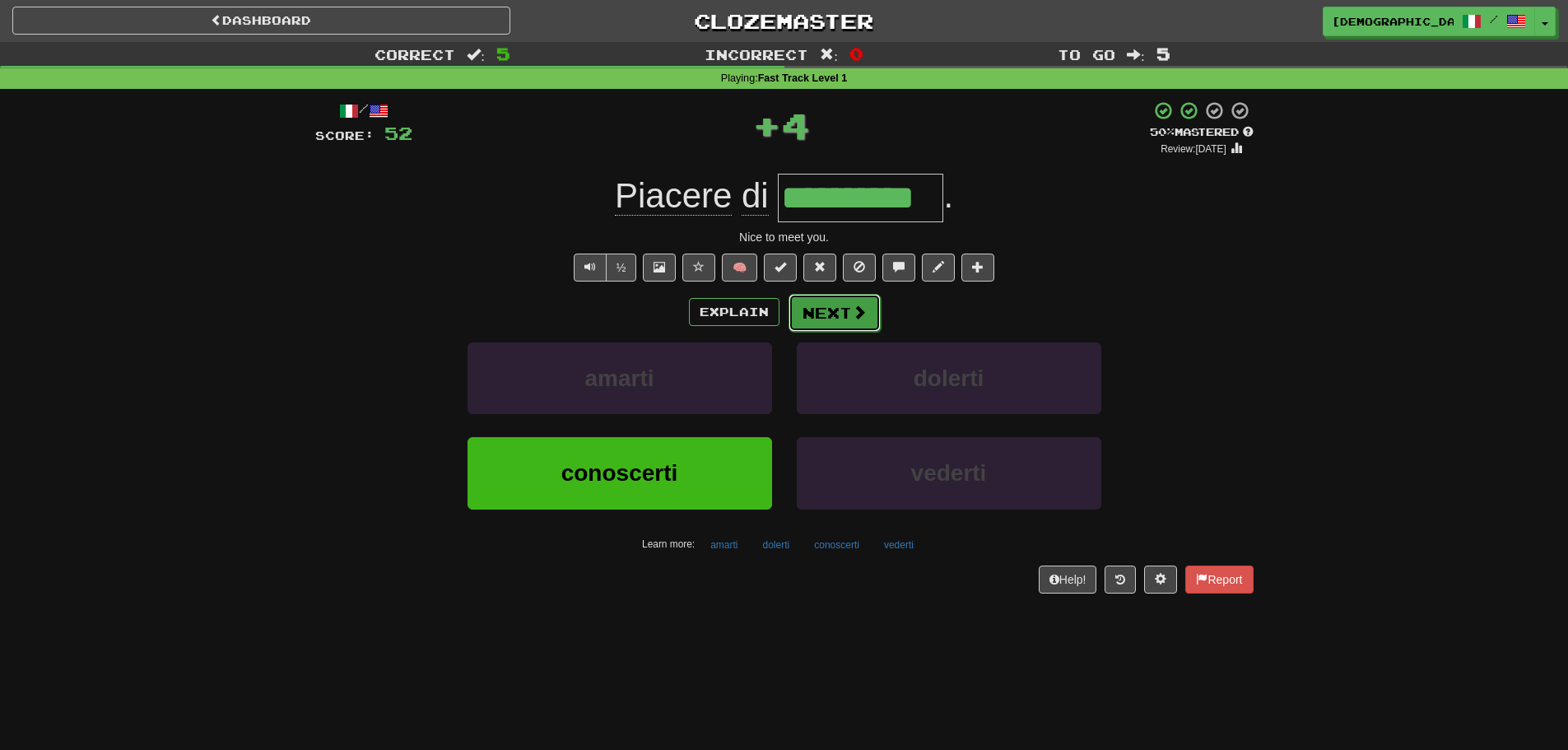
drag, startPoint x: 807, startPoint y: 313, endPoint x: 808, endPoint y: 321, distance: 8.1
click at [808, 321] on button "Next" at bounding box center [835, 312] width 93 height 38
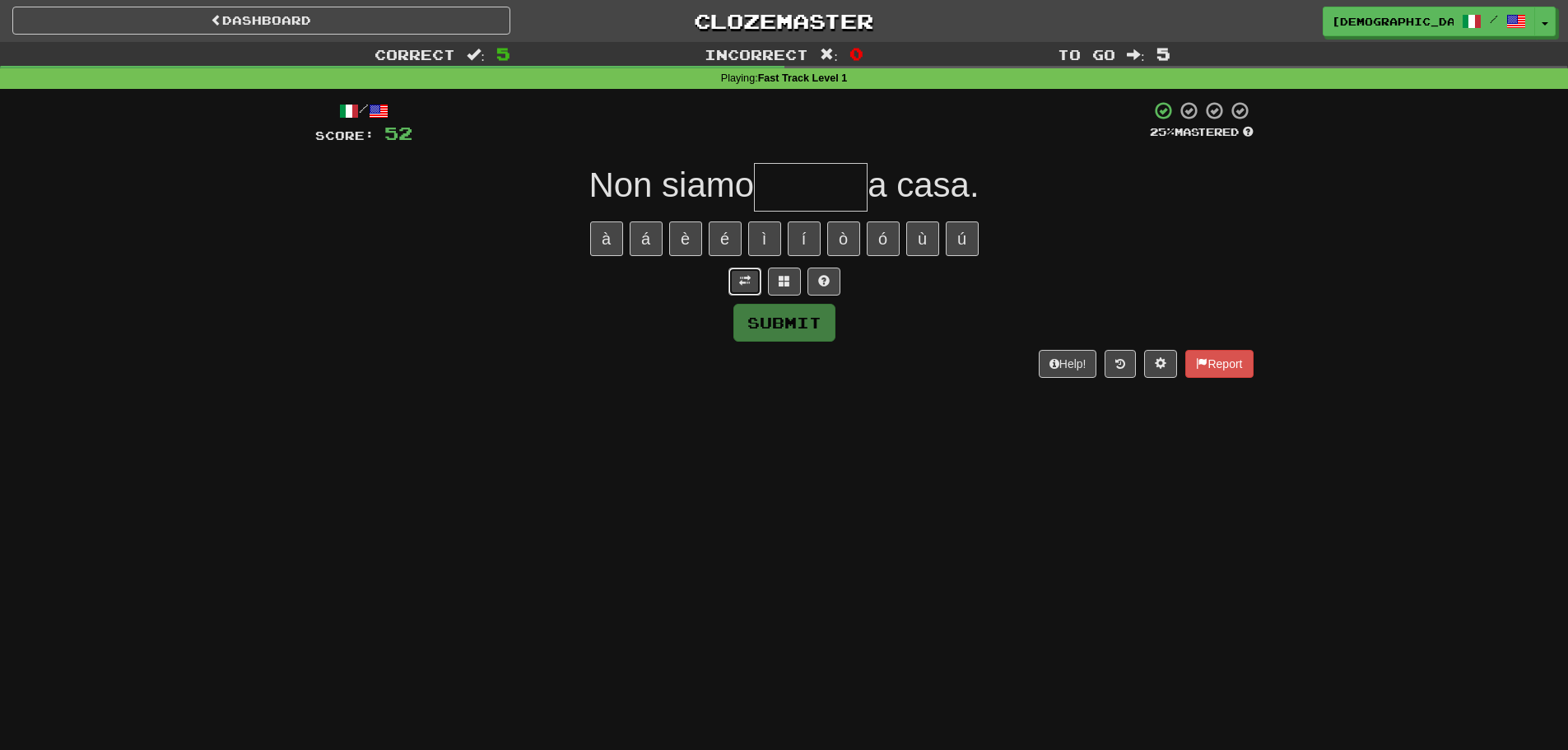
click at [748, 284] on span at bounding box center [745, 281] width 12 height 12
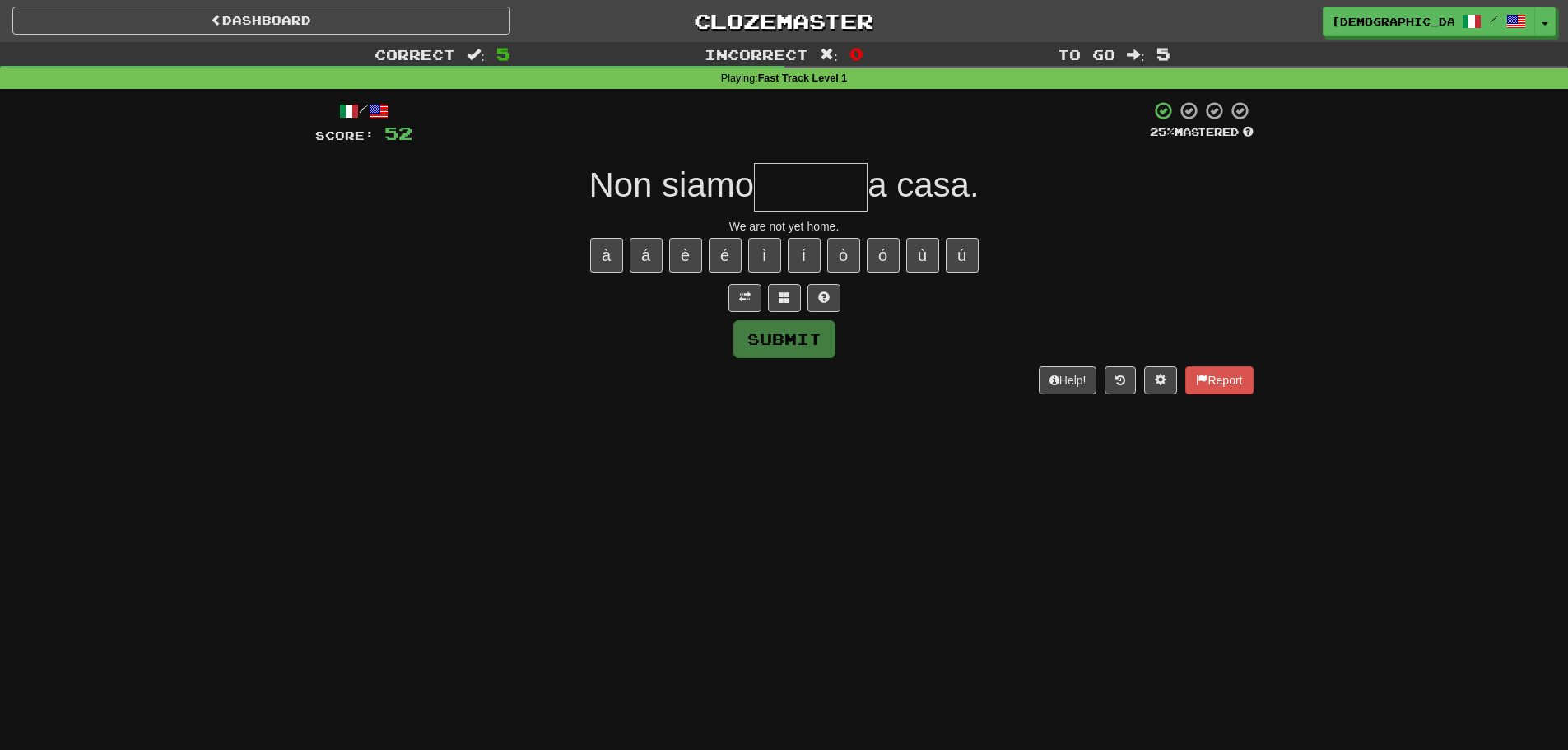
click at [792, 180] on input "text" at bounding box center [811, 187] width 114 height 48
type input "*"
click at [834, 289] on button at bounding box center [824, 298] width 33 height 28
type input "******"
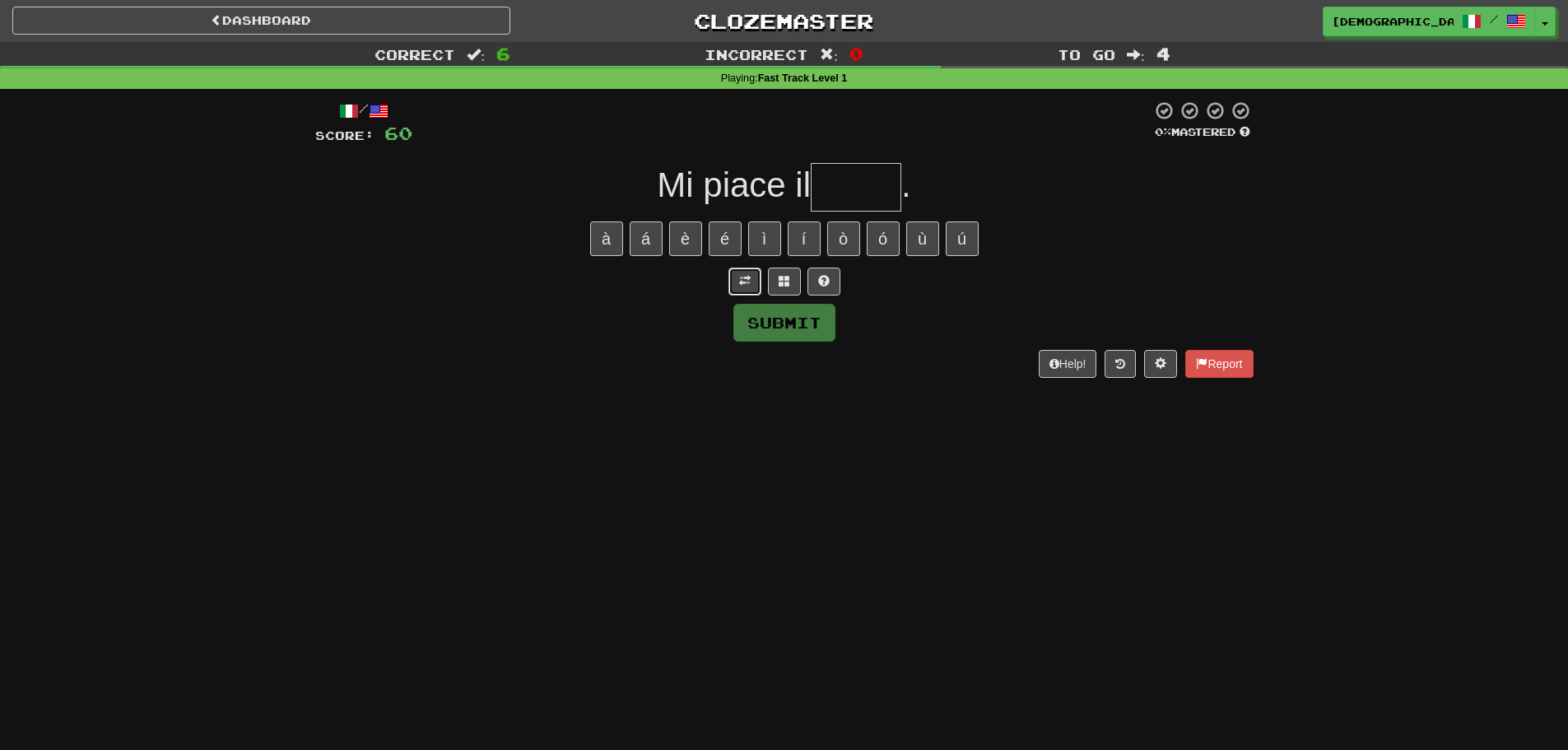
click at [735, 279] on button at bounding box center [745, 281] width 33 height 28
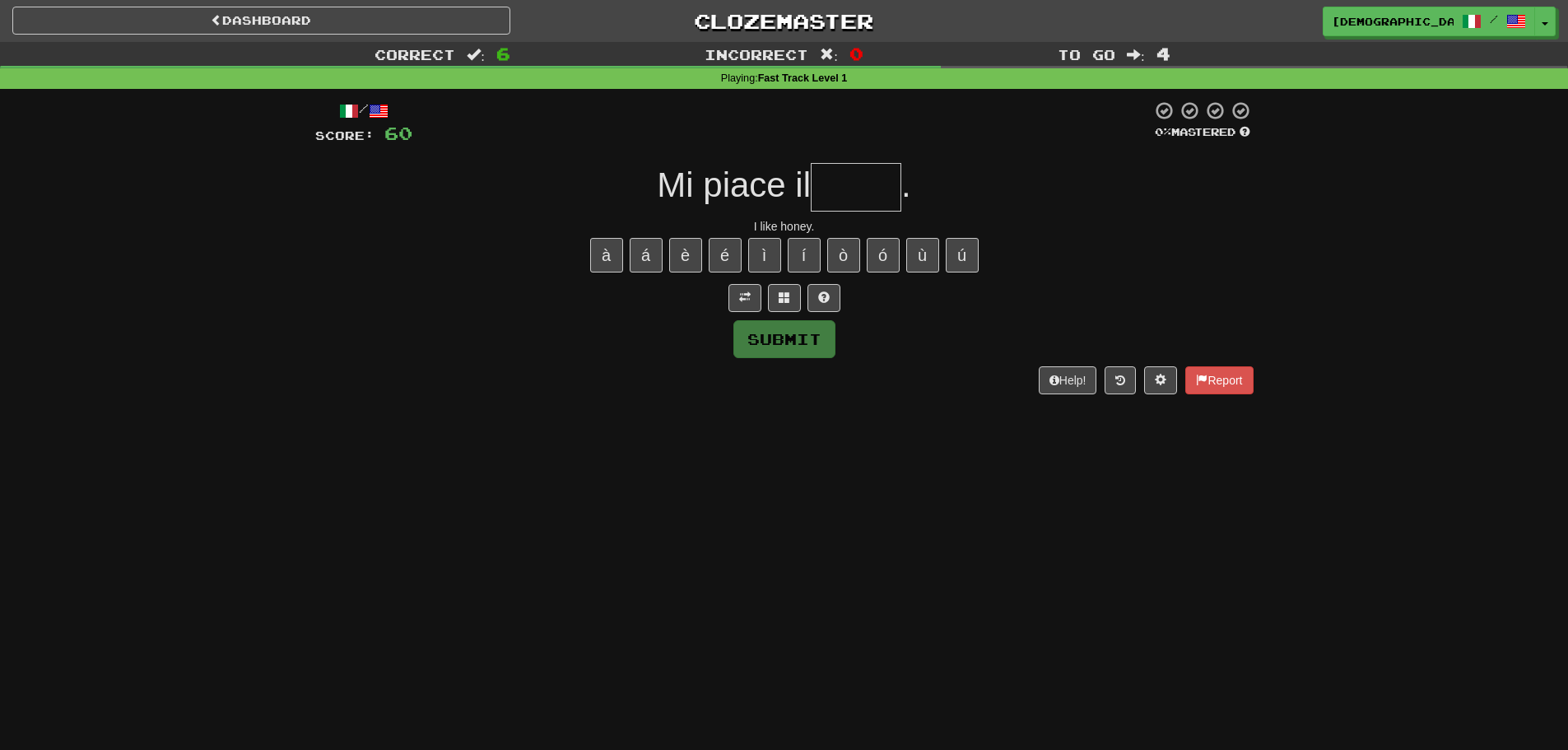
click at [854, 187] on input "text" at bounding box center [856, 187] width 91 height 48
type input "*"
click at [793, 291] on button at bounding box center [784, 298] width 33 height 28
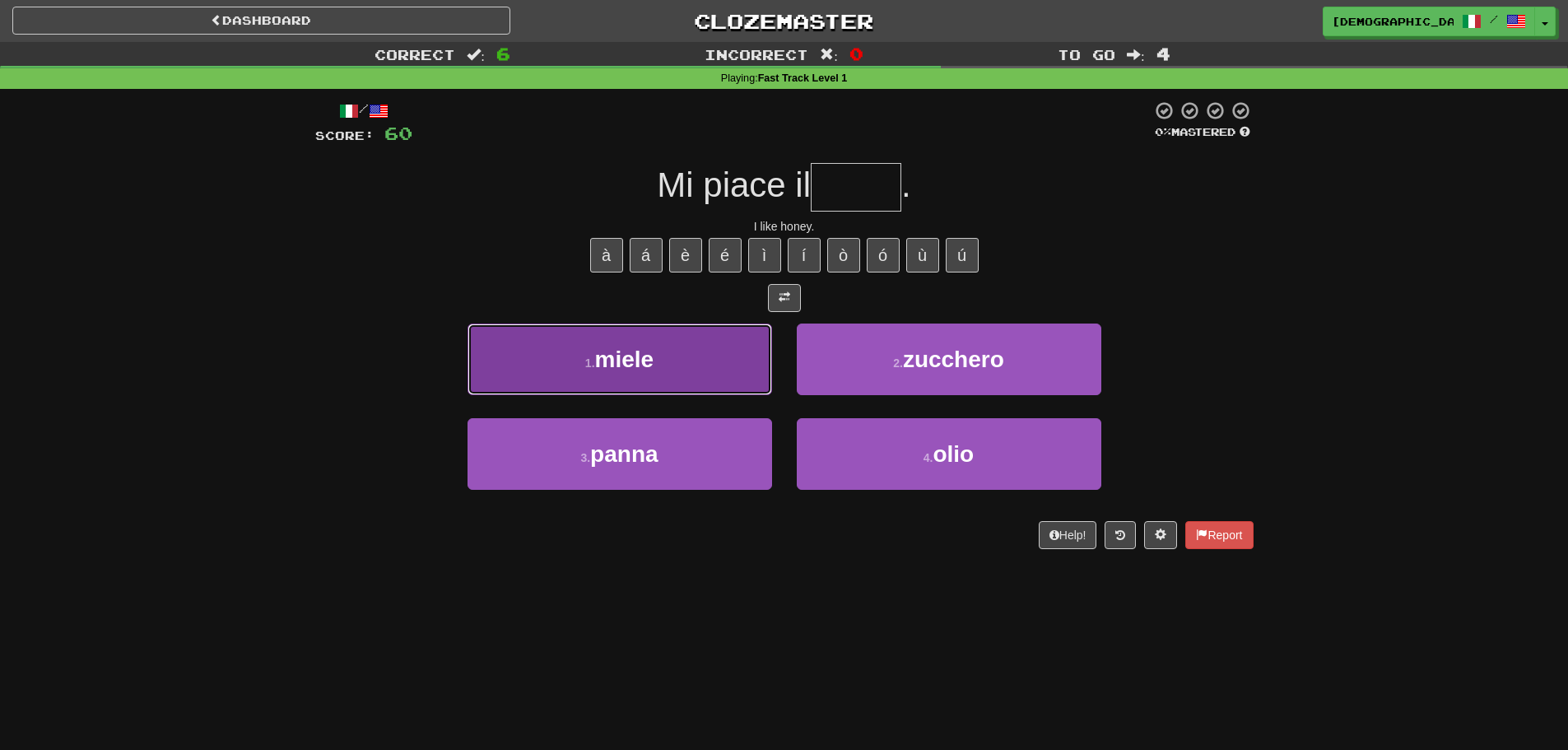
click at [724, 381] on button "1 . miele" at bounding box center [620, 360] width 305 height 71
type input "*****"
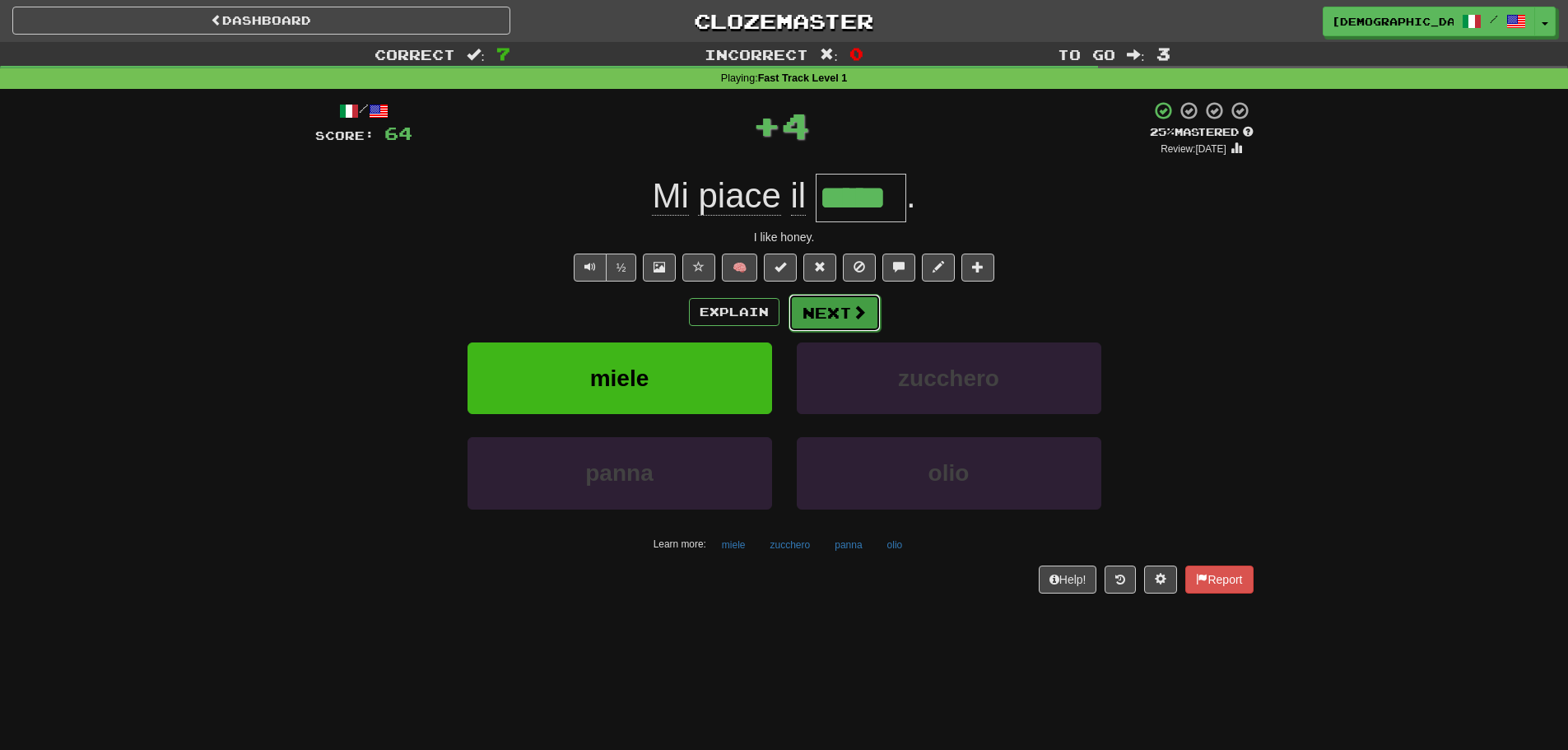
click at [842, 297] on button "Next" at bounding box center [835, 312] width 93 height 38
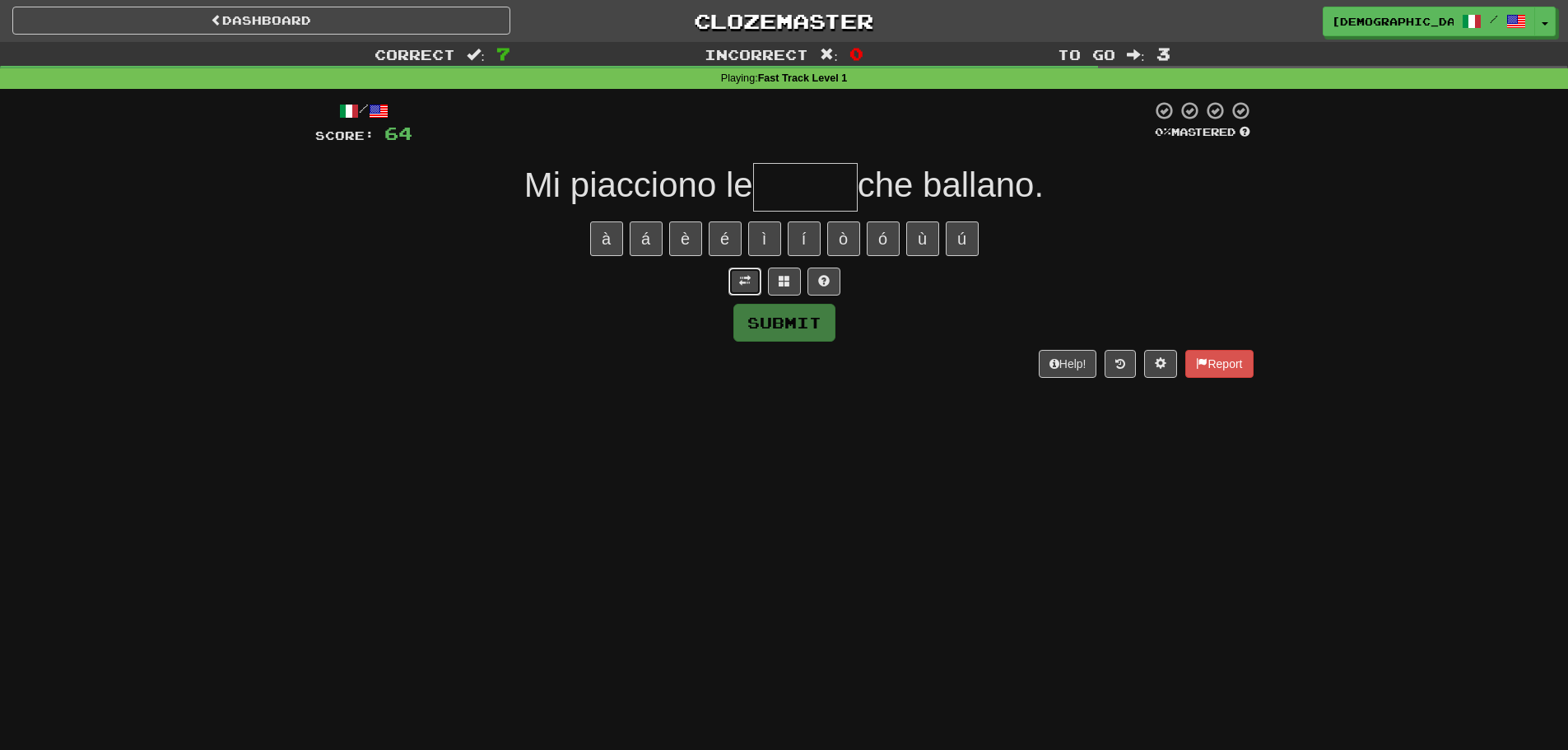
click at [747, 288] on button at bounding box center [745, 281] width 33 height 28
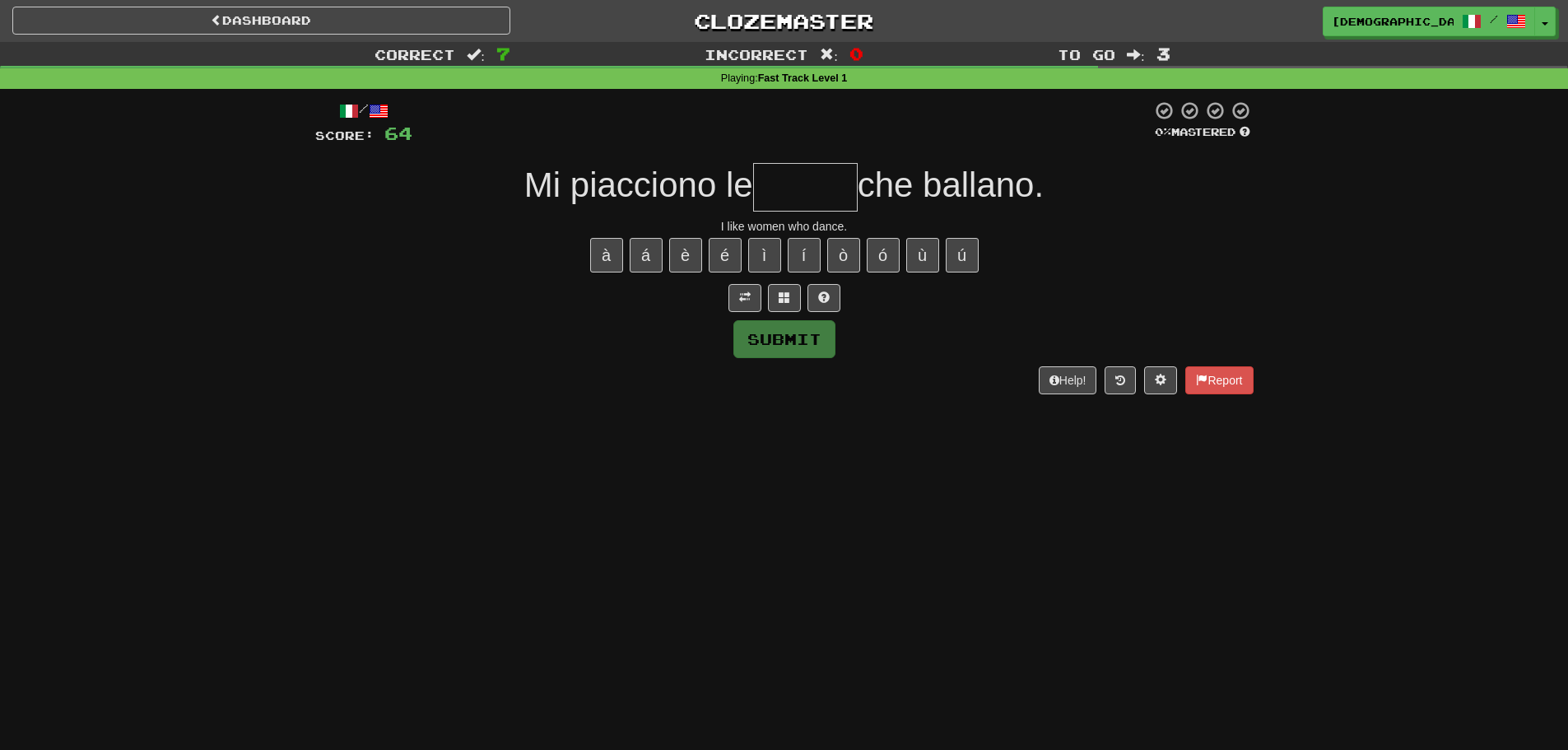
click at [786, 195] on input "text" at bounding box center [805, 187] width 104 height 48
type input "*****"
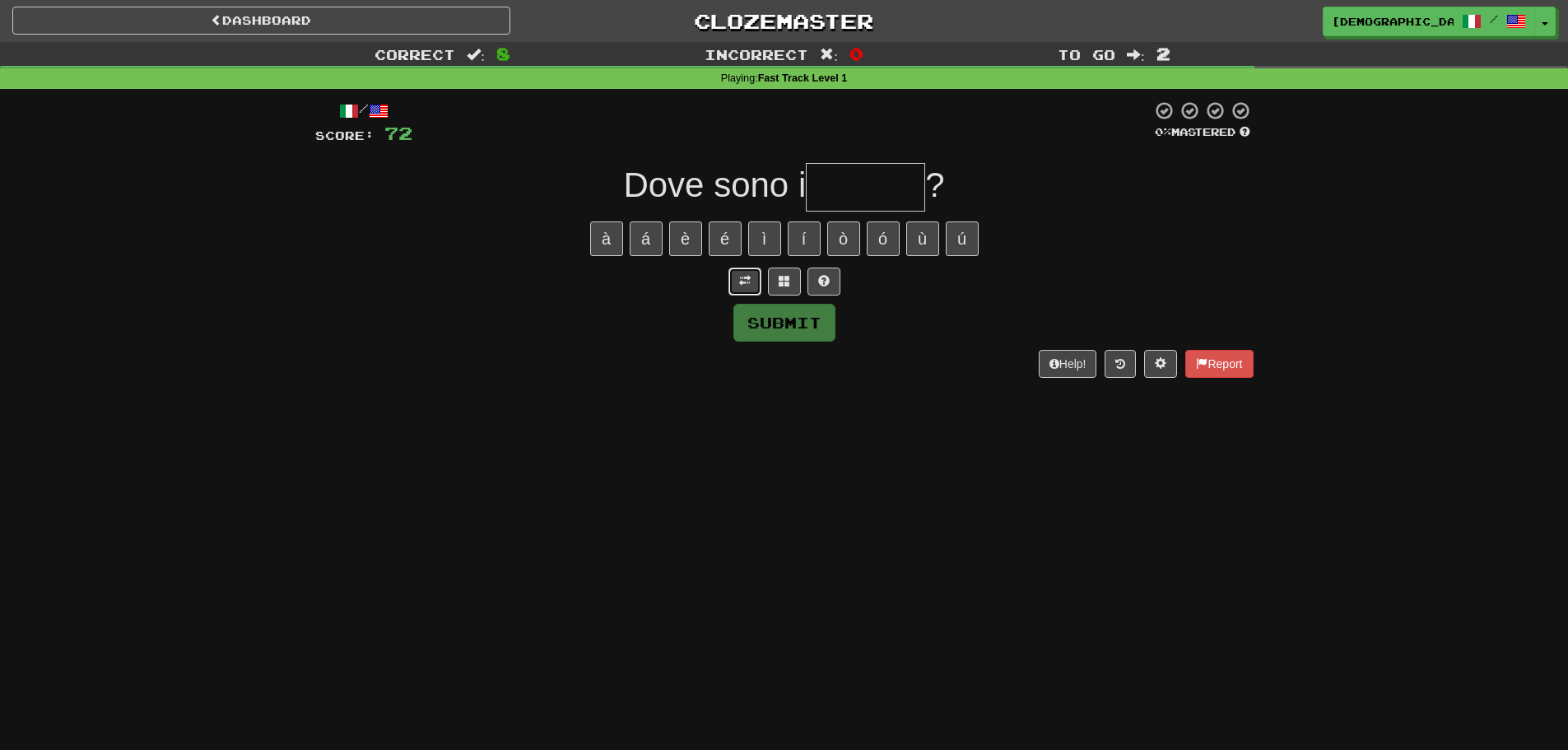
click at [753, 276] on button at bounding box center [745, 281] width 33 height 28
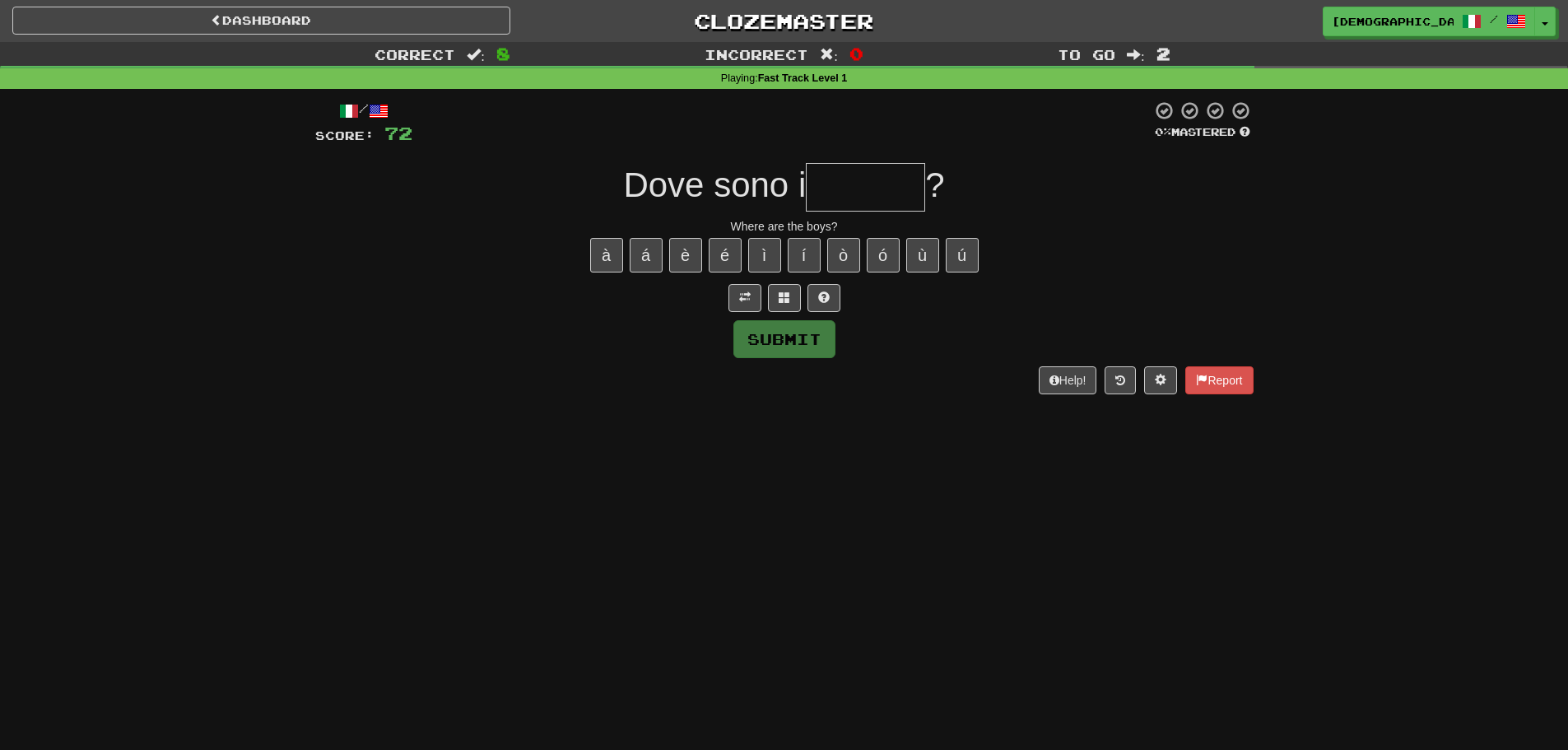
click at [844, 190] on input "text" at bounding box center [865, 187] width 120 height 48
type input "*******"
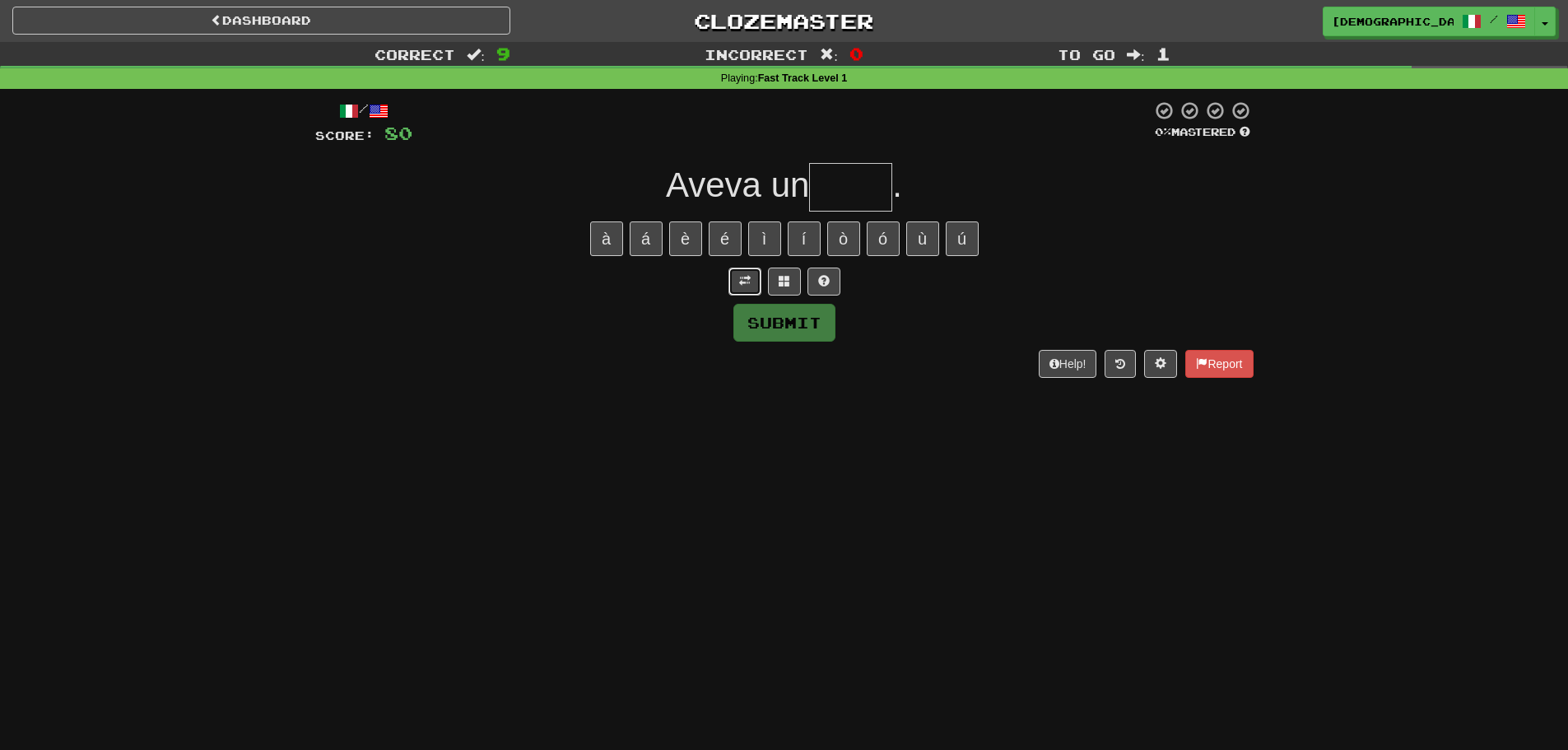
click at [736, 275] on button at bounding box center [745, 281] width 33 height 28
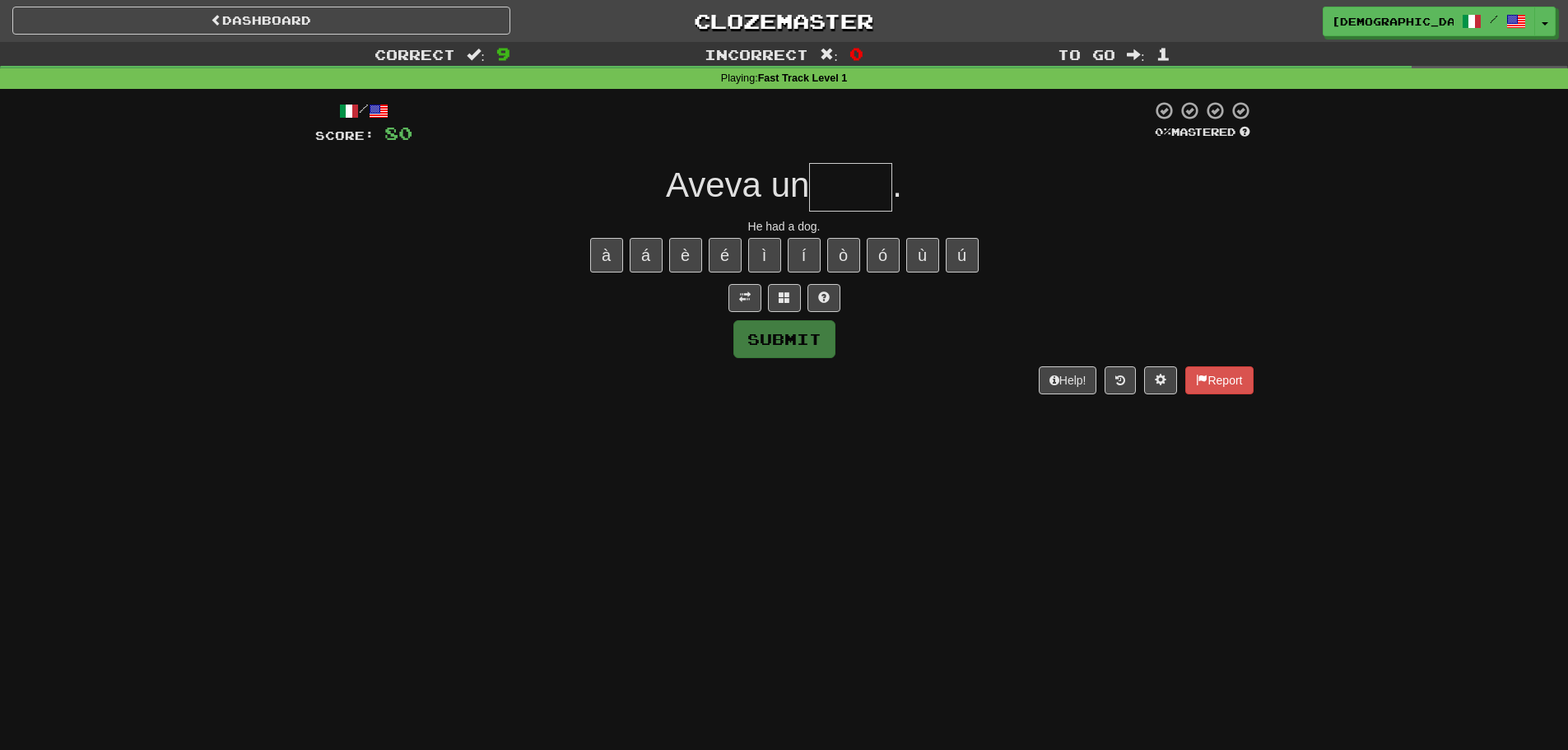
click at [820, 189] on input "text" at bounding box center [850, 187] width 83 height 48
type input "****"
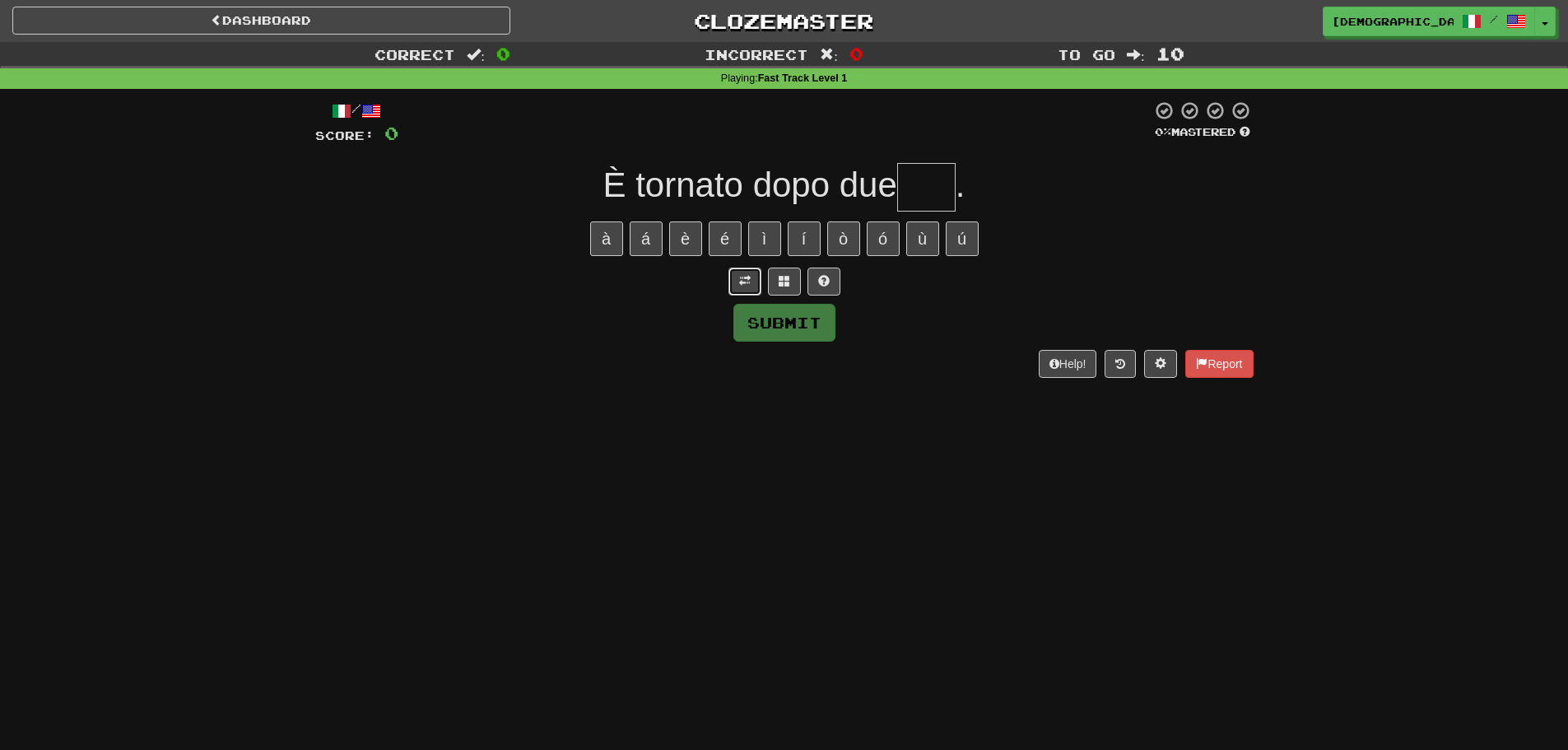
click at [752, 278] on button at bounding box center [745, 281] width 33 height 28
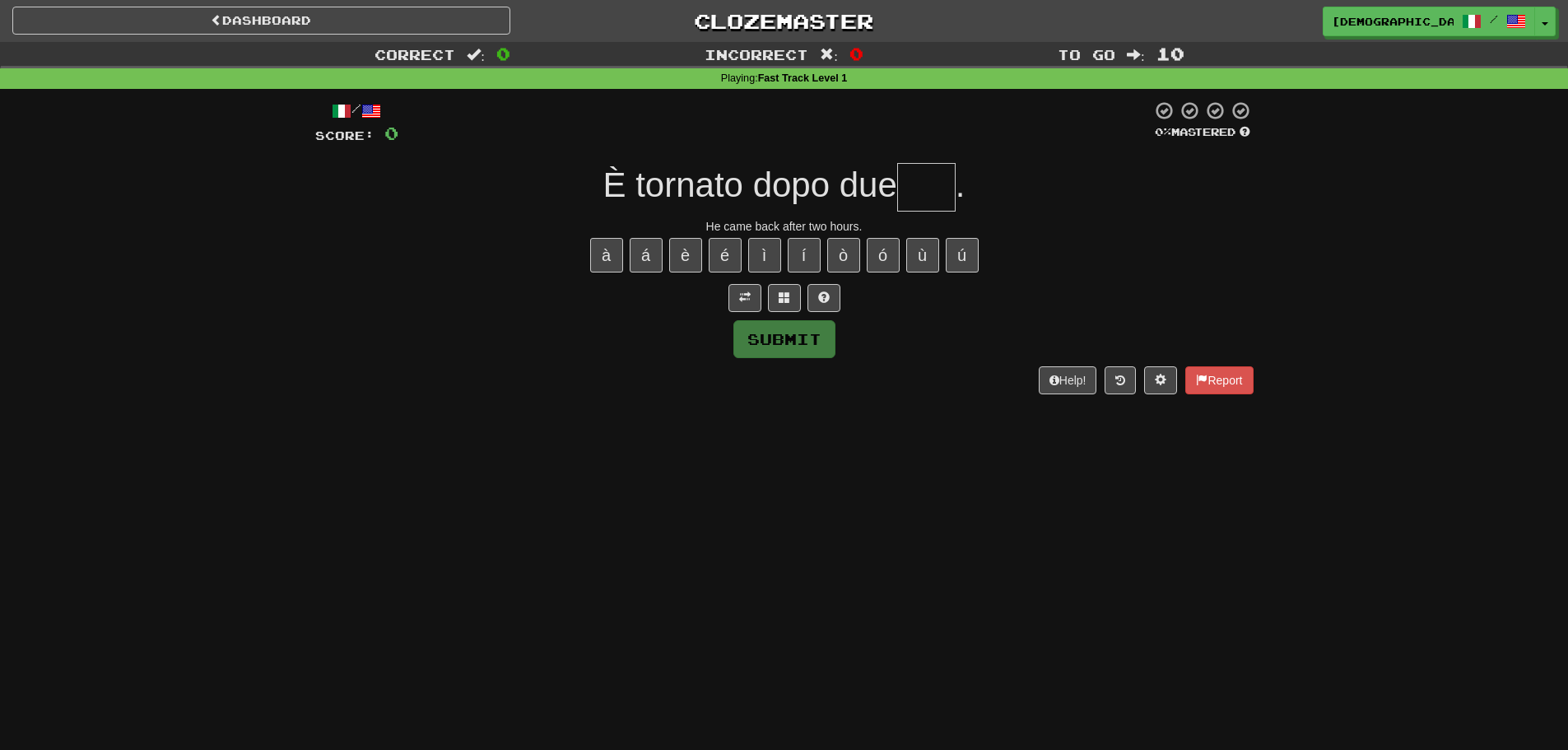
click at [950, 193] on input "text" at bounding box center [926, 187] width 59 height 48
type input "***"
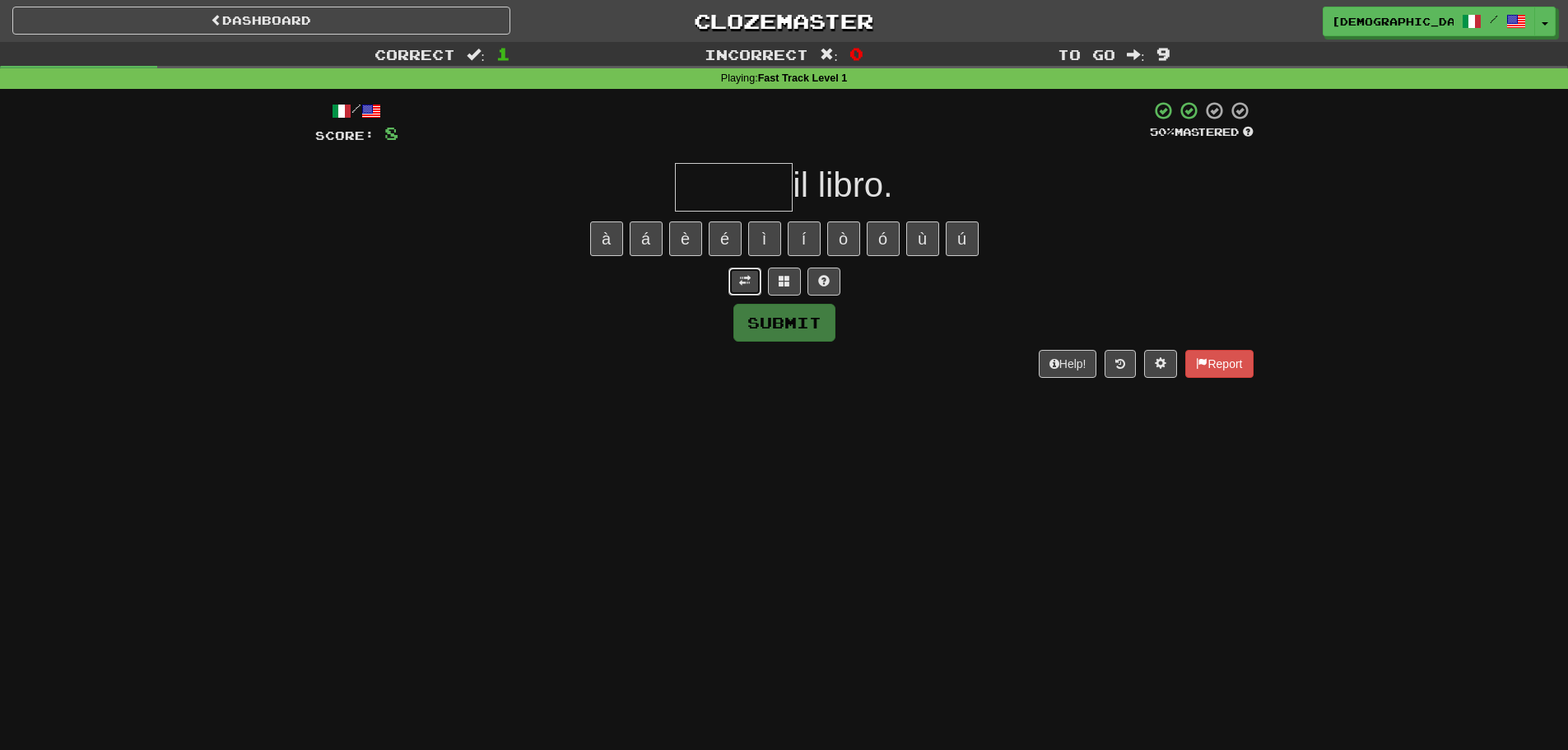
click at [746, 279] on span at bounding box center [745, 281] width 12 height 12
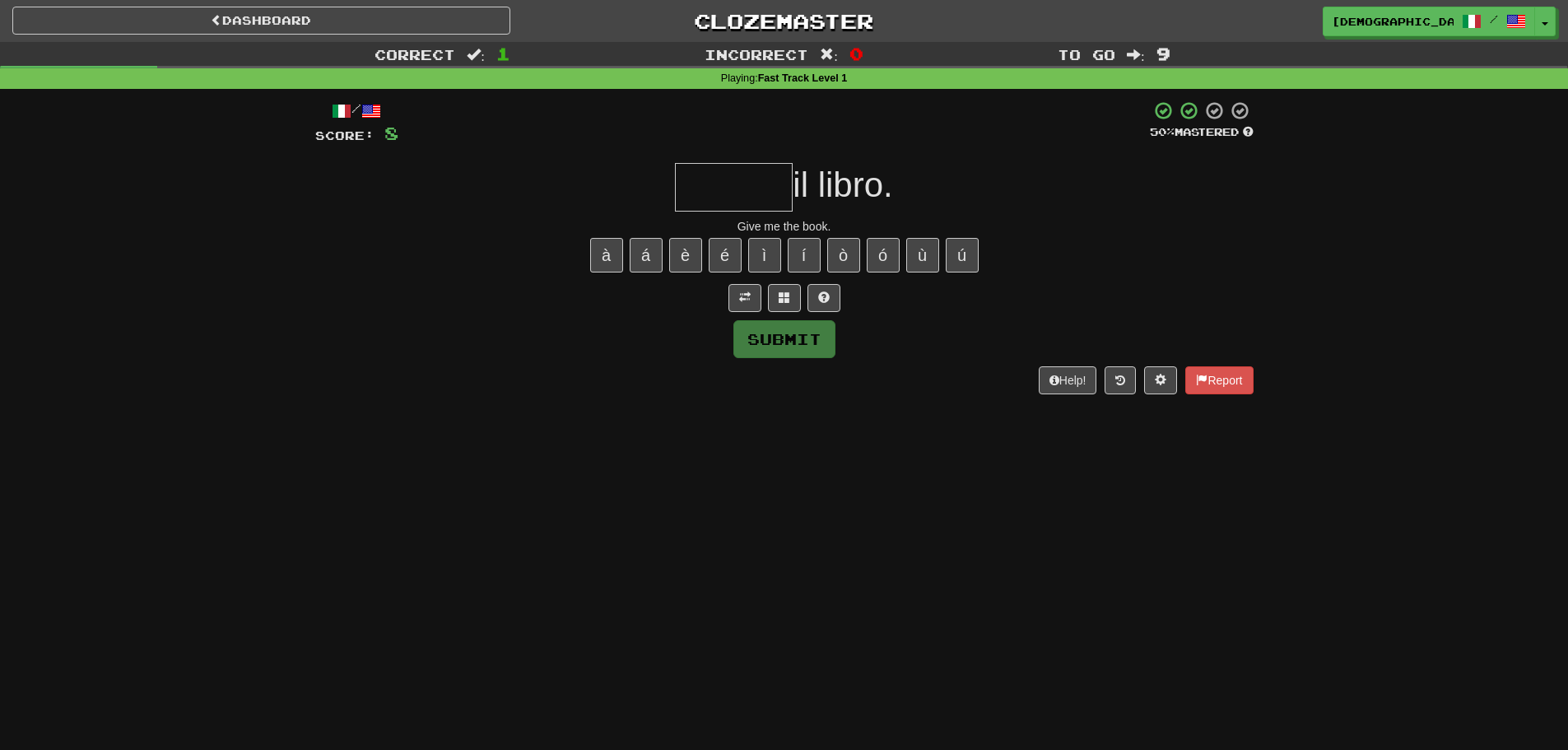
click at [741, 170] on input "text" at bounding box center [733, 187] width 118 height 48
click at [828, 284] on button at bounding box center [824, 298] width 33 height 28
type input "*****"
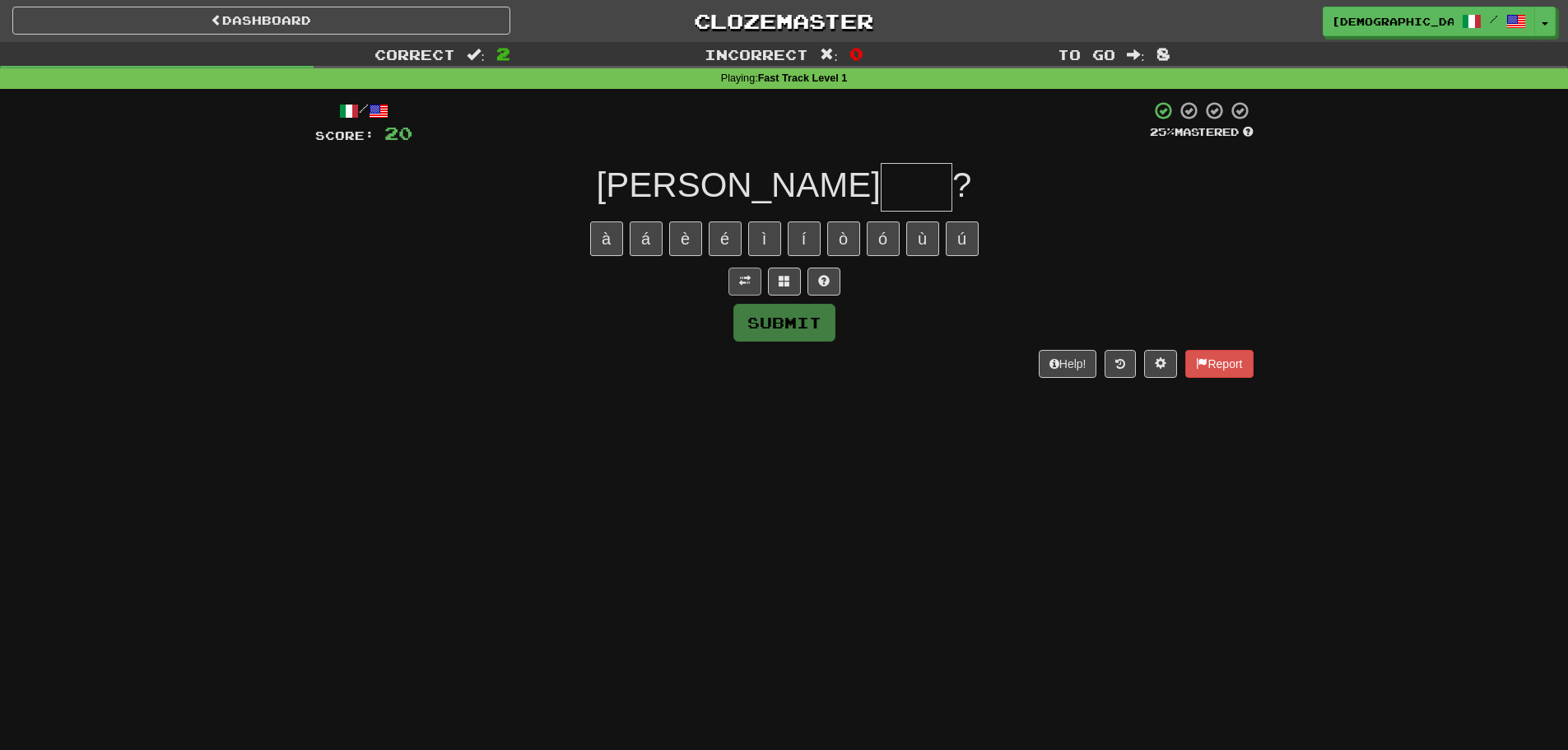
drag, startPoint x: 764, startPoint y: 261, endPoint x: 740, endPoint y: 274, distance: 27.3
click at [741, 274] on div "/ Score: 20 25 % Mastered [PERSON_NAME] ? à á è é ì í ò ó ù ú Submit Help! Repo…" at bounding box center [784, 238] width 939 height 277
click at [740, 275] on span at bounding box center [745, 281] width 12 height 12
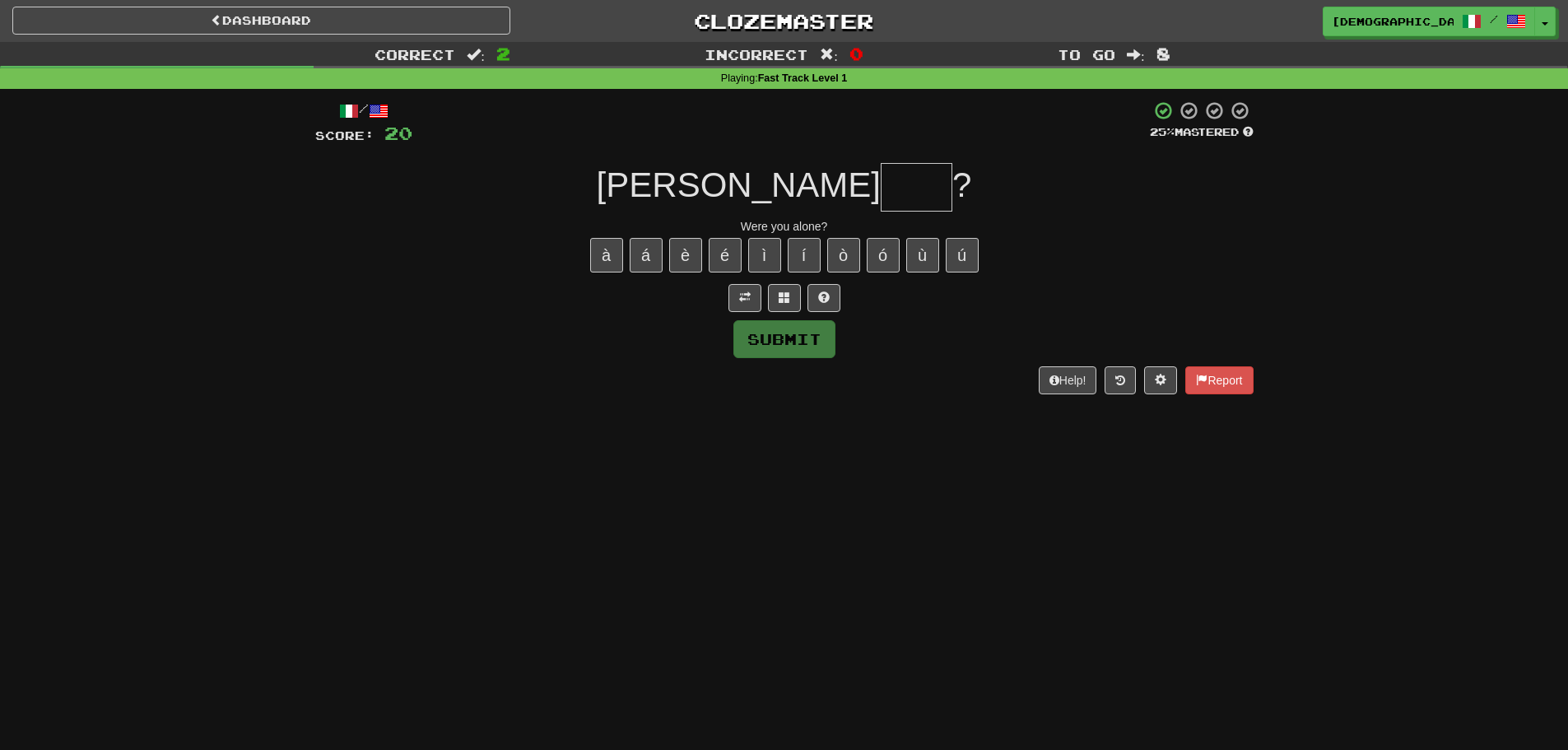
click at [881, 183] on input "text" at bounding box center [917, 187] width 71 height 48
type input "*"
type input "****"
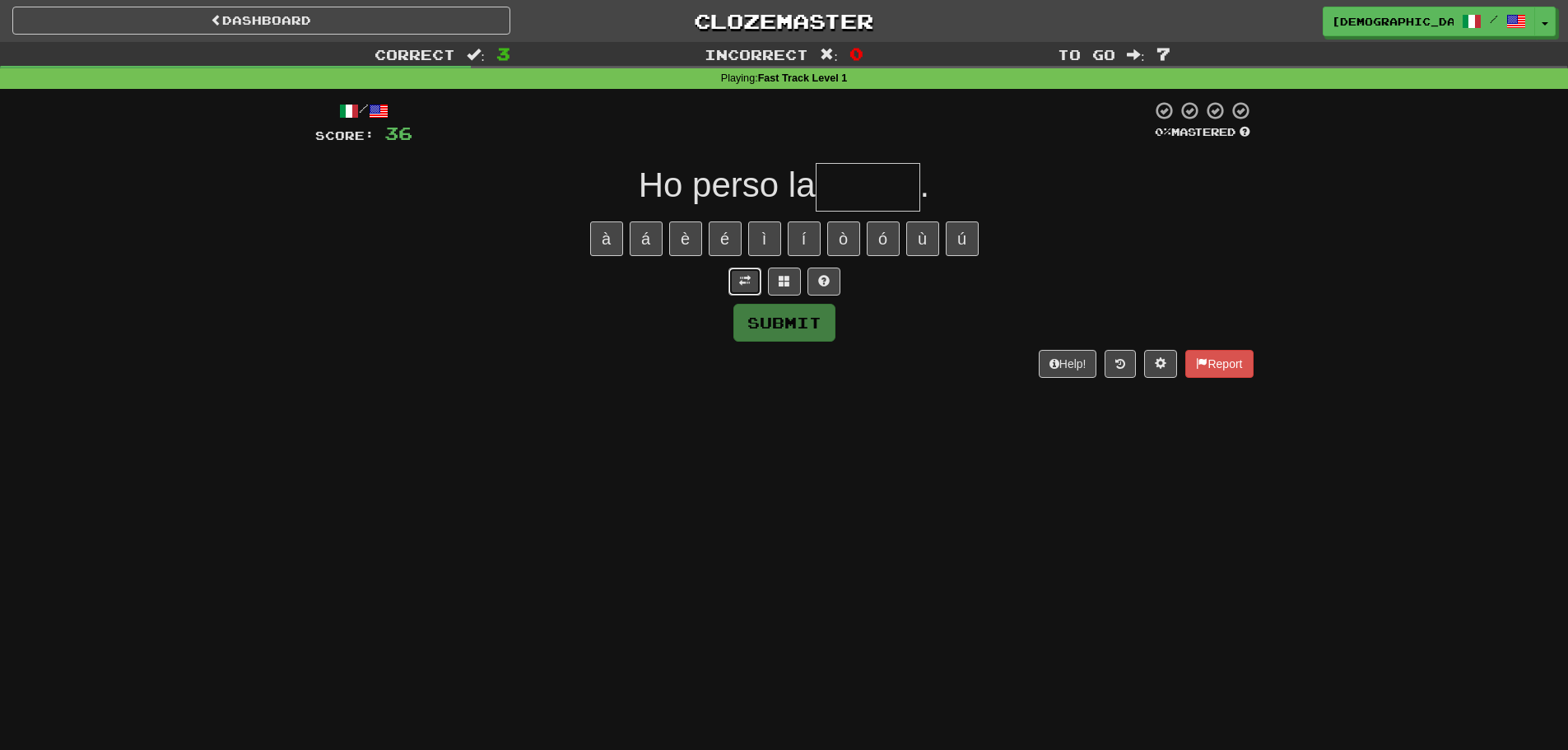
click at [751, 270] on button at bounding box center [745, 281] width 33 height 28
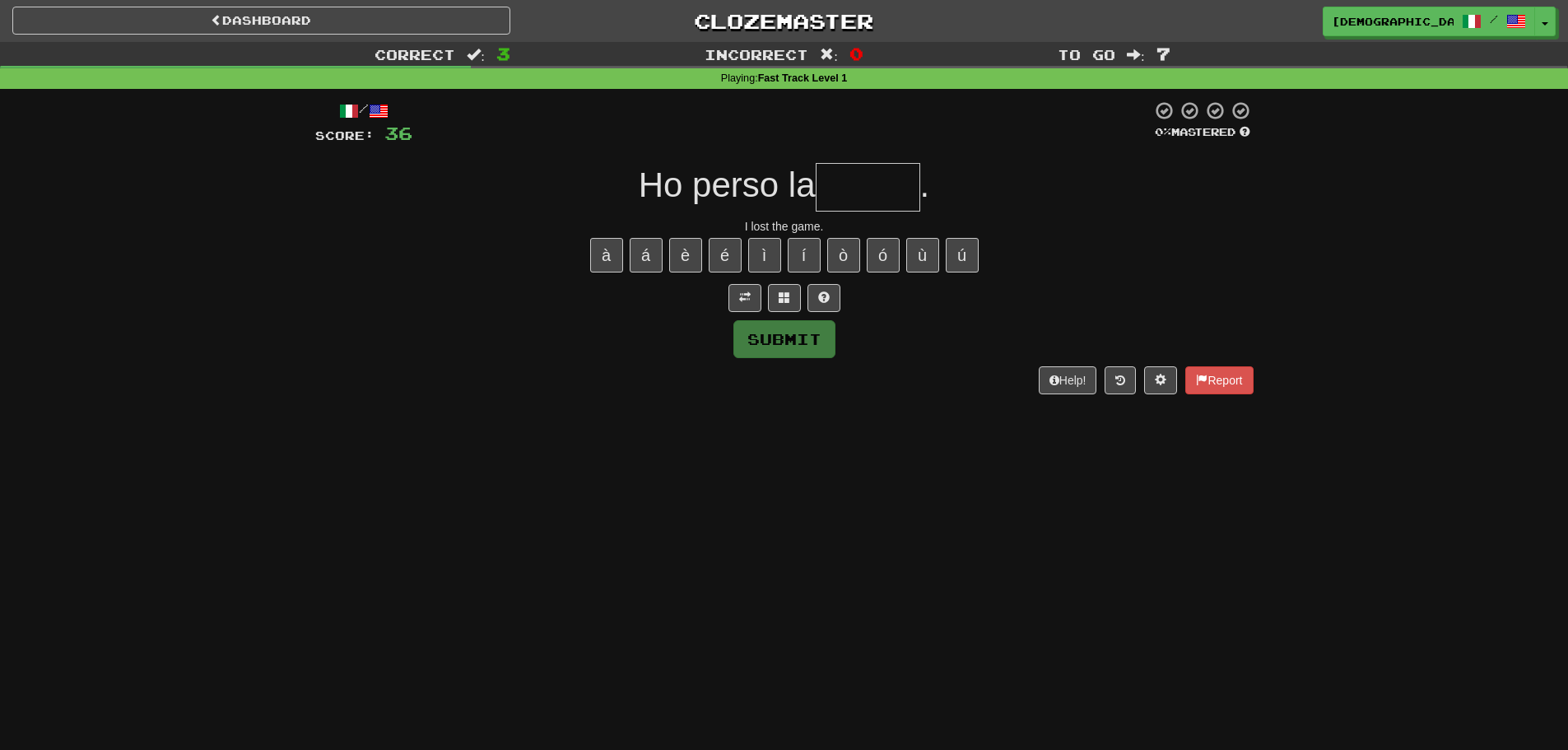
click at [886, 196] on input "text" at bounding box center [867, 187] width 104 height 48
type input "*"
click at [794, 305] on button at bounding box center [784, 298] width 33 height 28
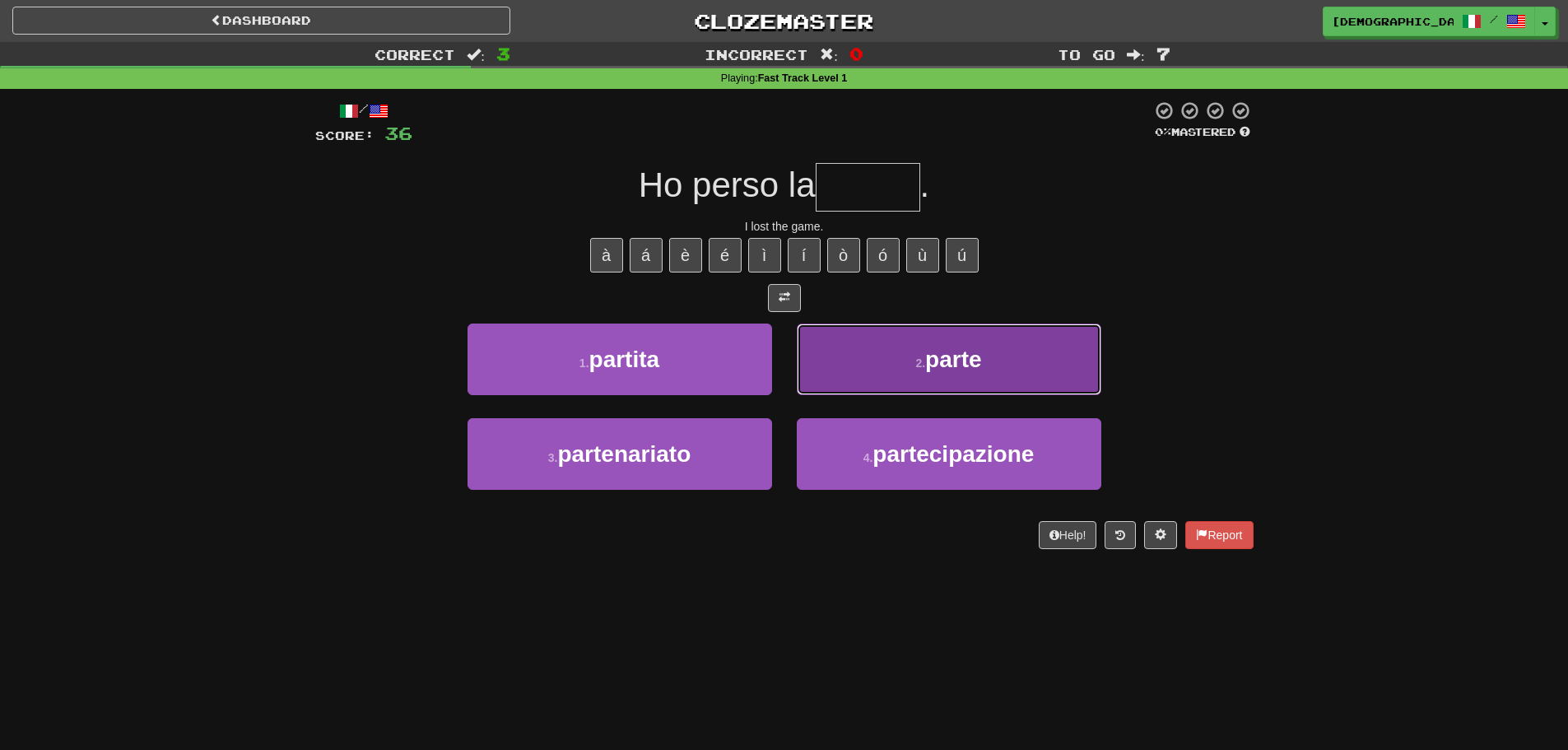
click at [841, 353] on button "2 . parte" at bounding box center [949, 360] width 305 height 71
type input "*******"
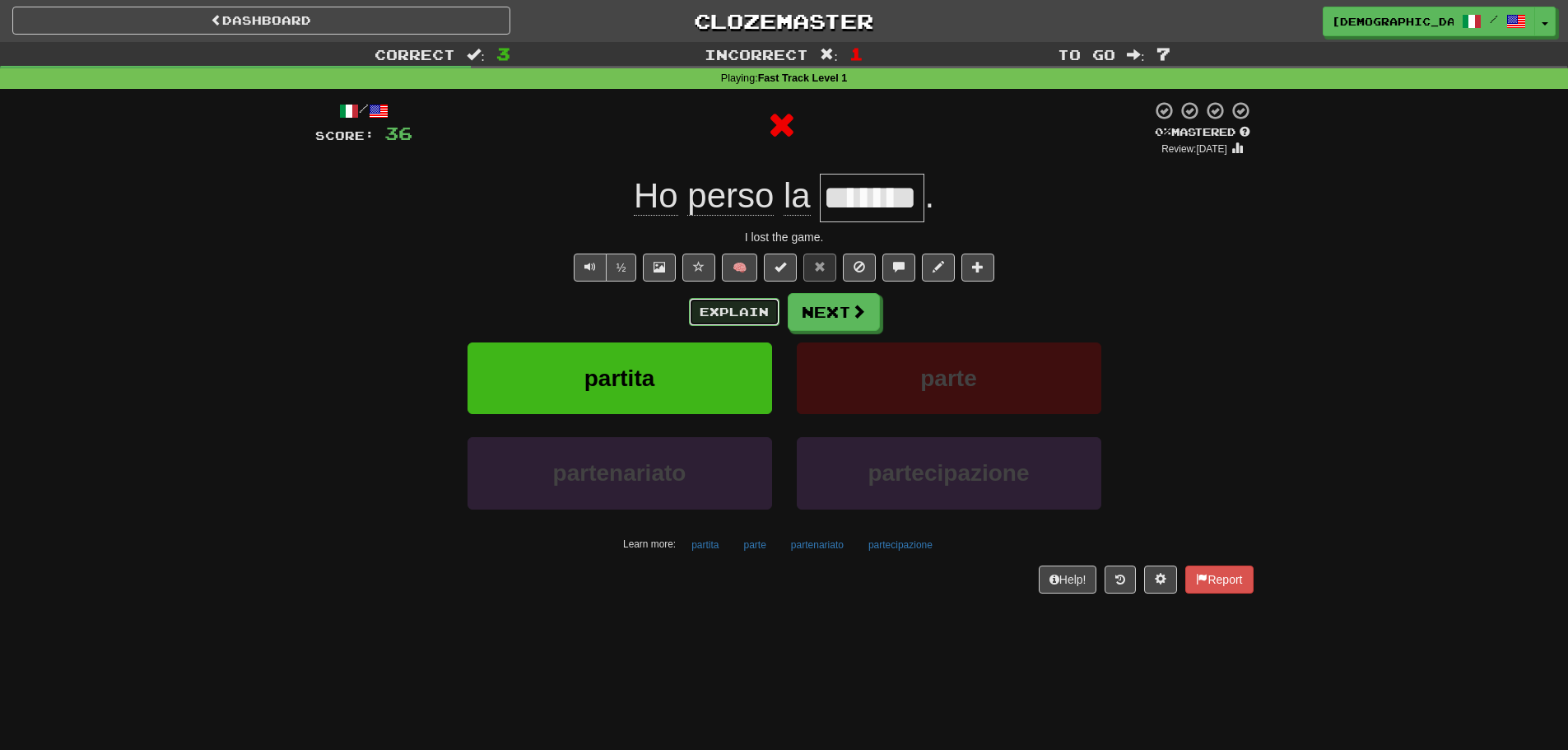
click at [710, 319] on button "Explain" at bounding box center [734, 311] width 91 height 28
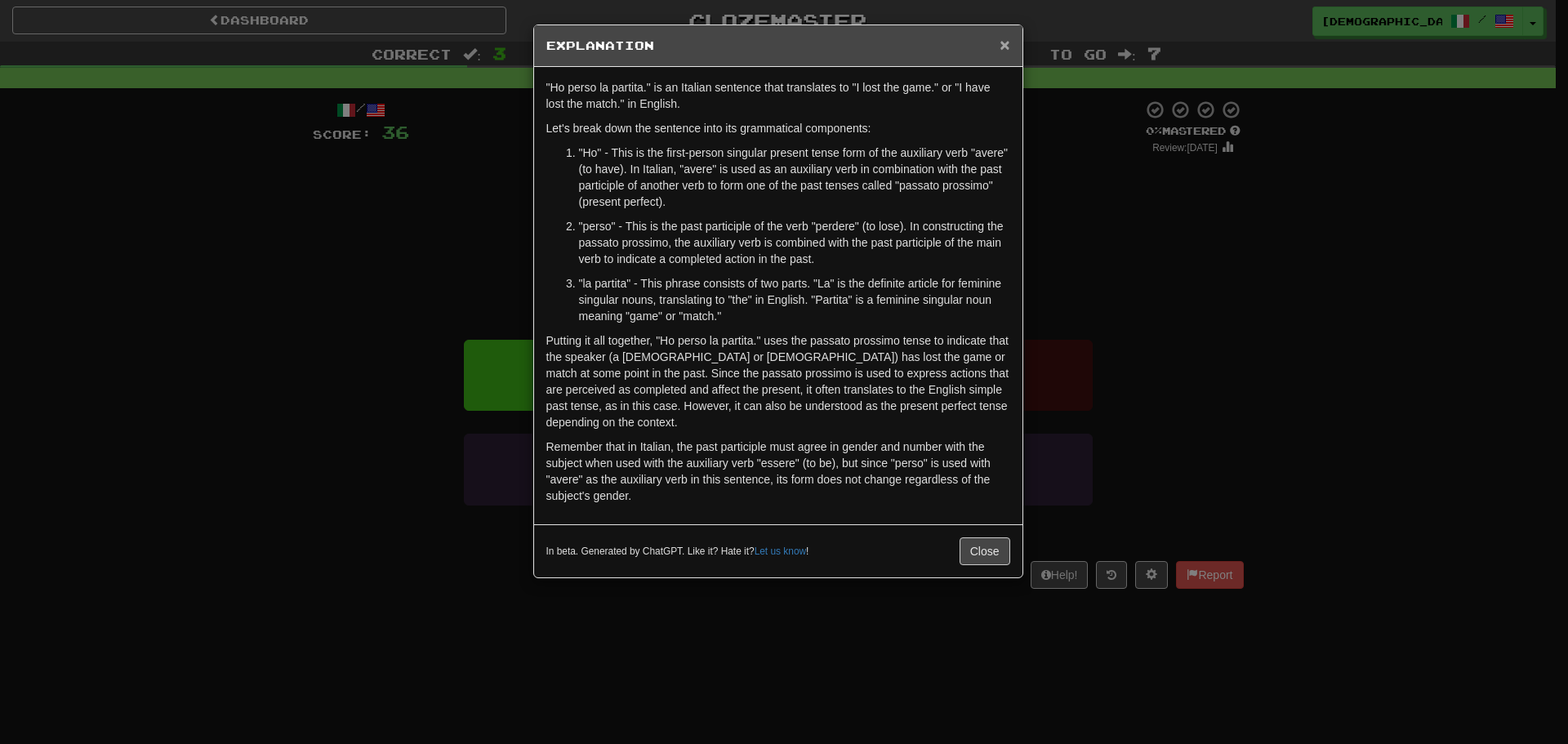
click at [1000, 40] on span "×" at bounding box center [1004, 45] width 10 height 19
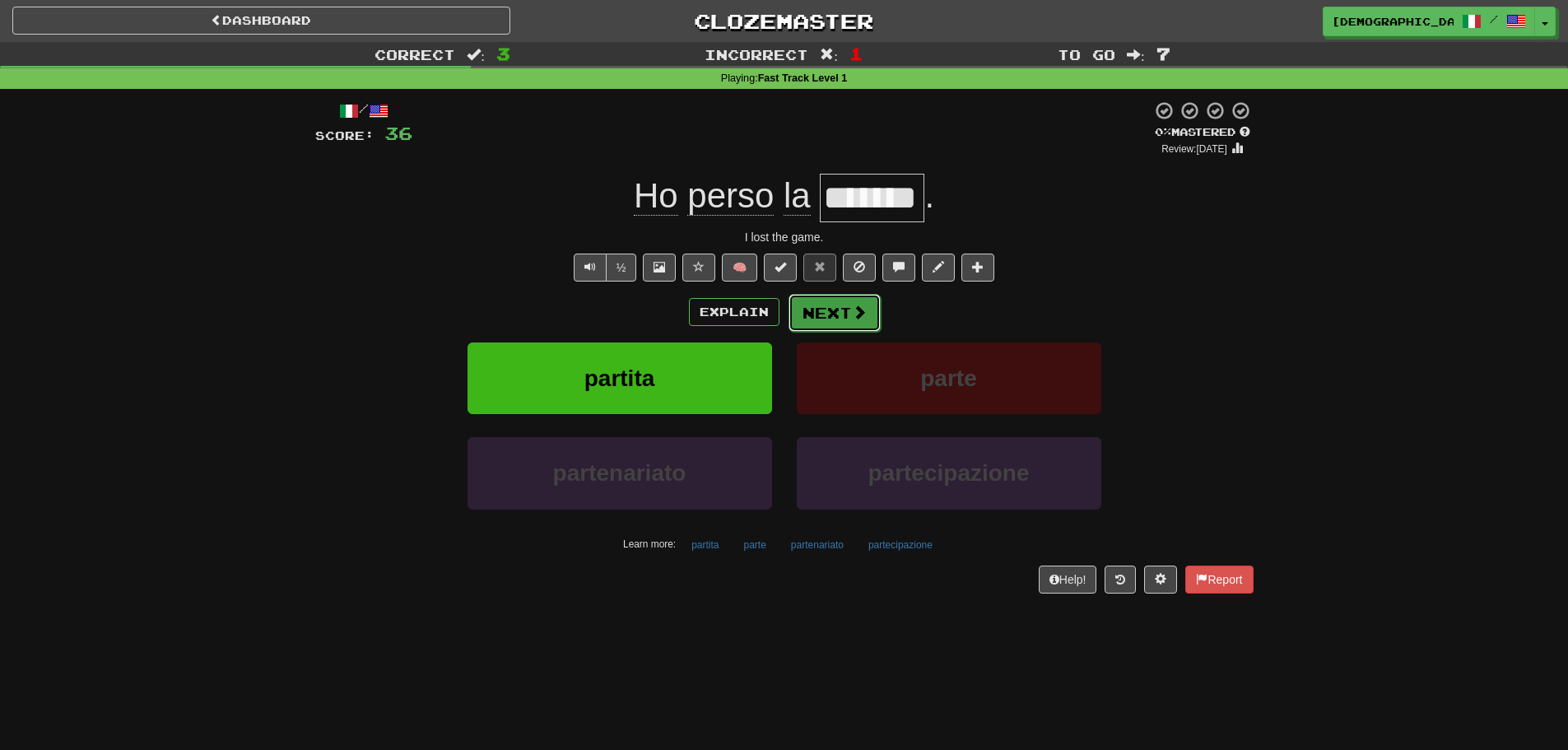
click at [837, 302] on button "Next" at bounding box center [835, 312] width 93 height 38
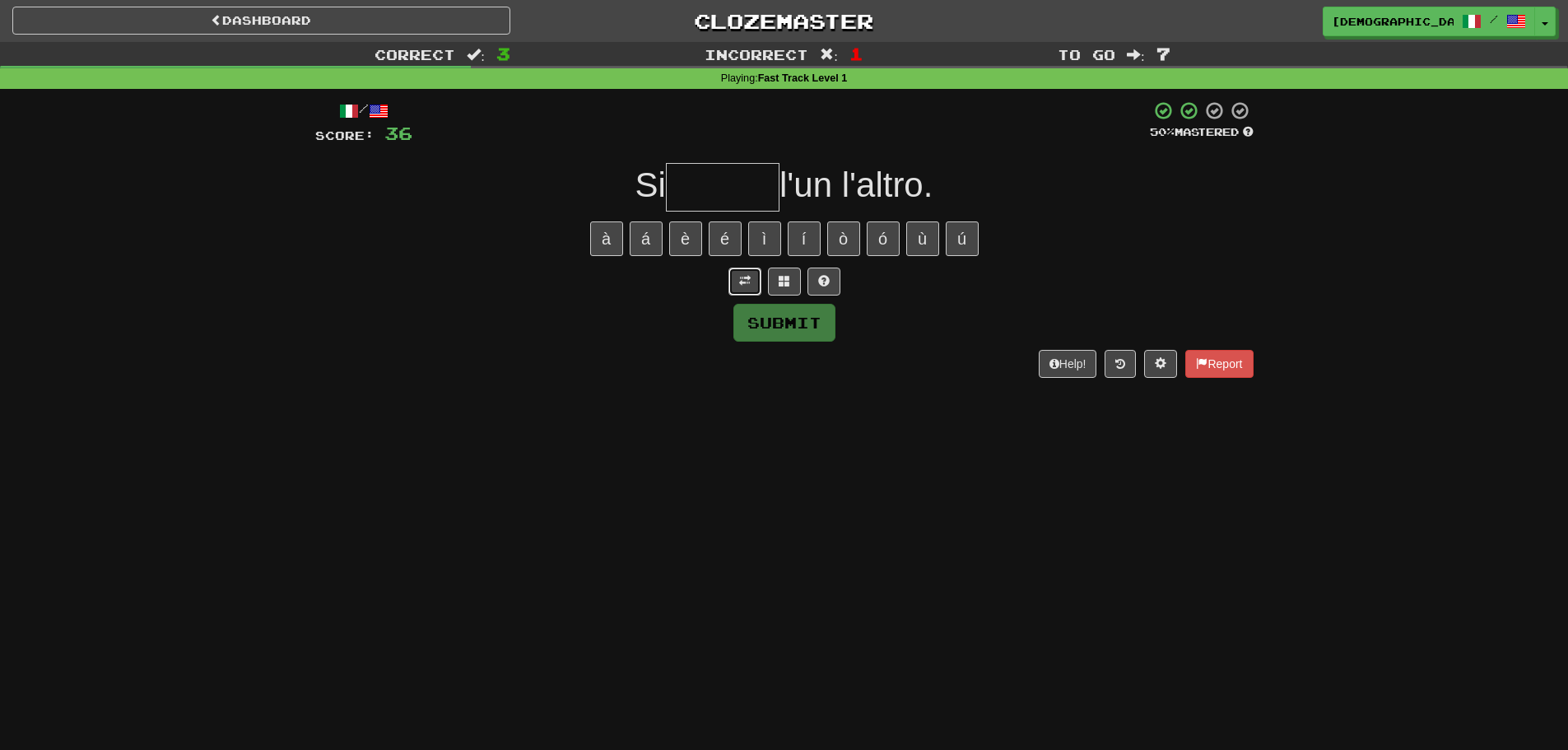
click at [734, 291] on button at bounding box center [745, 281] width 33 height 28
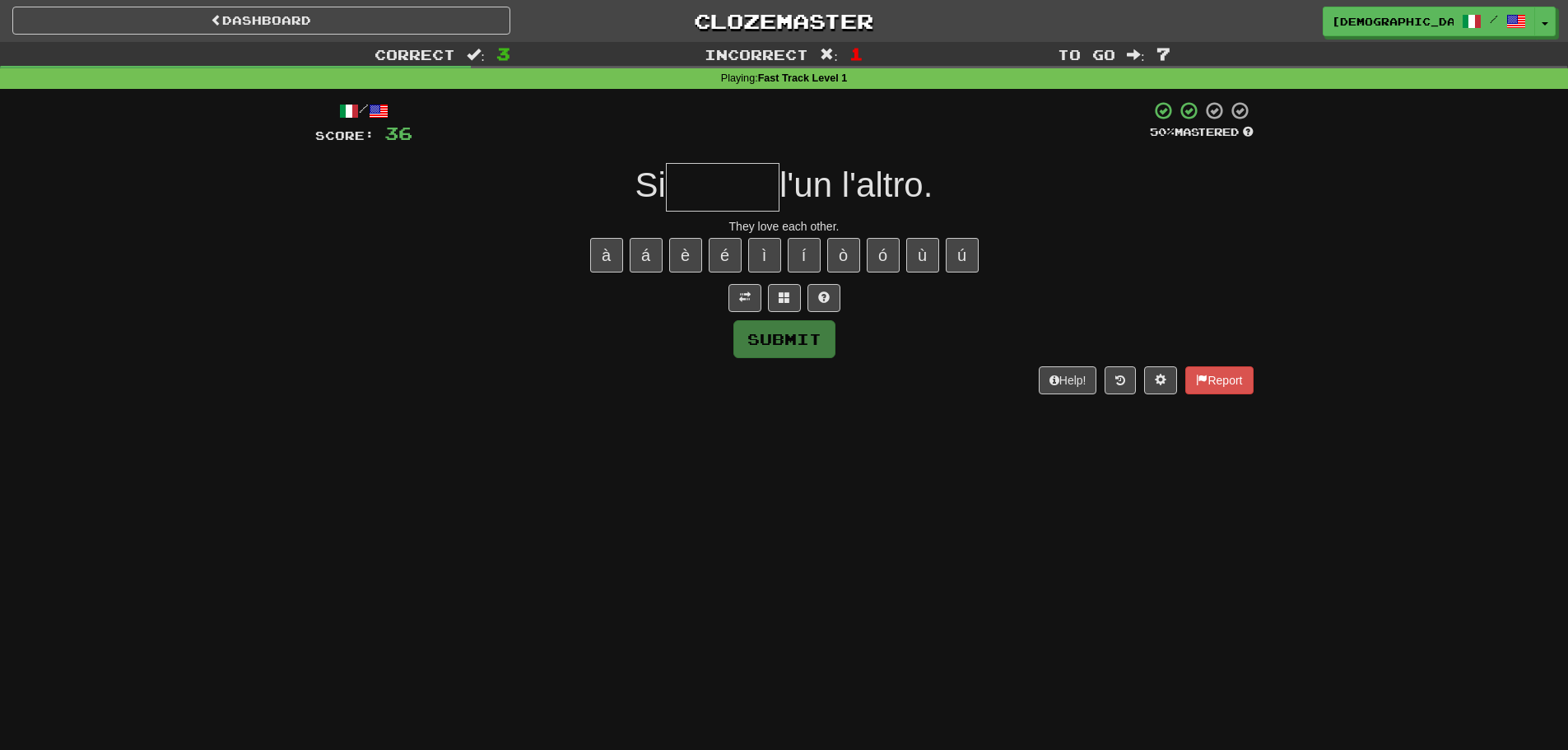
click at [736, 193] on input "text" at bounding box center [723, 187] width 114 height 48
type input "*****"
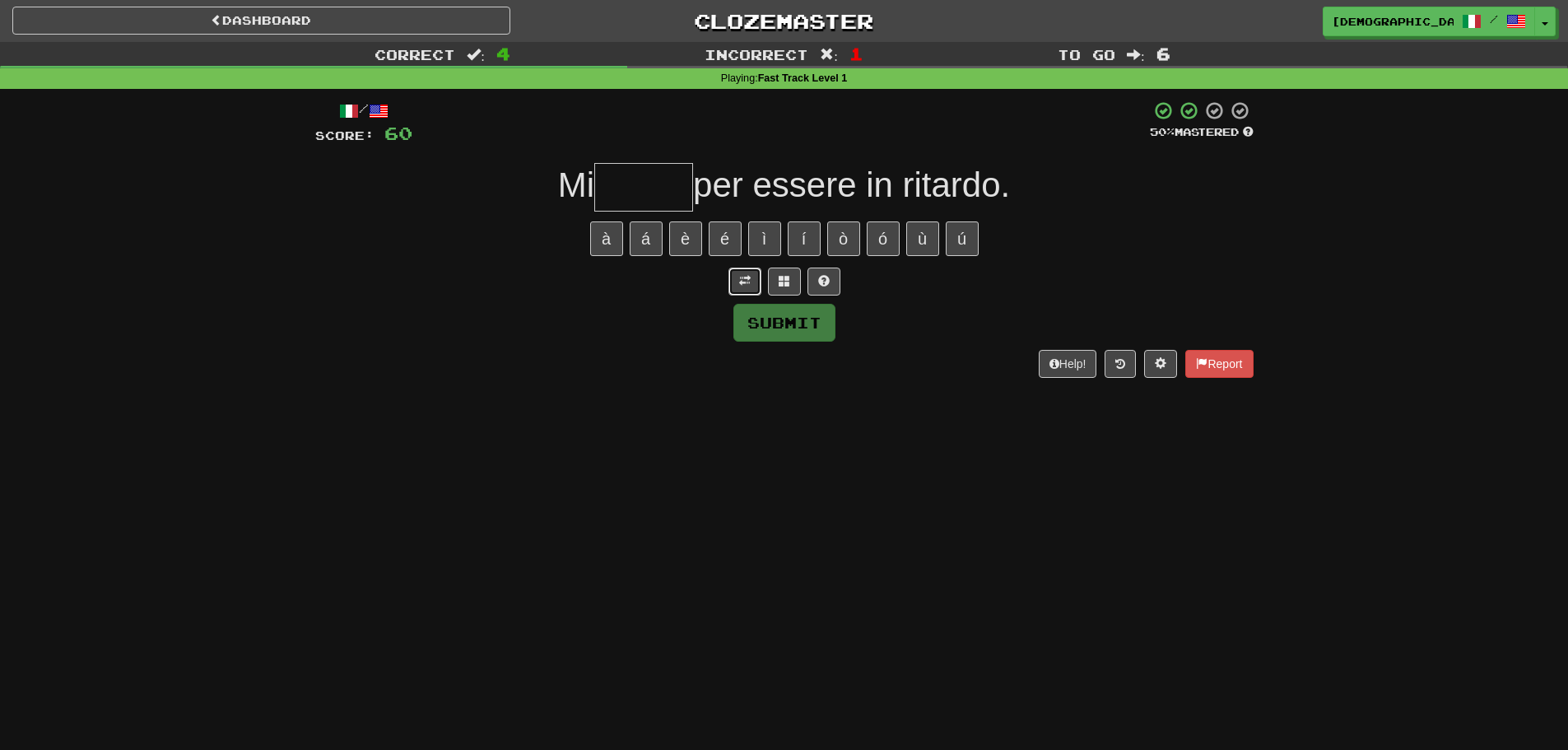
click at [740, 271] on button at bounding box center [745, 281] width 33 height 28
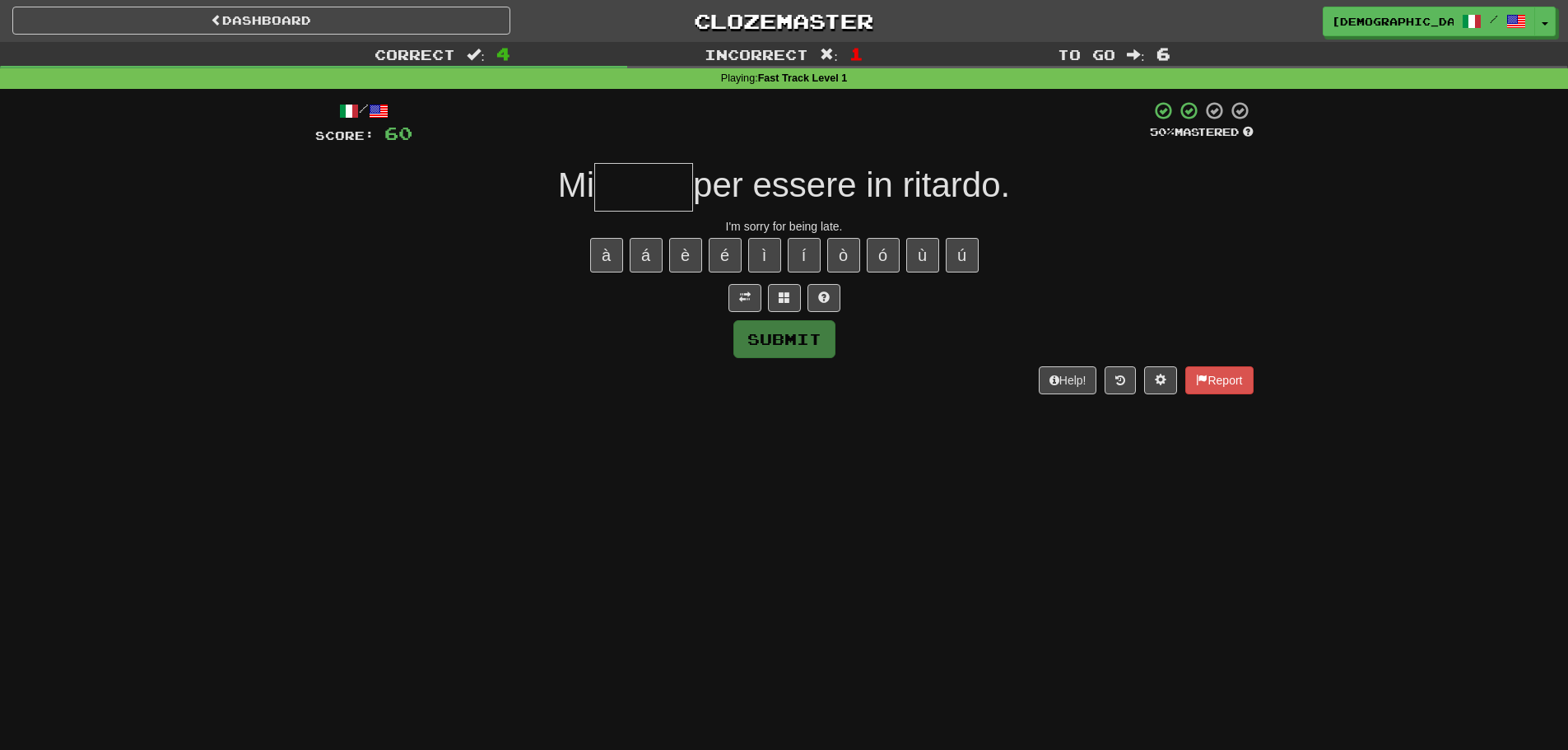
click at [639, 185] on input "text" at bounding box center [644, 187] width 98 height 48
type input "*"
type input "*****"
click at [791, 333] on button "Submit" at bounding box center [785, 339] width 102 height 38
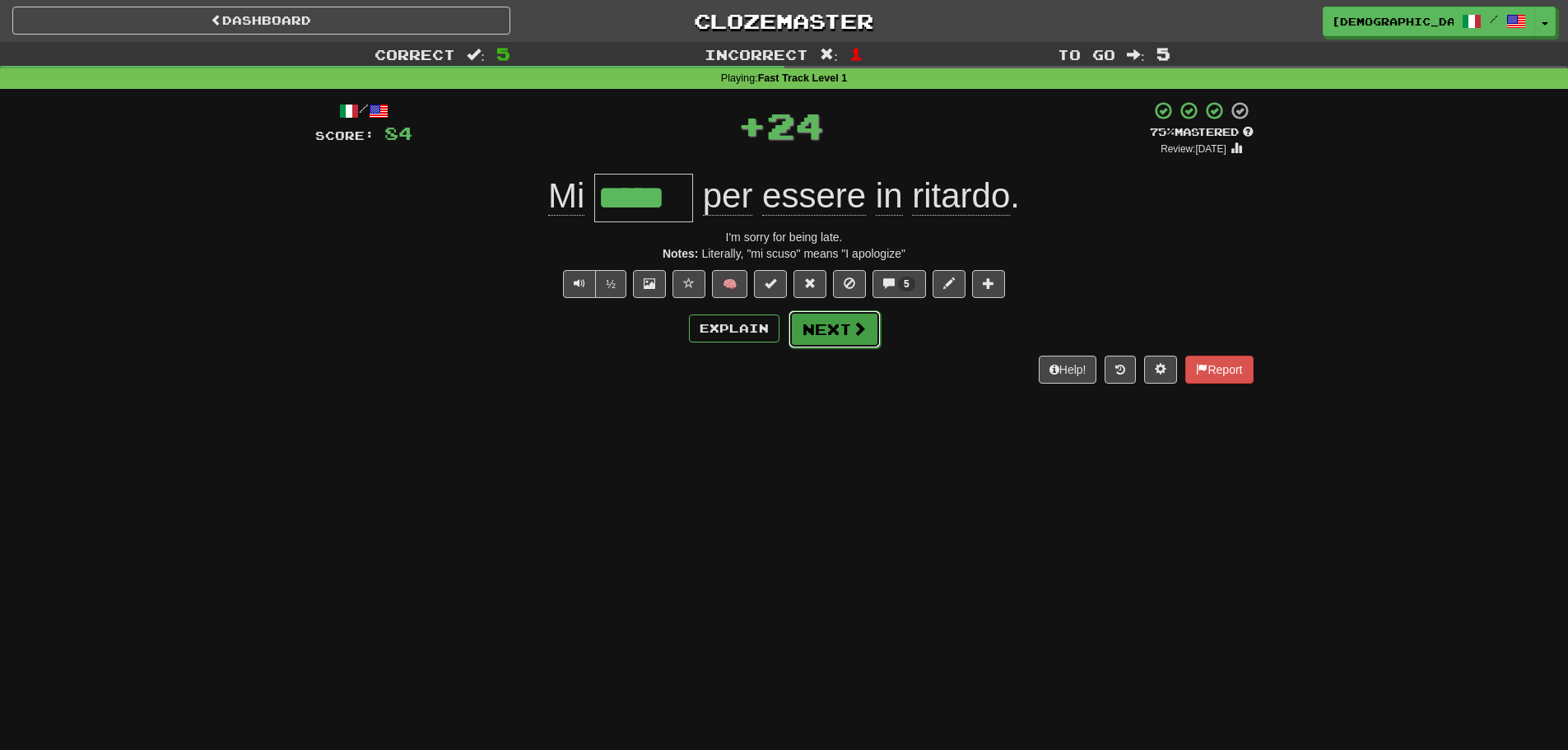
click at [825, 319] on button "Next" at bounding box center [835, 329] width 93 height 38
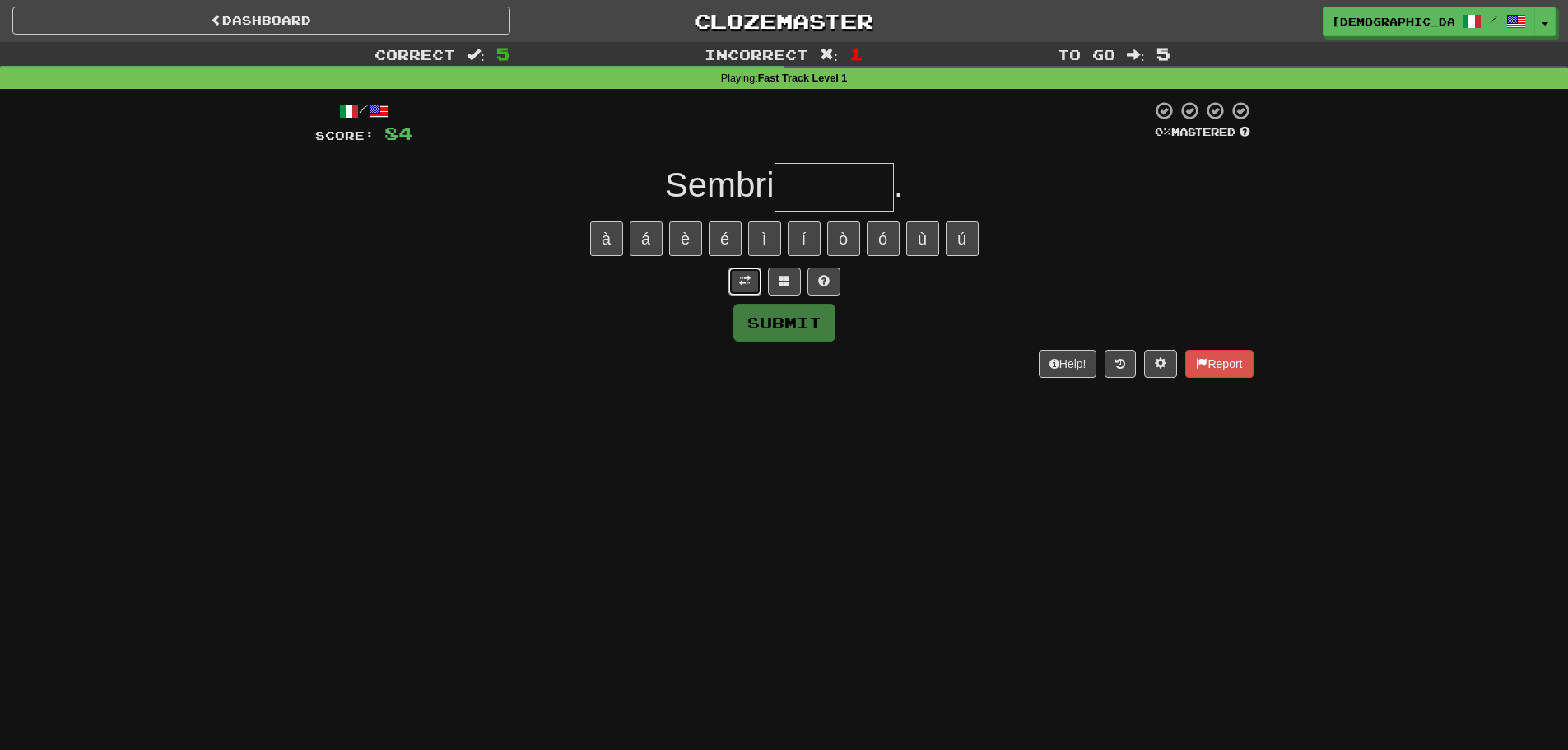
click at [738, 289] on button at bounding box center [745, 281] width 33 height 28
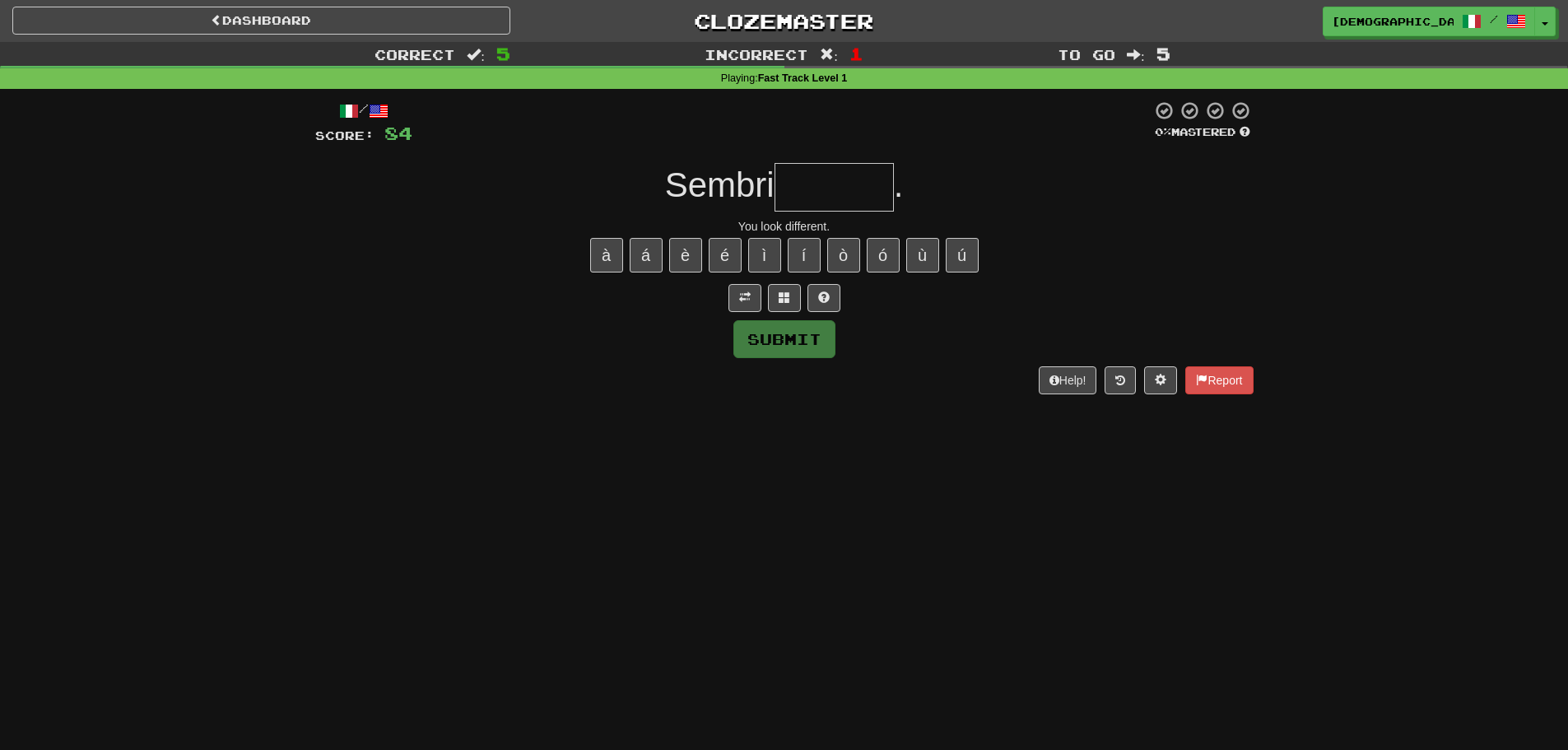
click at [816, 195] on input "text" at bounding box center [835, 187] width 120 height 48
type input "*******"
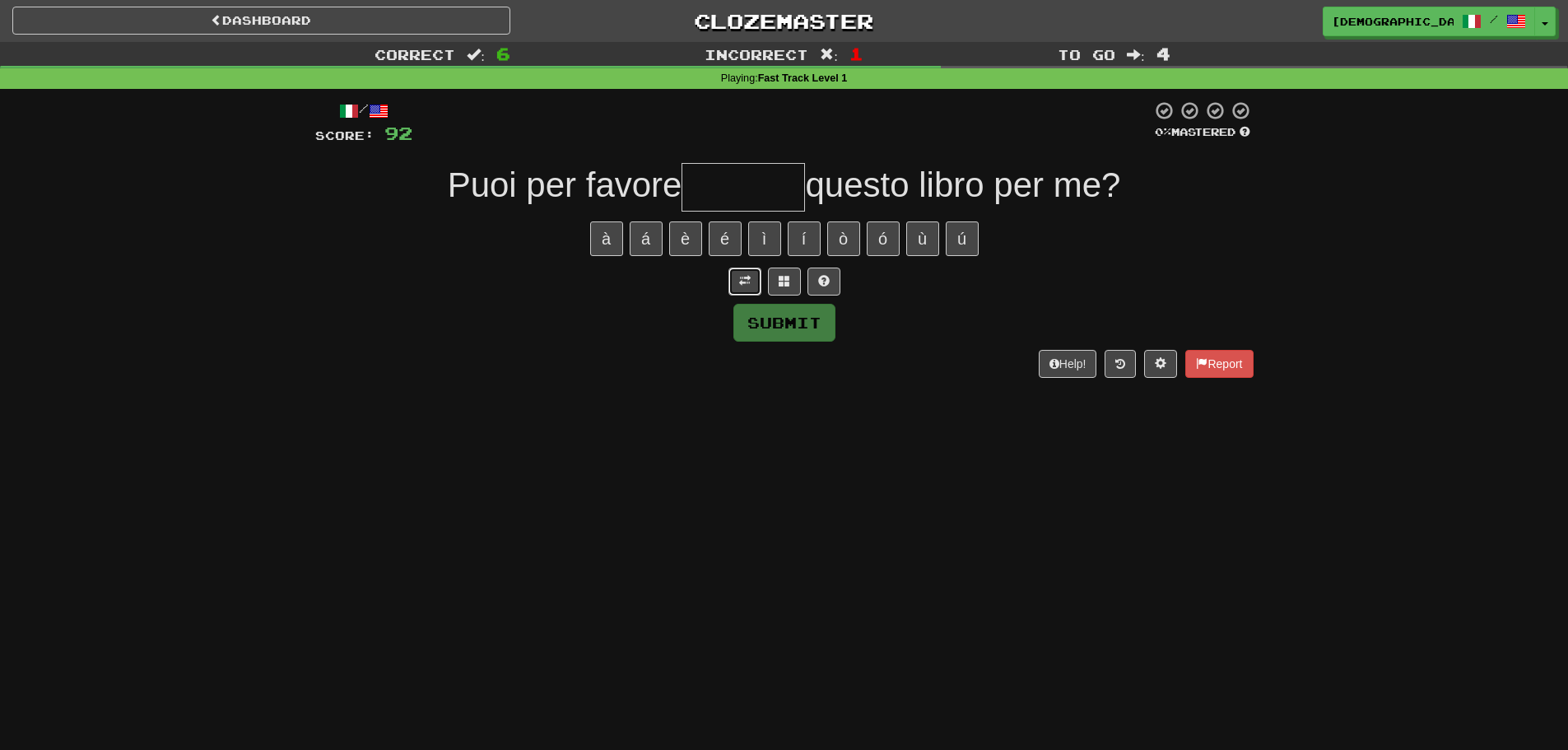
click at [757, 287] on button at bounding box center [745, 281] width 33 height 28
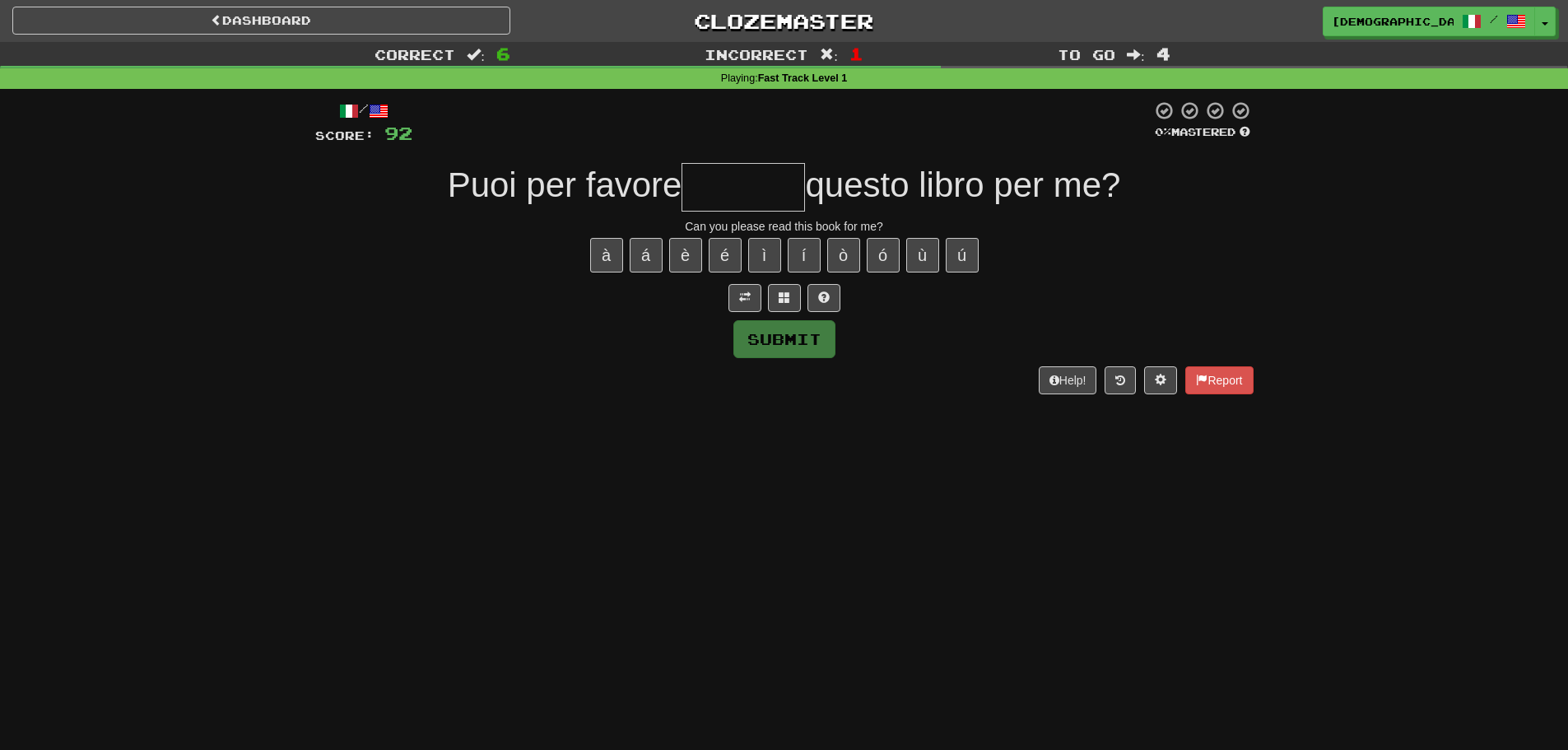
click at [773, 193] on input "text" at bounding box center [743, 187] width 123 height 48
type input "*******"
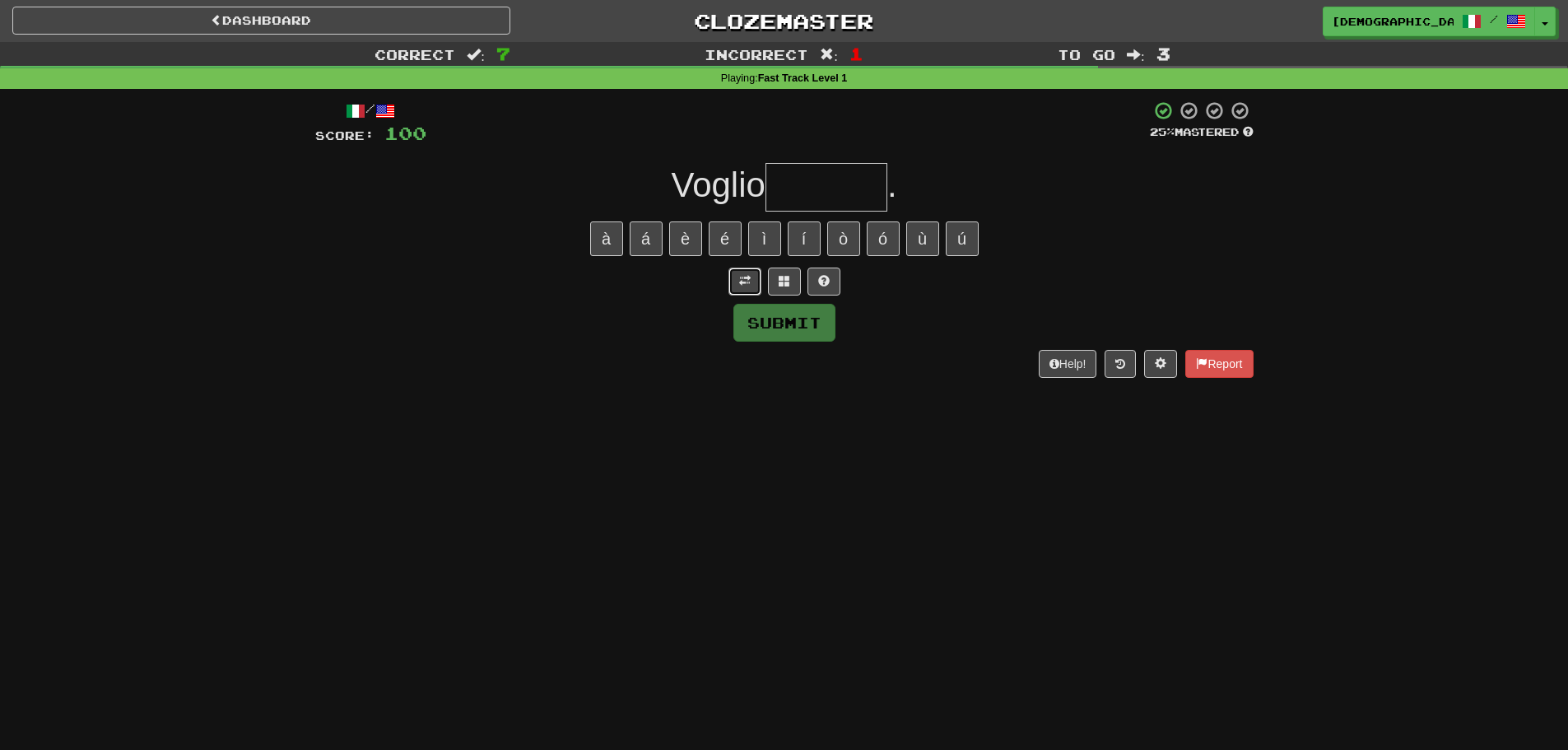
click at [742, 280] on span at bounding box center [745, 281] width 12 height 12
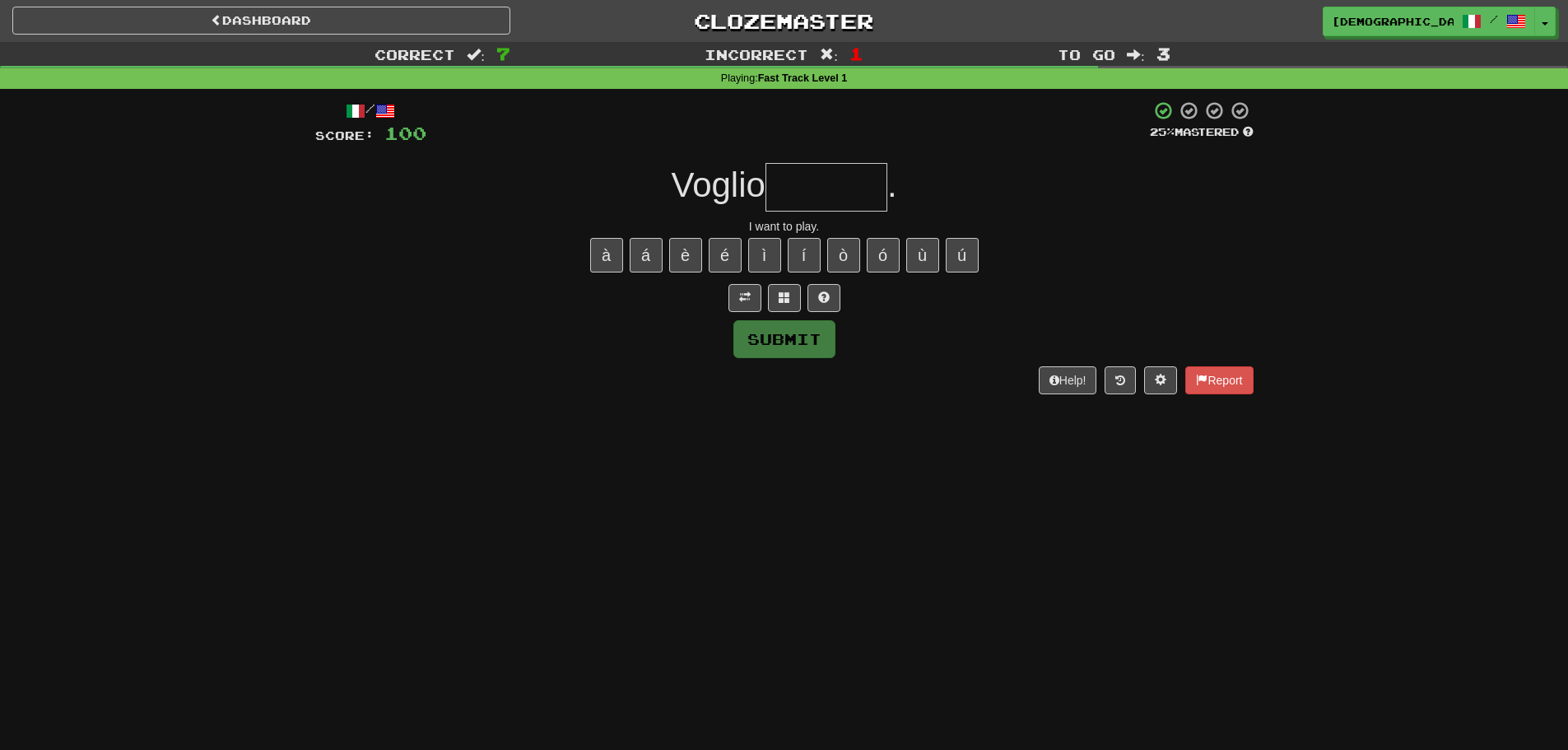
click at [820, 201] on input "text" at bounding box center [826, 187] width 121 height 48
type input "*******"
